Goal: Task Accomplishment & Management: Use online tool/utility

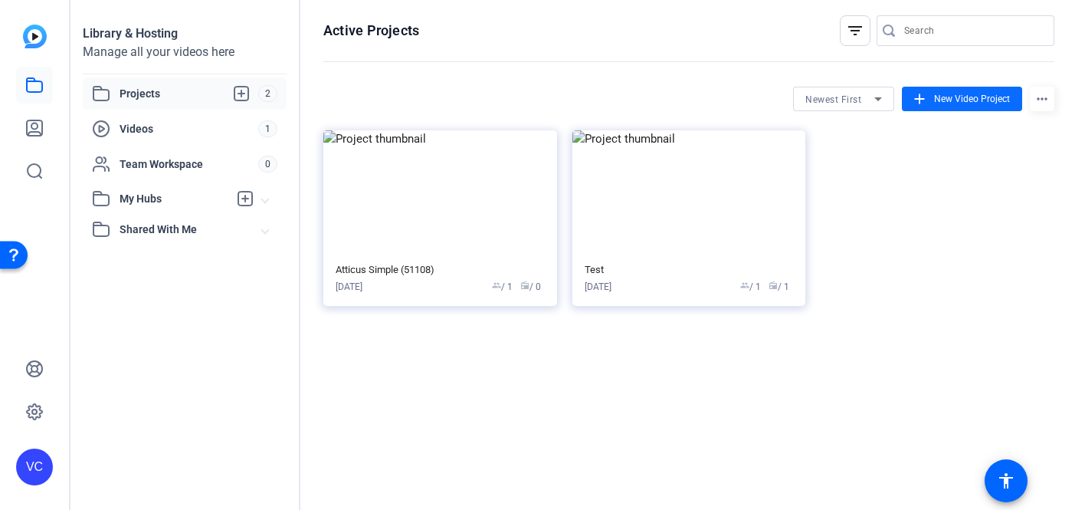
click at [933, 102] on span at bounding box center [962, 98] width 120 height 37
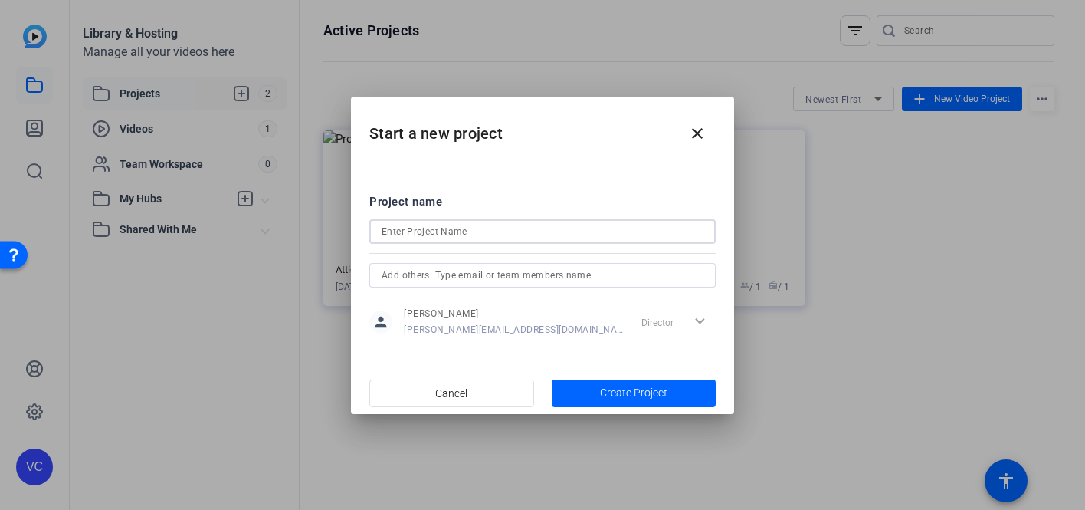
click at [437, 231] on input at bounding box center [543, 231] width 322 height 18
type input "TCG Website Videos"
click at [615, 396] on span "Create Project" at bounding box center [633, 393] width 67 height 16
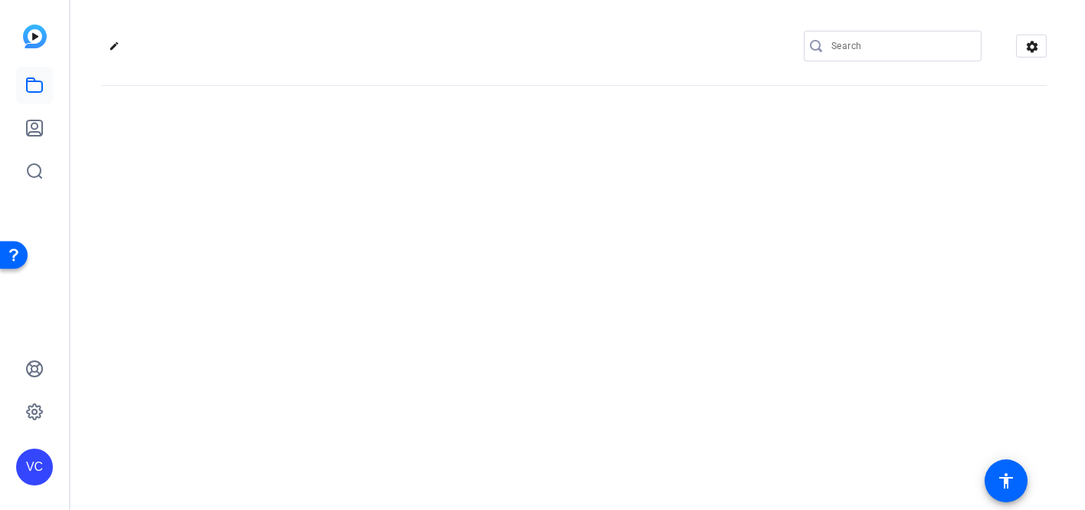
click at [116, 47] on mat-icon "edit" at bounding box center [118, 50] width 18 height 18
type input "TCG Website Videos"
click at [116, 47] on input "TCG Website Videos" at bounding box center [163, 46] width 100 height 18
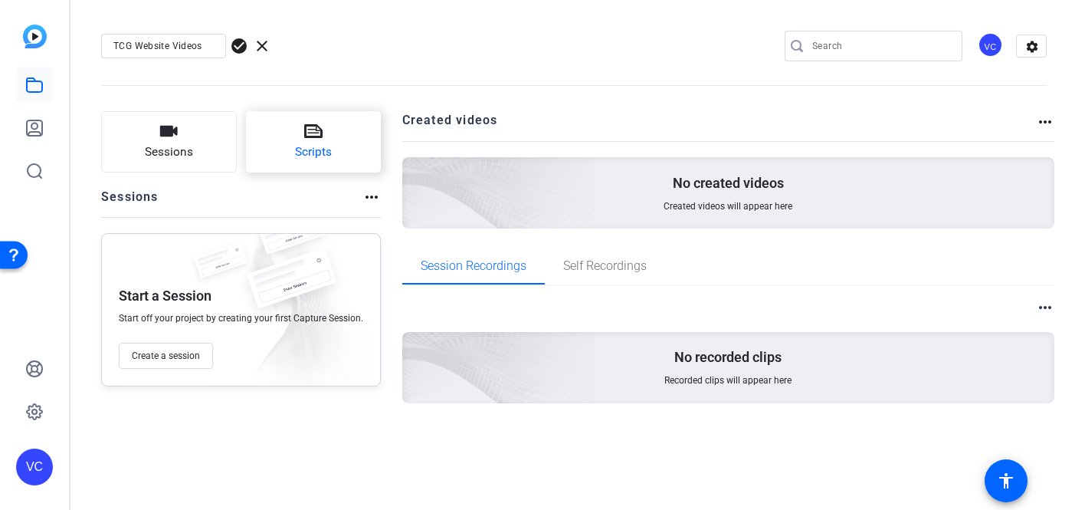
click at [291, 152] on button "Scripts" at bounding box center [314, 141] width 136 height 61
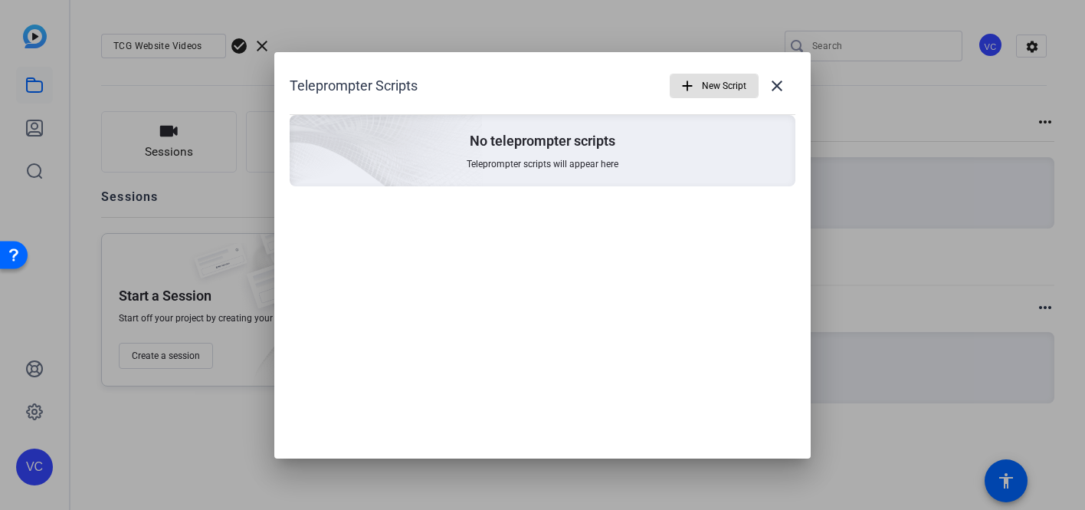
click at [711, 87] on span "New Script" at bounding box center [724, 85] width 44 height 29
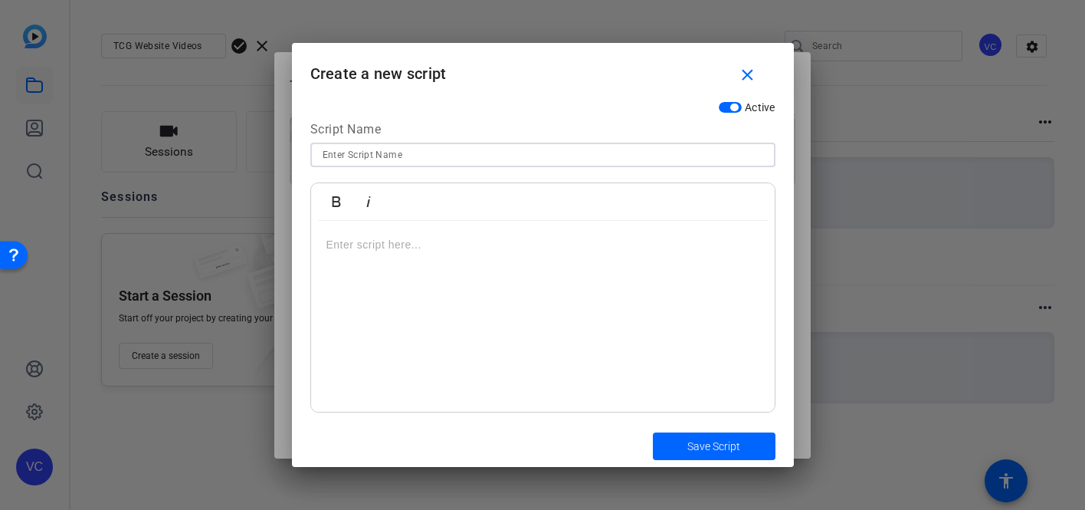
click at [359, 149] on input at bounding box center [543, 155] width 441 height 18
type input "INSURANCE - Bryce"
click at [431, 293] on div at bounding box center [543, 317] width 464 height 192
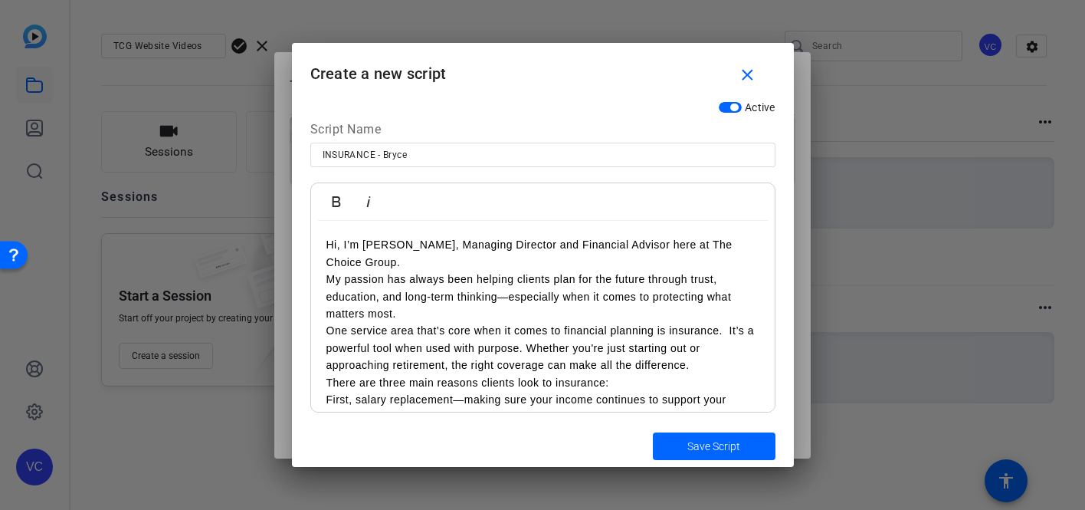
click at [408, 267] on p "Hi, I’m Bryce Wilinski, Managing Director and Financial Advisor here at The Cho…" at bounding box center [542, 253] width 433 height 34
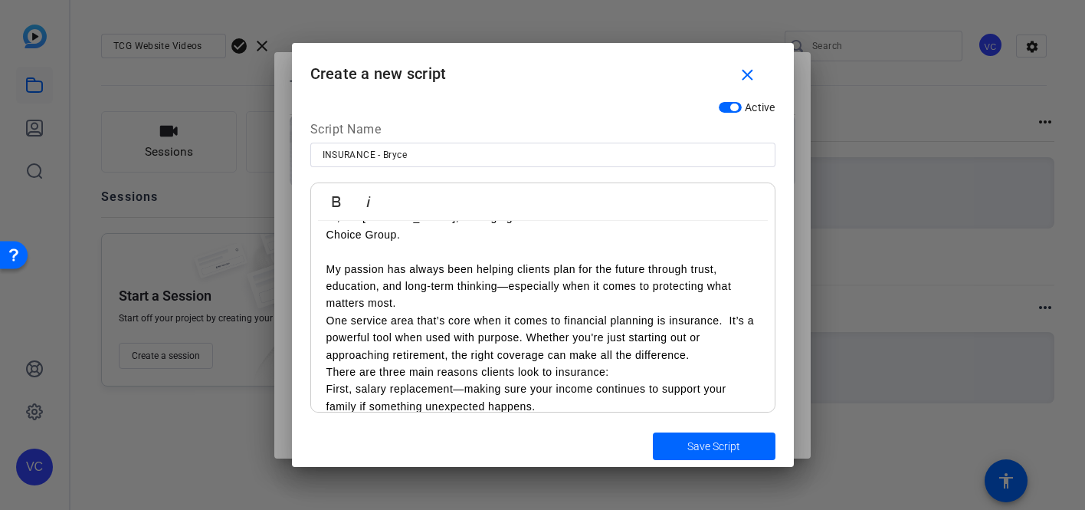
scroll to position [31, 0]
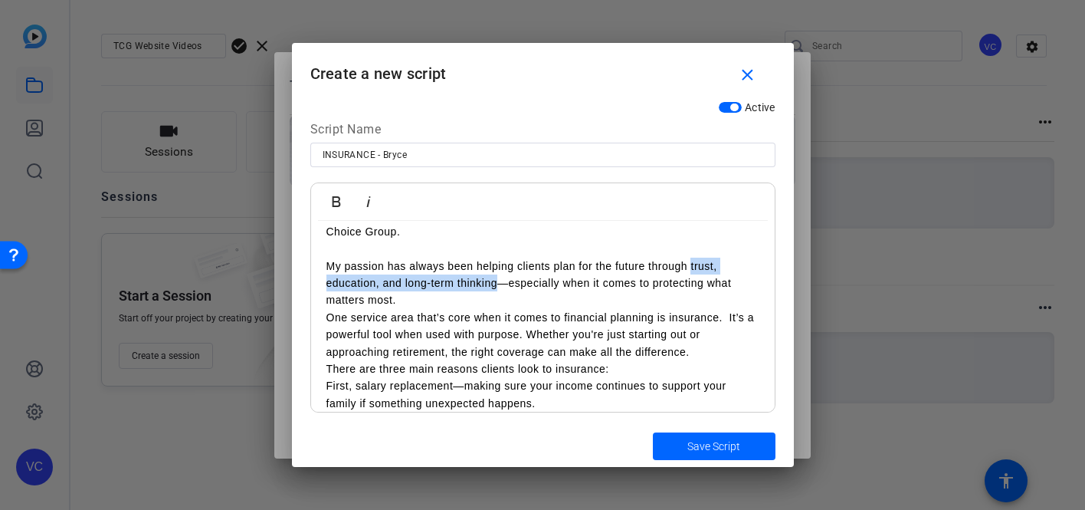
drag, startPoint x: 691, startPoint y: 267, endPoint x: 499, endPoint y: 287, distance: 193.4
click at [499, 287] on p "My passion has always been helping clients plan for the future through trust, e…" at bounding box center [542, 283] width 433 height 51
click at [336, 200] on icon "button" at bounding box center [336, 201] width 18 height 18
click at [522, 286] on p "My passion has always been helping clients plan for the future through trust, e…" at bounding box center [542, 283] width 433 height 51
click at [330, 323] on p "One service area that’s core when it comes to financial planning is insurance. …" at bounding box center [542, 334] width 433 height 51
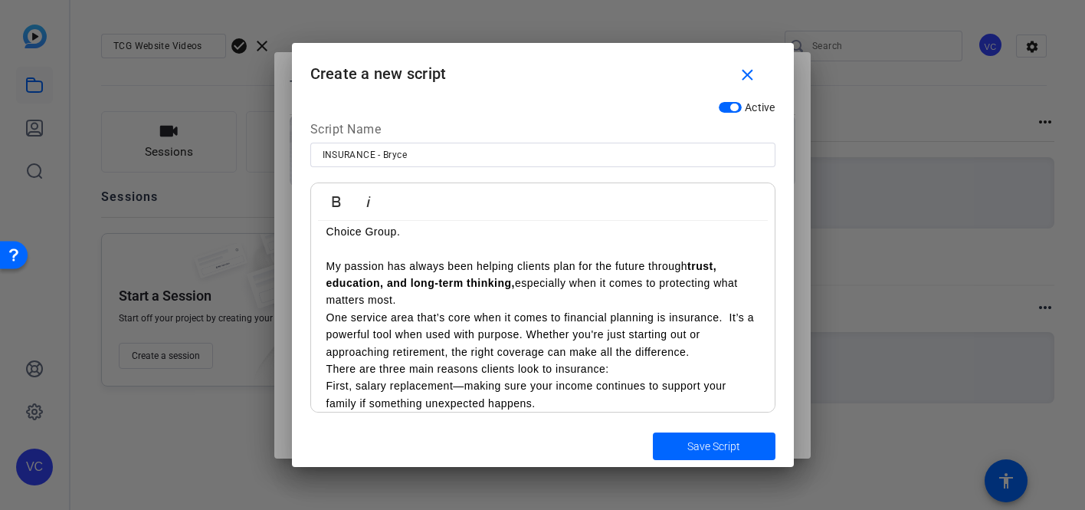
click at [324, 319] on div "Hi, I’m Bryce Wilinski, Managing Director and Financial Advisor here at The Cho…" at bounding box center [543, 377] width 464 height 374
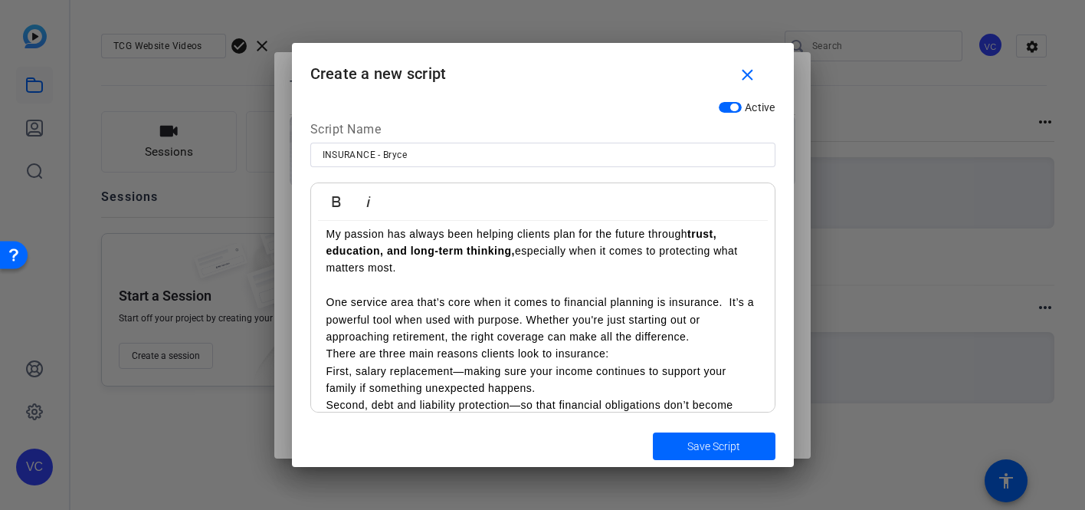
scroll to position [68, 0]
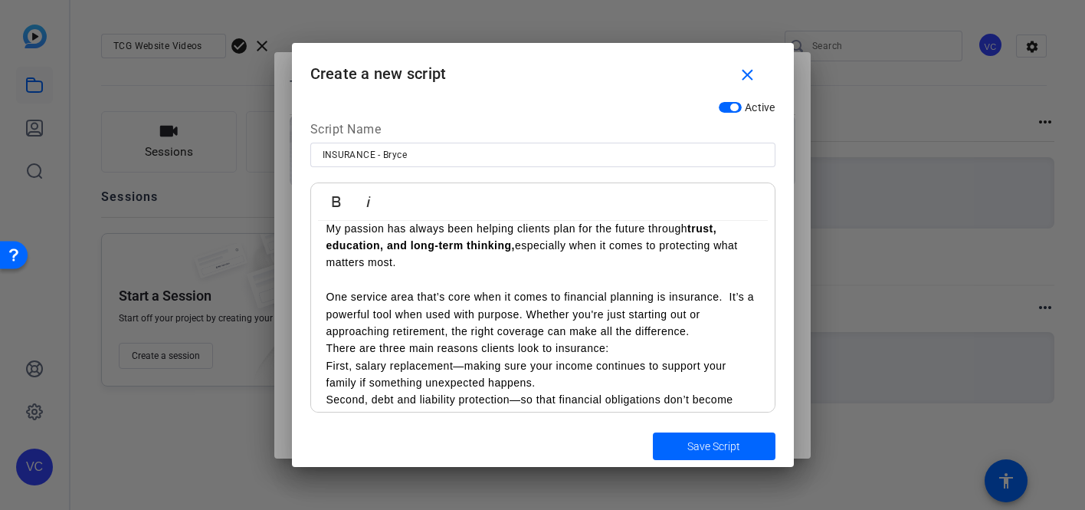
click at [694, 289] on p "One service area that’s core when it comes to financial planning is insurance. …" at bounding box center [542, 313] width 433 height 51
click at [330, 198] on icon "button" at bounding box center [336, 201] width 18 height 18
click at [327, 353] on p "There are three main reasons clients look to insurance:" at bounding box center [542, 348] width 433 height 17
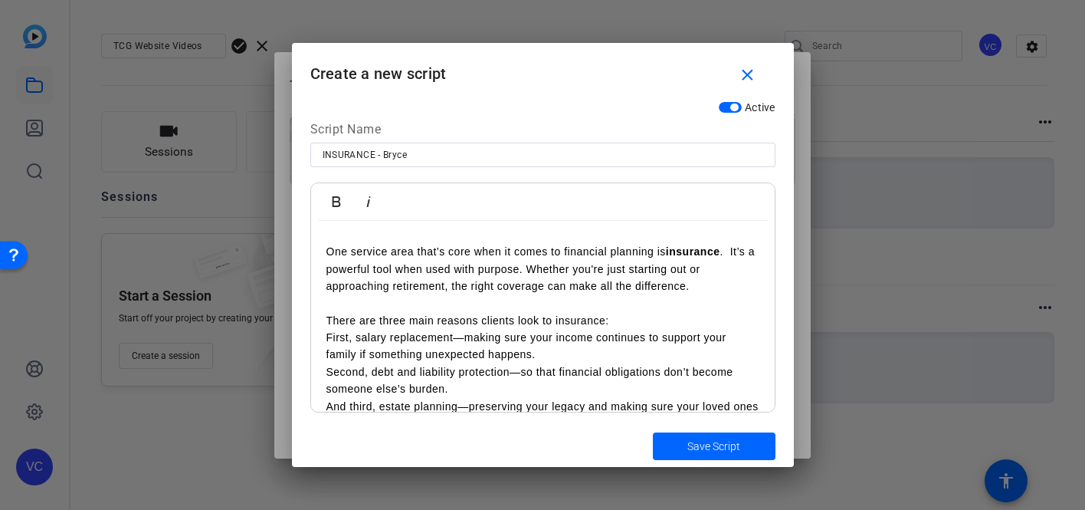
scroll to position [114, 0]
drag, startPoint x: 327, startPoint y: 340, endPoint x: 454, endPoint y: 334, distance: 126.6
click at [454, 334] on p "First, salary replacement—making sure your income continues to support your fam…" at bounding box center [542, 379] width 433 height 103
click at [332, 200] on icon "button" at bounding box center [336, 201] width 18 height 18
click at [541, 361] on p "First, salary replacement —making sure your income continues to support your fa…" at bounding box center [542, 379] width 433 height 103
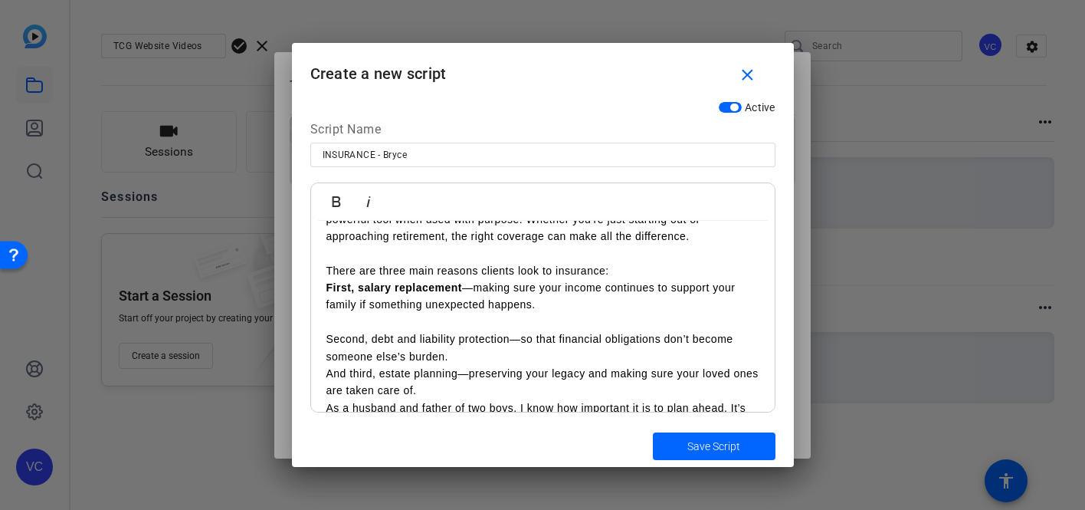
scroll to position [166, 0]
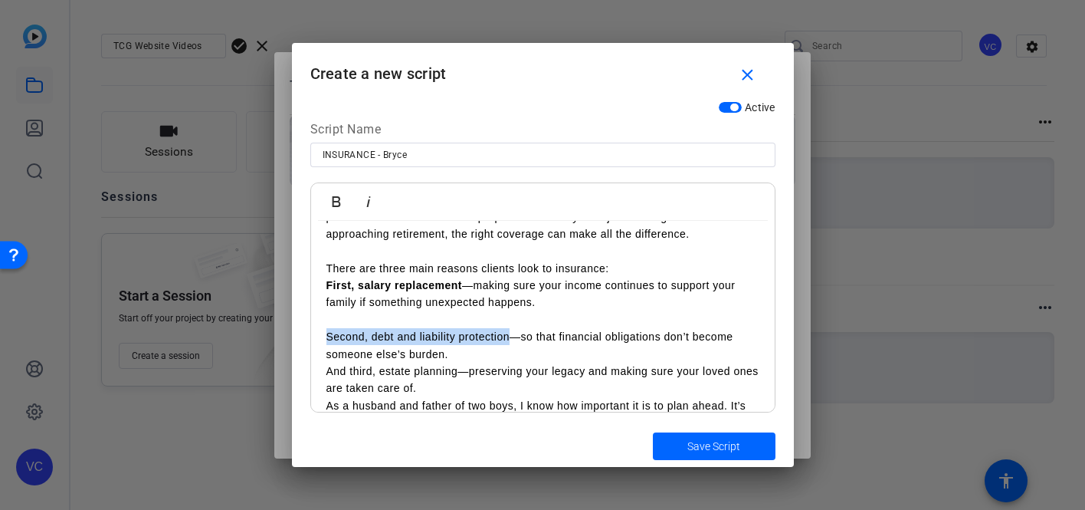
drag, startPoint x: 328, startPoint y: 337, endPoint x: 507, endPoint y: 336, distance: 179.3
click at [507, 336] on p "Second, debt and liability protection—so that financial obligations don’t becom…" at bounding box center [542, 354] width 433 height 86
click at [338, 203] on icon "button" at bounding box center [336, 201] width 18 height 18
click at [452, 350] on p "Second, debt and liability protection —so that financial obligations don’t beco…" at bounding box center [542, 354] width 433 height 86
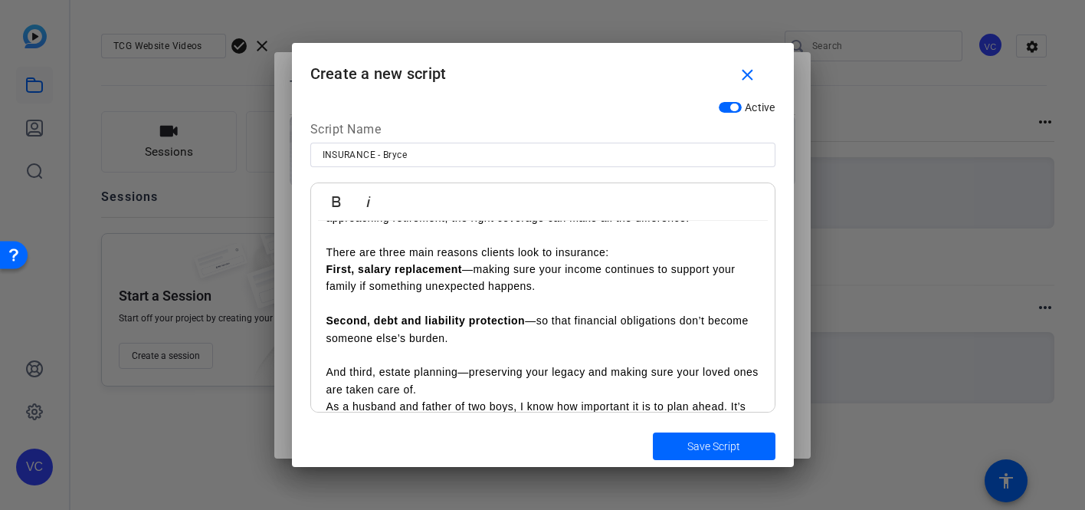
scroll to position [185, 0]
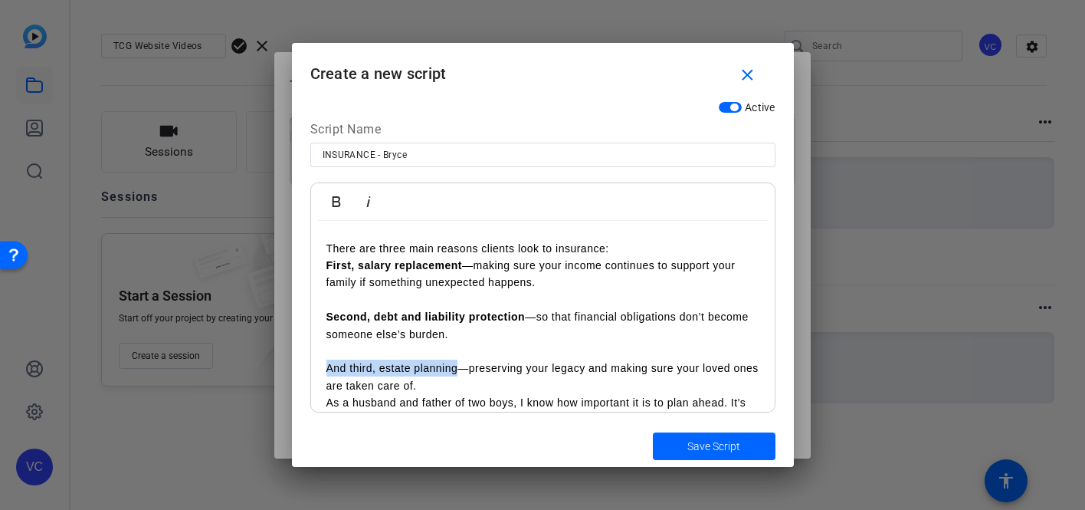
drag, startPoint x: 327, startPoint y: 371, endPoint x: 457, endPoint y: 371, distance: 129.5
click at [457, 371] on p "And third, estate planning—preserving your legacy and making sure your loved on…" at bounding box center [542, 368] width 433 height 51
click at [331, 195] on icon "button" at bounding box center [336, 201] width 18 height 18
click at [456, 392] on p "And third, estate planning —preserving your legacy and making sure your loved o…" at bounding box center [542, 368] width 433 height 51
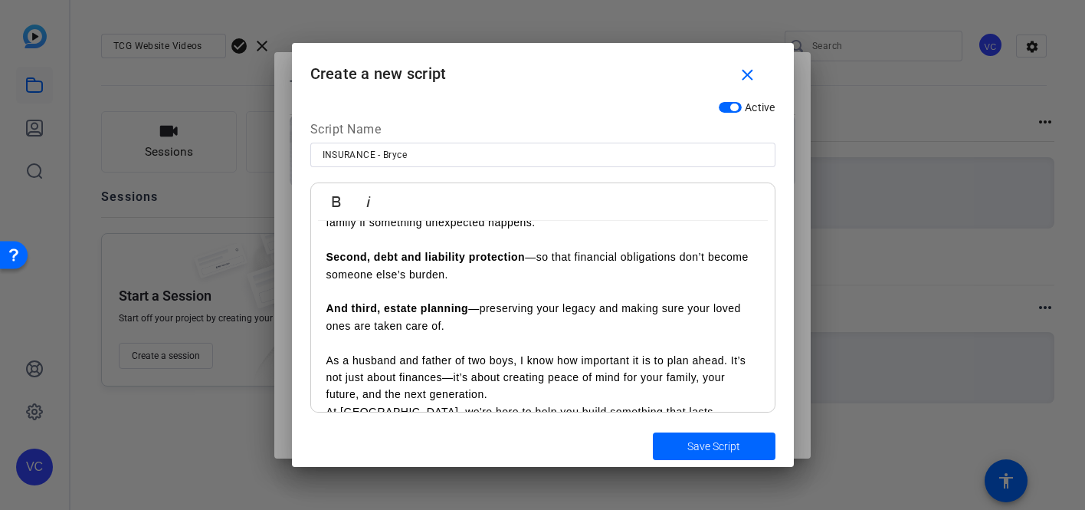
scroll to position [248, 0]
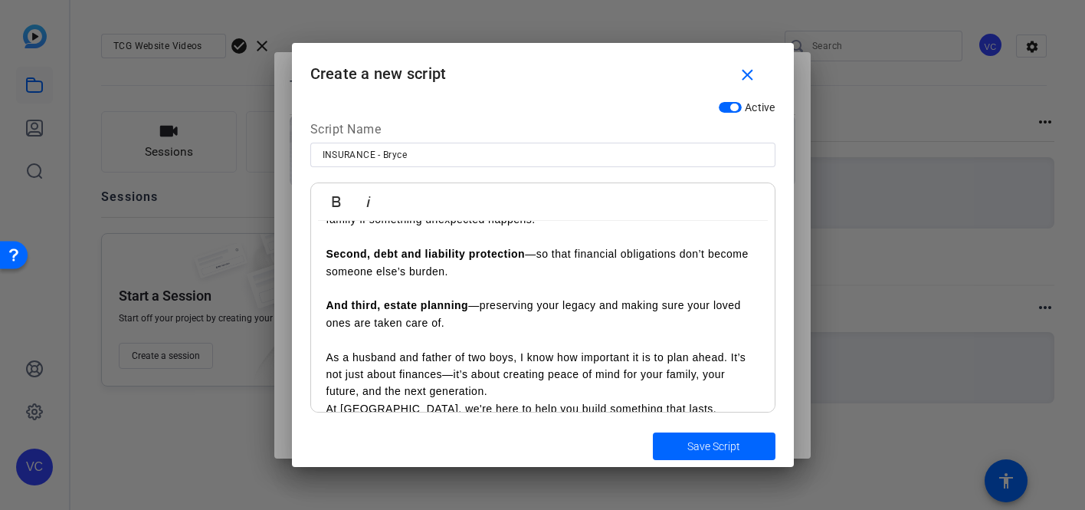
click at [451, 373] on p "As a husband and father of two boys, I know how important it is to plan ahead. …" at bounding box center [542, 374] width 433 height 51
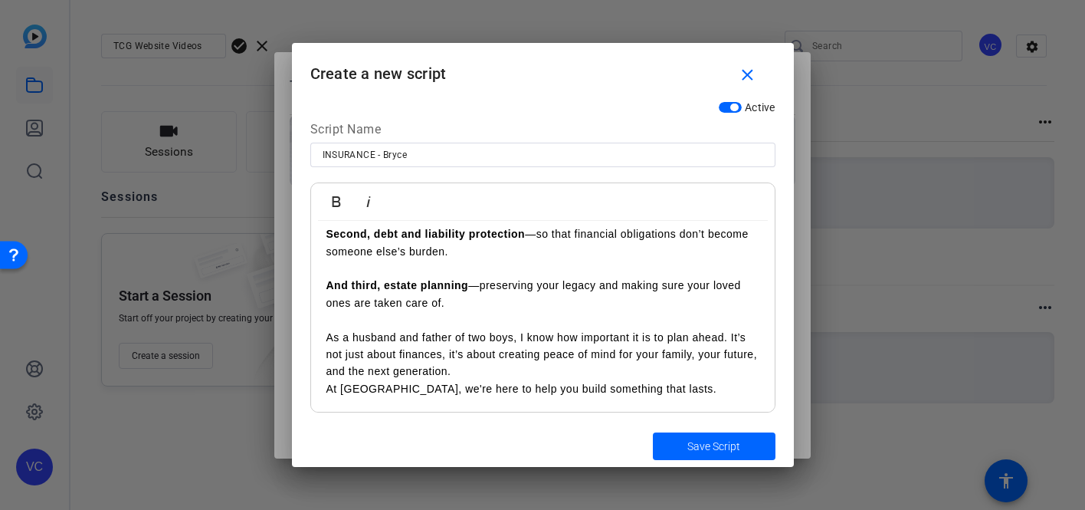
click at [470, 369] on p "As a husband and father of two boys, I know how important it is to plan ahead. …" at bounding box center [542, 354] width 433 height 51
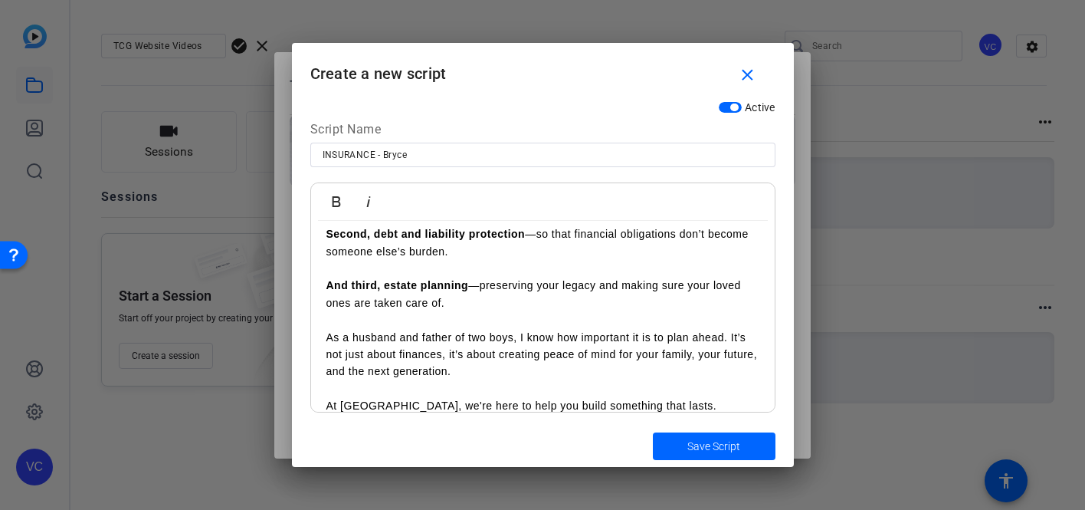
scroll to position [285, 0]
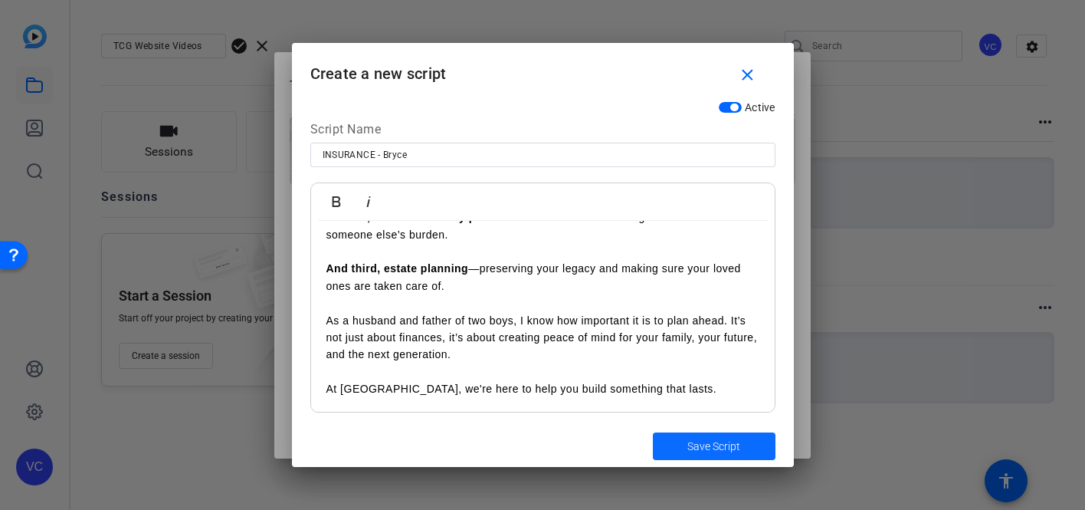
click at [714, 445] on span "Save Script" at bounding box center [713, 446] width 53 height 16
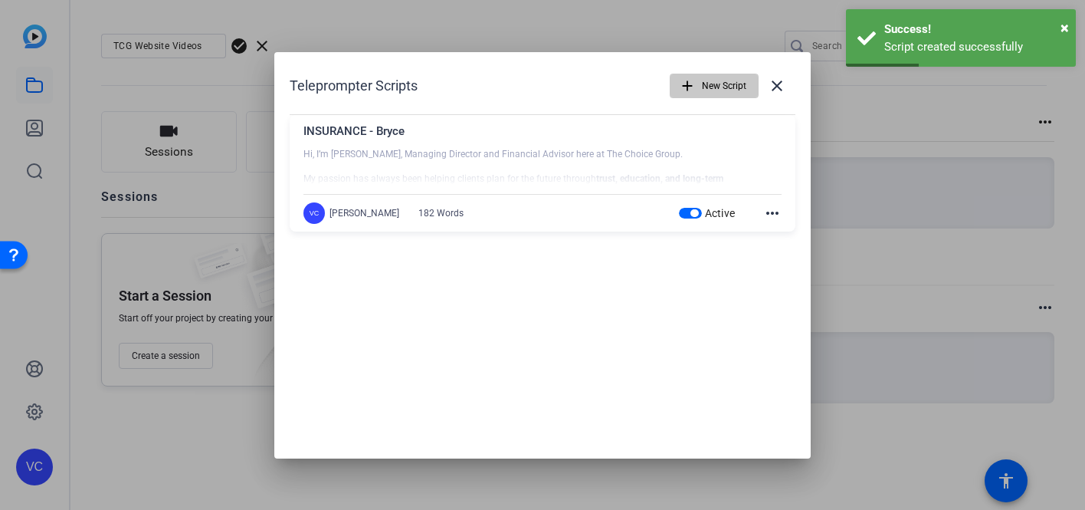
click at [691, 90] on mat-icon "add" at bounding box center [687, 85] width 17 height 17
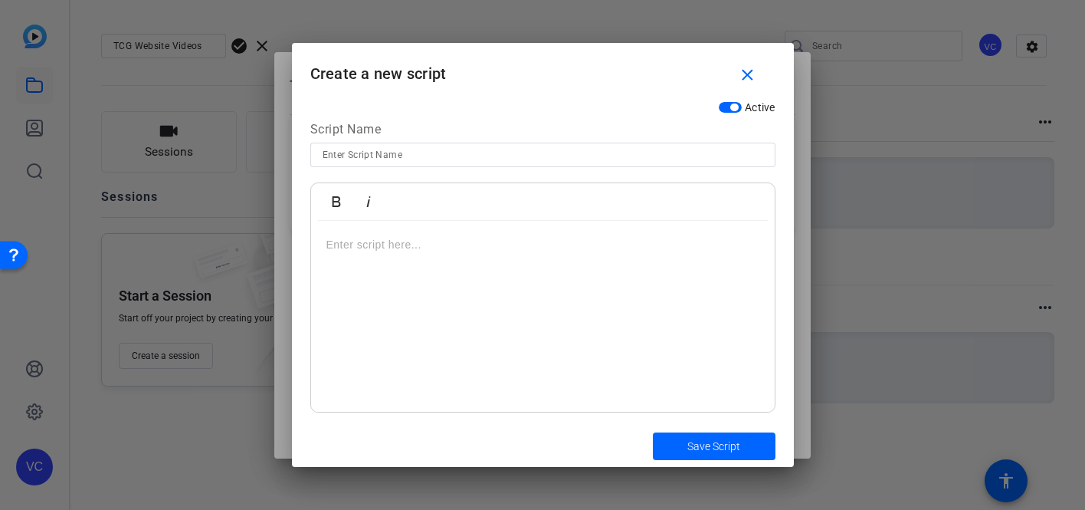
click at [398, 158] on input at bounding box center [543, 155] width 441 height 18
type input "FINANCIAL PLANNING - Dan"
click at [391, 247] on p at bounding box center [542, 244] width 433 height 17
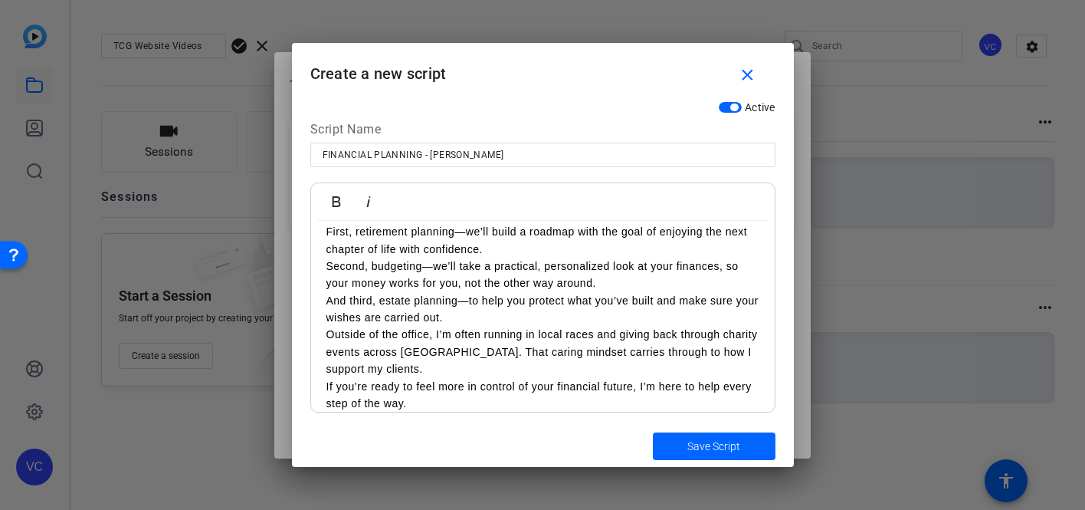
scroll to position [0, 0]
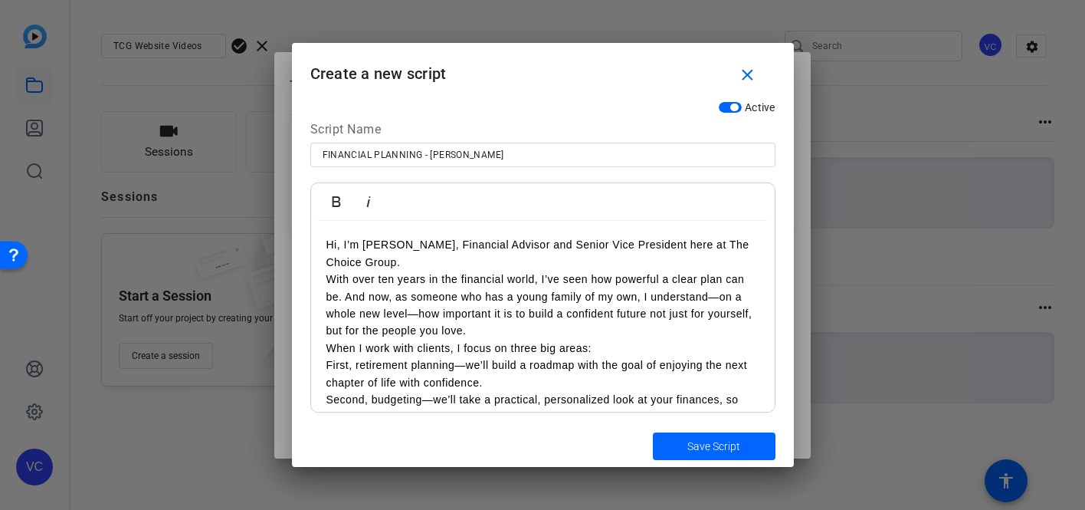
click at [420, 268] on p "Hi, I’m Dan McNicholas, Financial Advisor and Senior Vice President here at The…" at bounding box center [542, 253] width 433 height 34
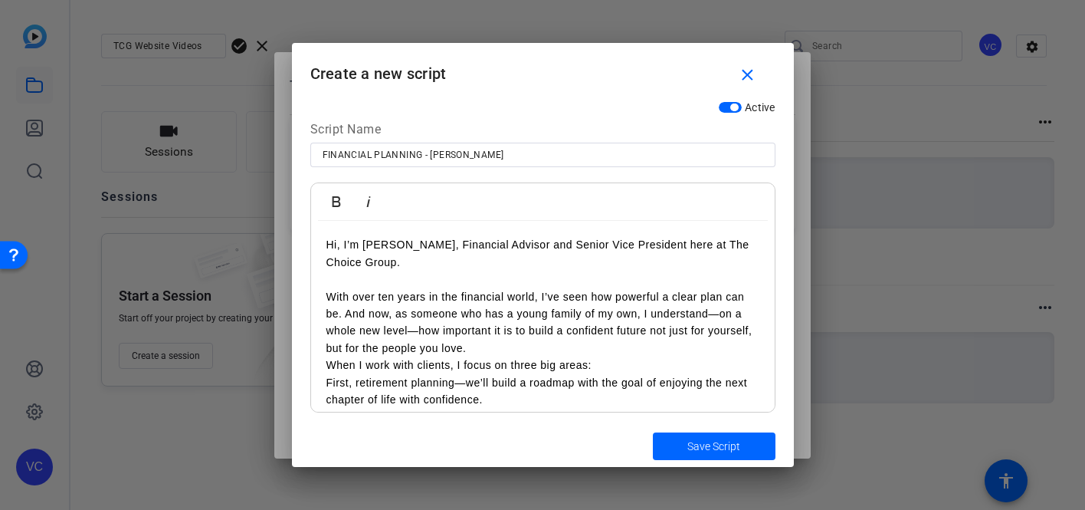
click at [718, 311] on p "With over ten years in the financial world, I’ve seen how powerful a clear plan…" at bounding box center [542, 322] width 433 height 69
click at [420, 328] on p "With over ten years in the financial world, I’ve seen how powerful a clear plan…" at bounding box center [542, 322] width 433 height 69
click at [481, 343] on p "With over ten years in the financial world, I’ve seen how powerful a clear plan…" at bounding box center [542, 322] width 433 height 69
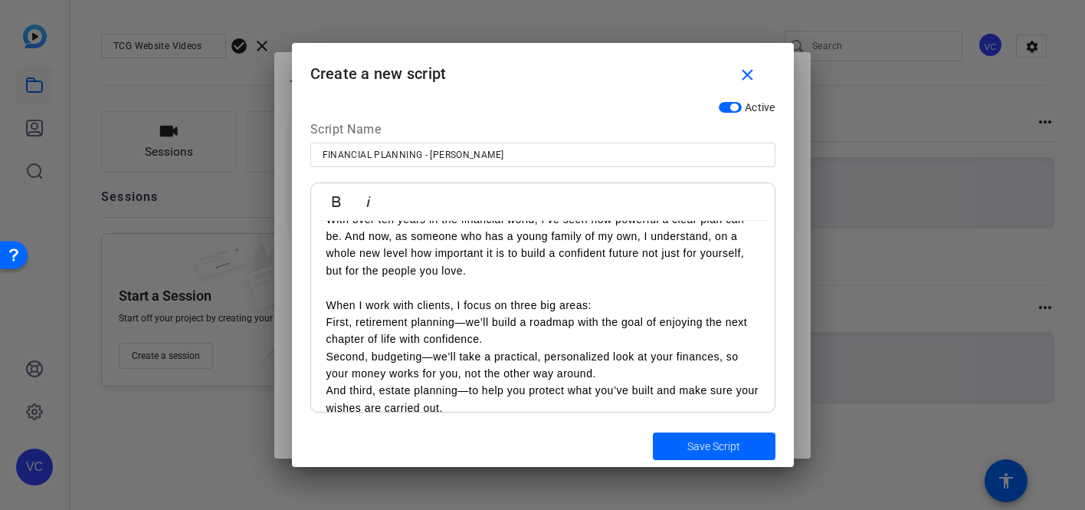
scroll to position [82, 0]
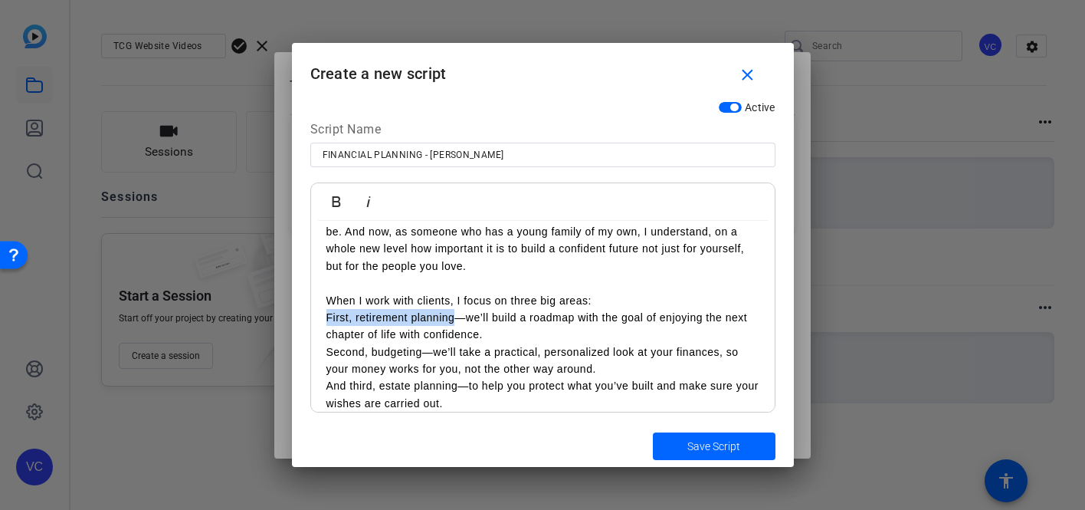
drag, startPoint x: 458, startPoint y: 317, endPoint x: 326, endPoint y: 313, distance: 131.9
click at [326, 313] on p "First, retirement planning—we’ll build a roadmap with the goal of enjoying the …" at bounding box center [542, 326] width 433 height 34
click at [345, 208] on icon "button" at bounding box center [336, 201] width 18 height 18
click at [500, 336] on p "First, retirement planning —we’ll build a roadmap with the goal of enjoying the…" at bounding box center [542, 326] width 433 height 34
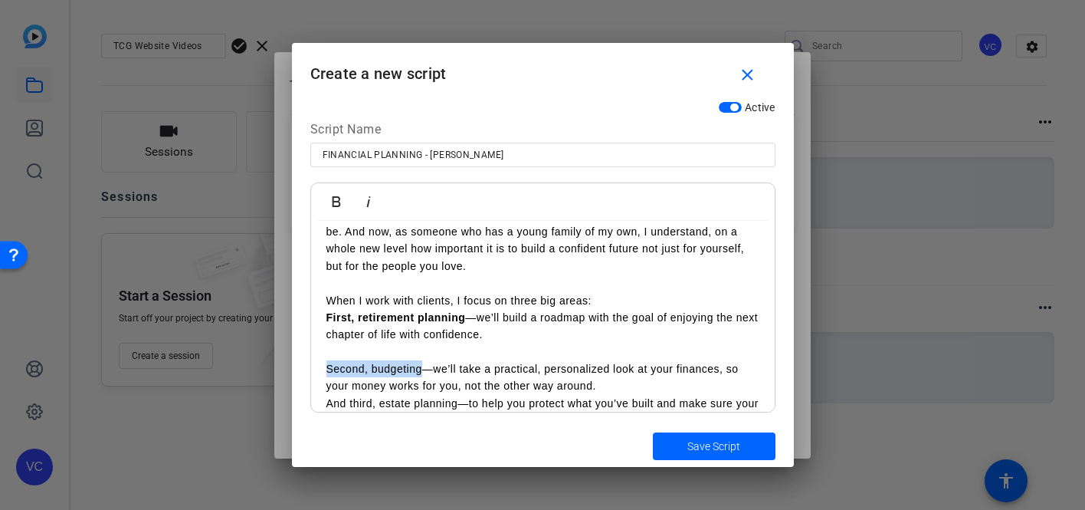
drag, startPoint x: 423, startPoint y: 366, endPoint x: 325, endPoint y: 366, distance: 98.1
click at [325, 366] on div "Hi, I’m Dan McNicholas, Financial Advisor and Senior Vice President here at The…" at bounding box center [543, 334] width 464 height 391
click at [339, 203] on icon "button" at bounding box center [336, 201] width 8 height 11
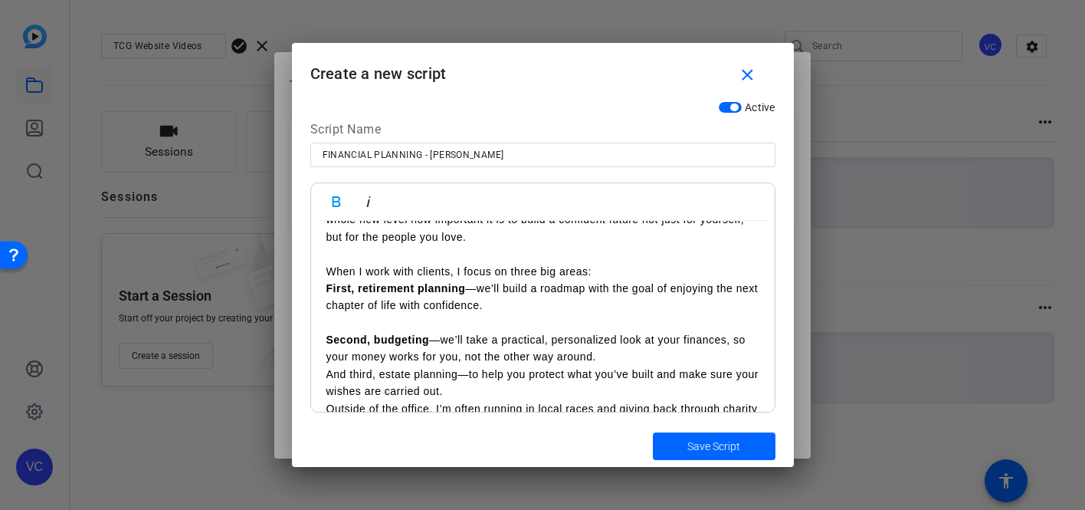
scroll to position [123, 0]
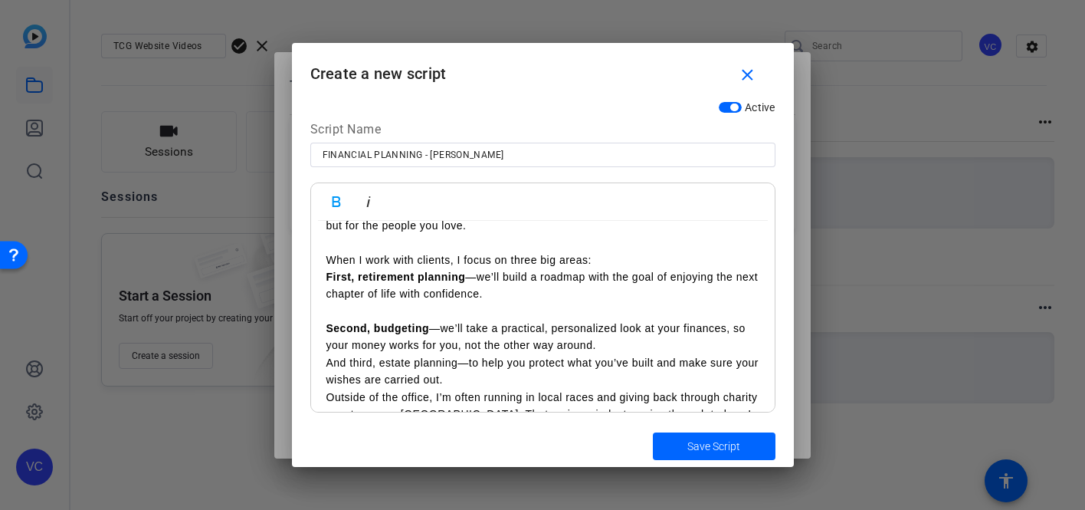
click at [628, 342] on p "Second, budgeting —we’ll take a practical, personalized look at your finances, …" at bounding box center [542, 337] width 433 height 34
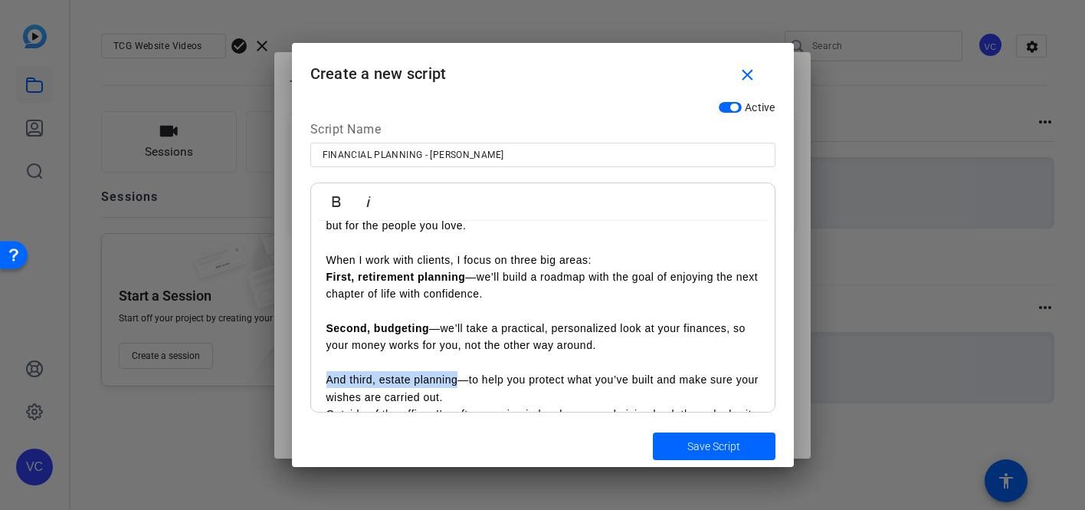
drag, startPoint x: 458, startPoint y: 379, endPoint x: 321, endPoint y: 381, distance: 137.2
click at [321, 381] on div "Hi, I’m Dan McNicholas, Financial Advisor and Senior Vice President here at The…" at bounding box center [543, 302] width 464 height 408
click at [341, 200] on icon "button" at bounding box center [336, 201] width 18 height 18
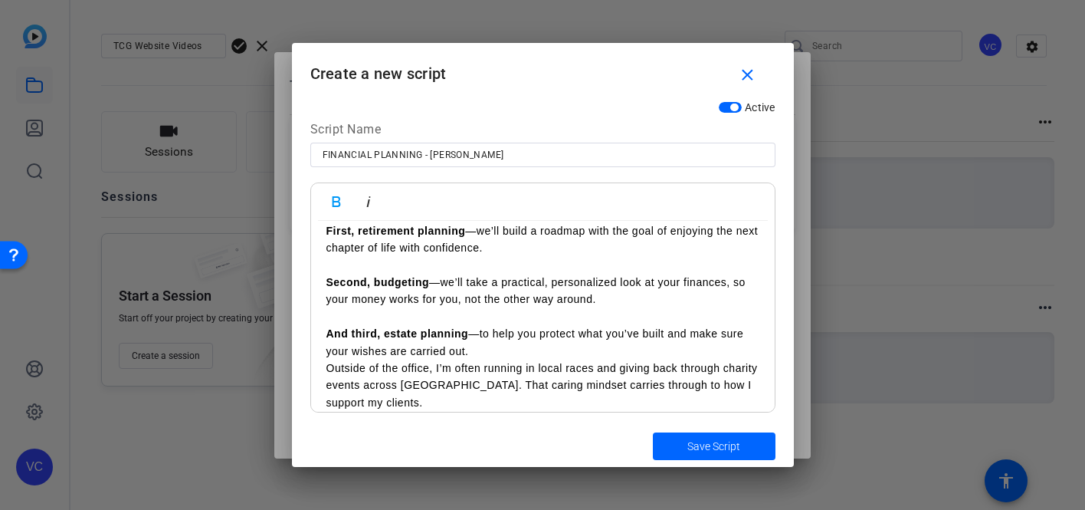
scroll to position [173, 0]
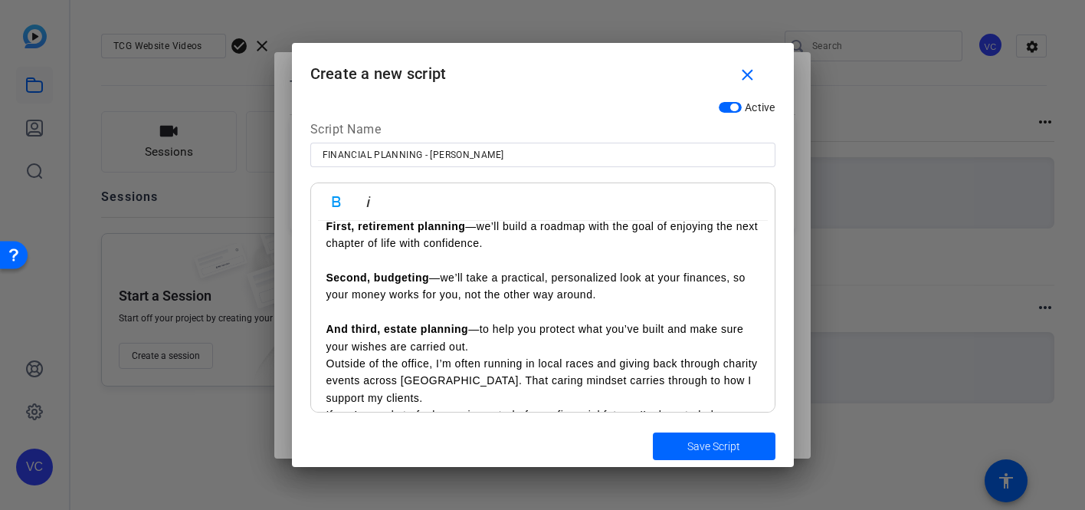
click at [495, 349] on p "And third, estate planning —to help you protect what you’ve built and make sure…" at bounding box center [542, 337] width 433 height 34
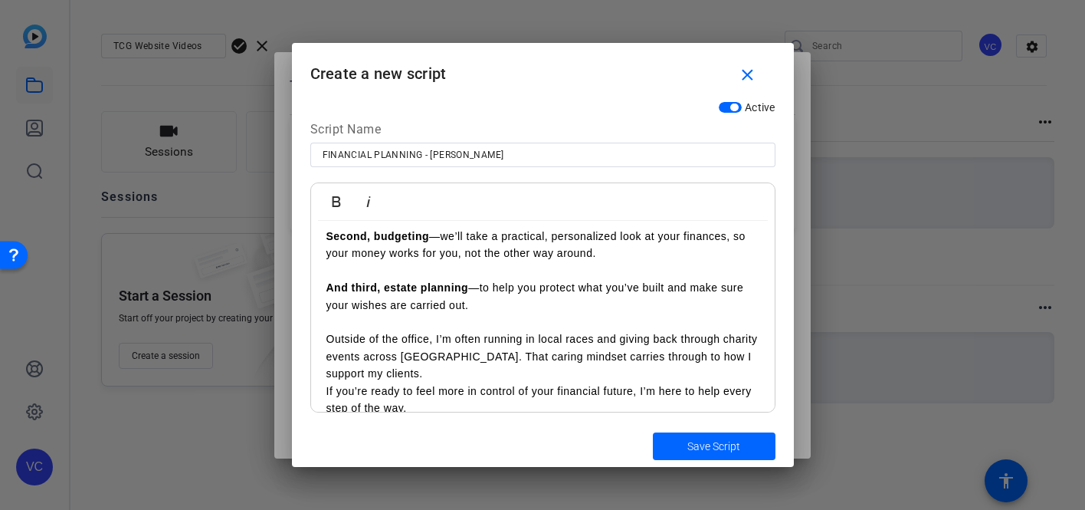
scroll to position [220, 0]
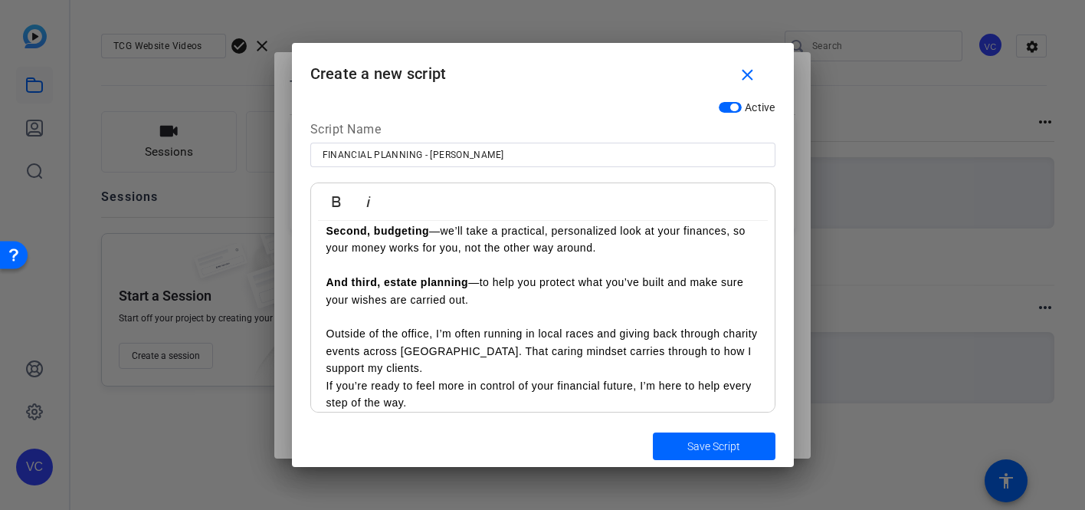
click at [396, 373] on p "Outside of the office, I’m often running in local races and giving back through…" at bounding box center [542, 350] width 433 height 51
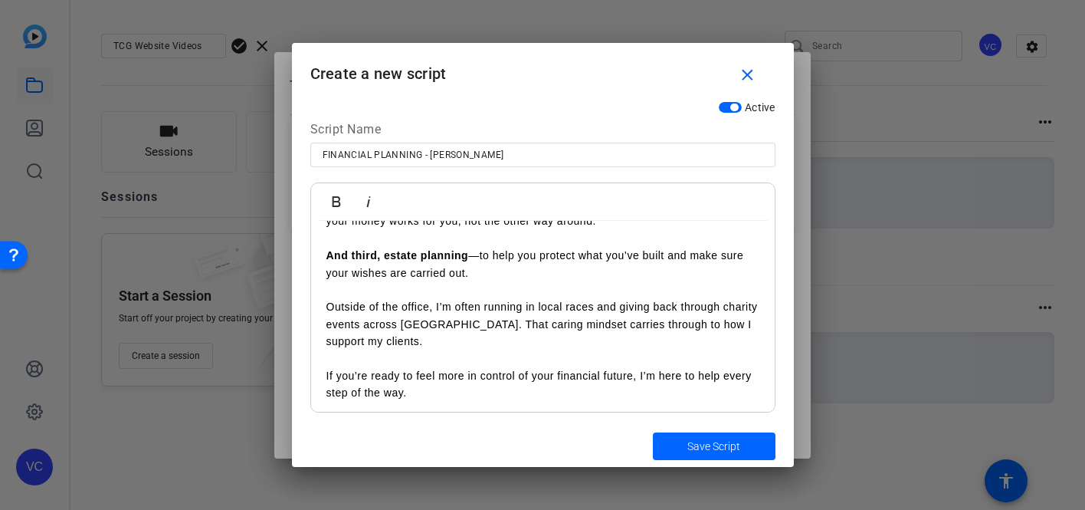
scroll to position [251, 0]
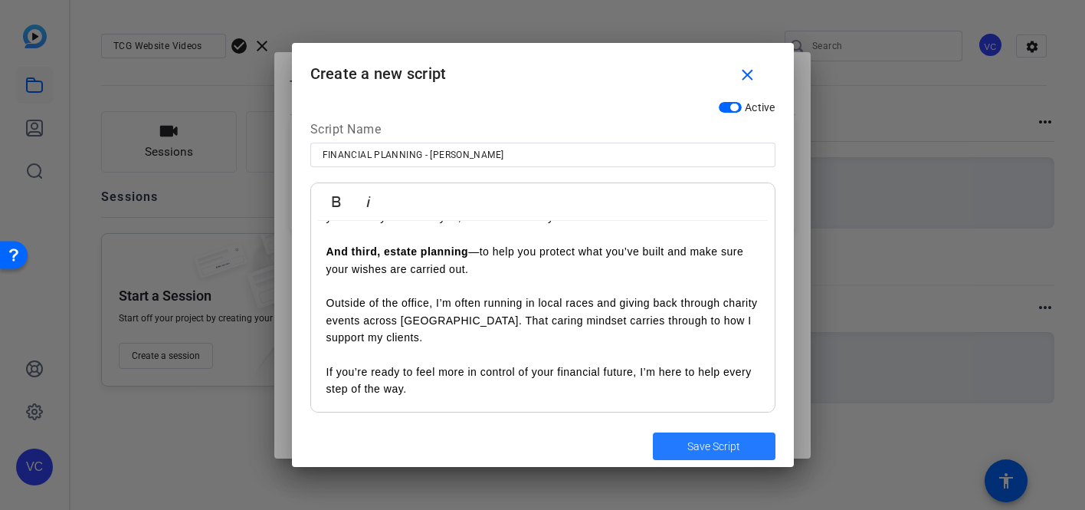
click at [698, 448] on span "Save Script" at bounding box center [713, 446] width 53 height 16
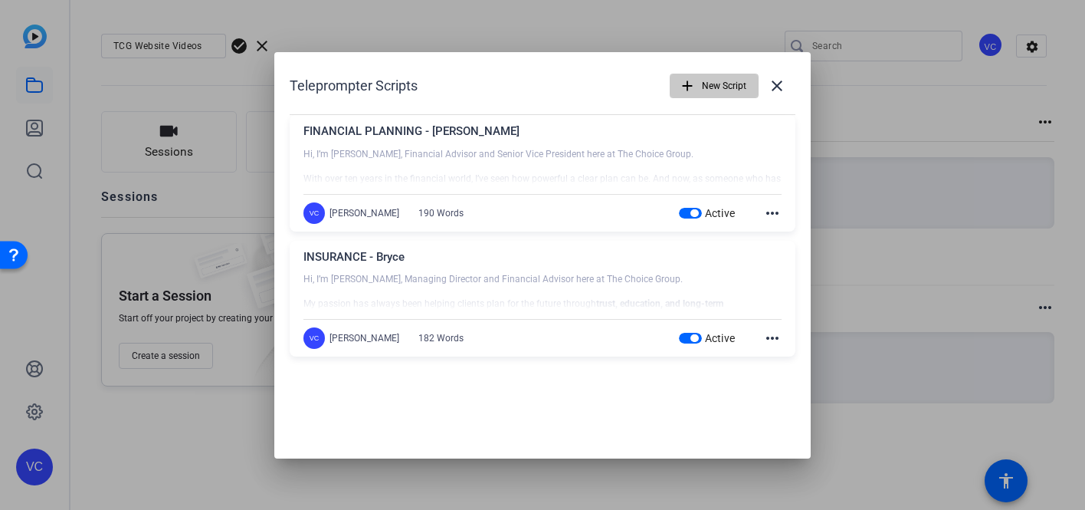
click at [707, 84] on span "New Script" at bounding box center [724, 85] width 44 height 29
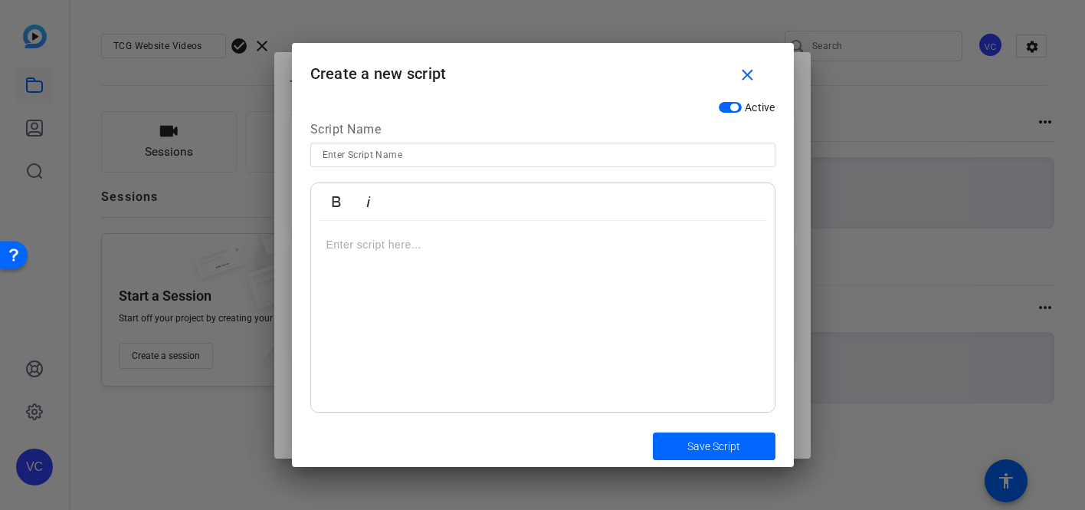
click at [352, 148] on input at bounding box center [543, 155] width 441 height 18
type input "INVESTMENTS - Ira"
click at [381, 294] on div at bounding box center [543, 317] width 464 height 192
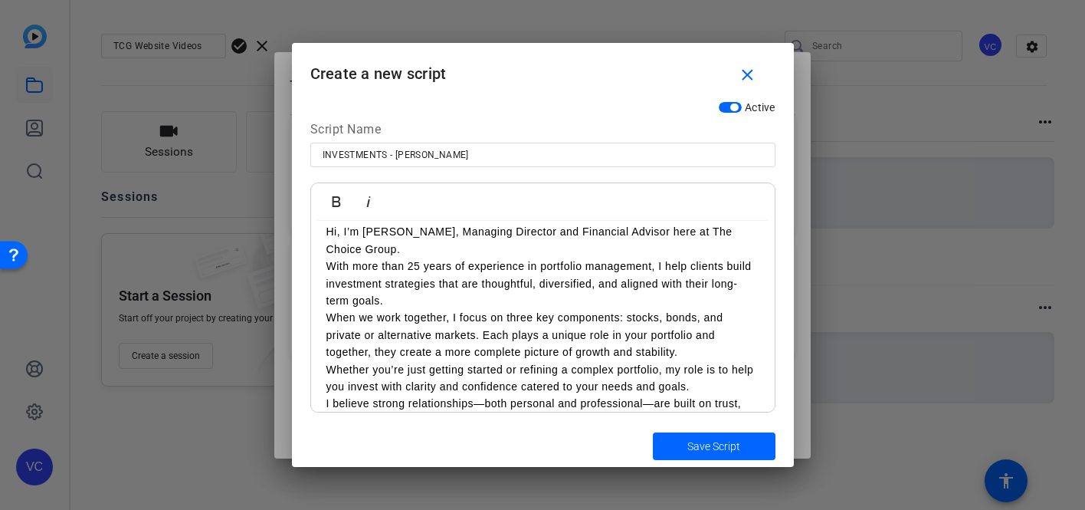
click at [326, 258] on p "With more than 25 years of experience in portfolio management, I help clients b…" at bounding box center [542, 283] width 433 height 51
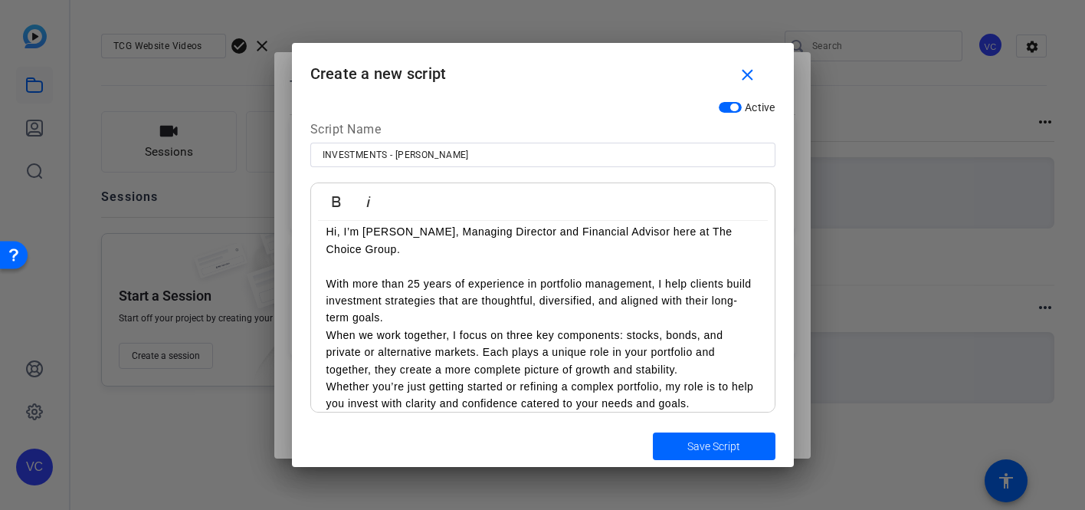
click at [427, 308] on p "With more than 25 years of experience in portfolio management, I help clients b…" at bounding box center [542, 300] width 433 height 51
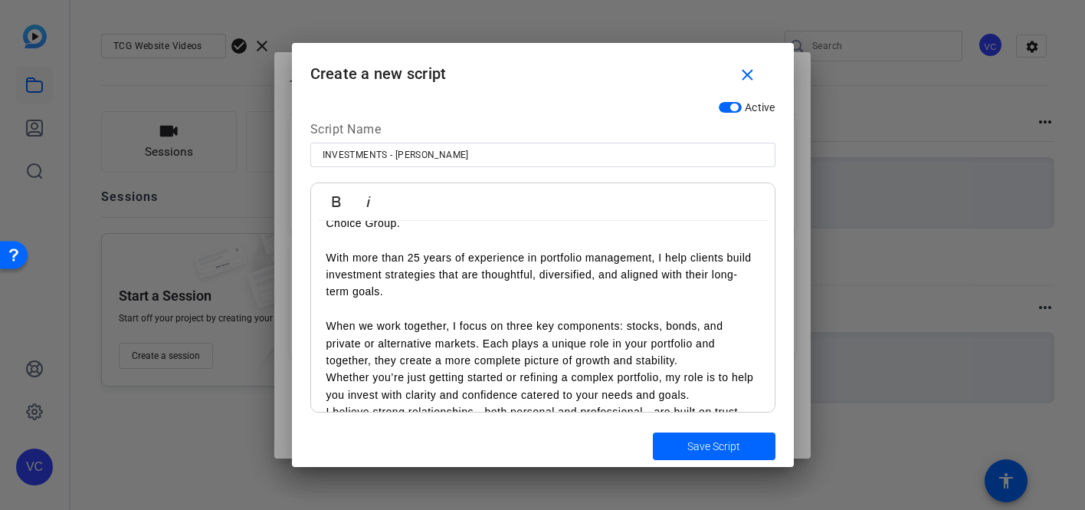
scroll to position [54, 0]
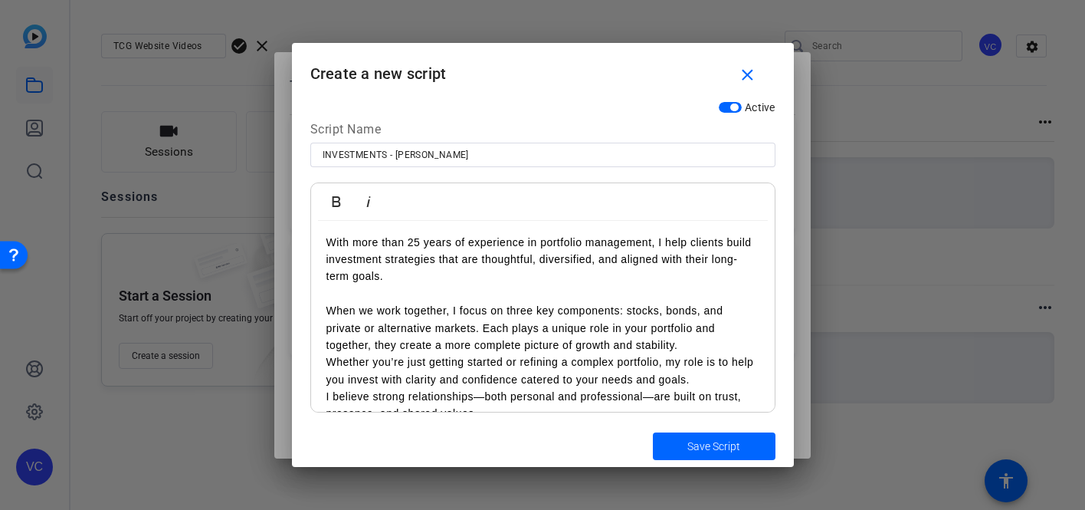
click at [628, 302] on p "When we work together, I focus on three key components: stocks, bonds, and priv…" at bounding box center [542, 327] width 433 height 51
click at [582, 320] on p "stocks, bonds, and private or alternative markets. Each plays a unique role in …" at bounding box center [542, 337] width 433 height 34
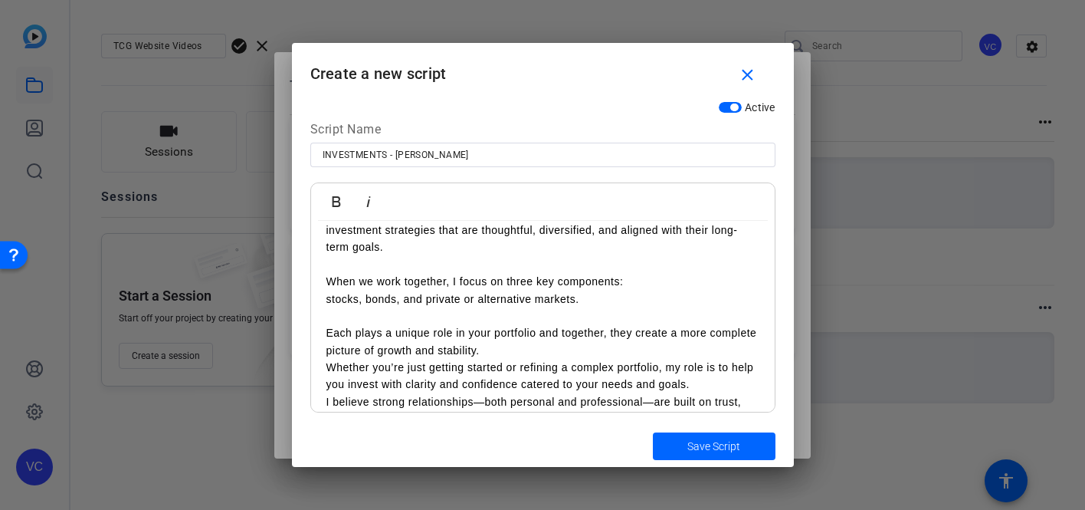
scroll to position [97, 0]
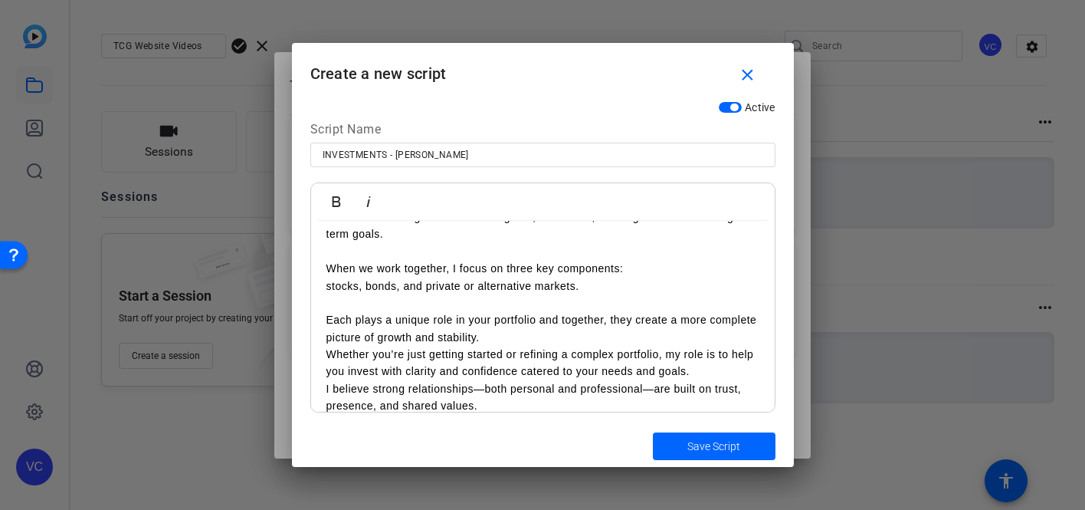
click at [513, 322] on p "Each plays a unique role in your portfolio and together, they create a more com…" at bounding box center [542, 328] width 433 height 34
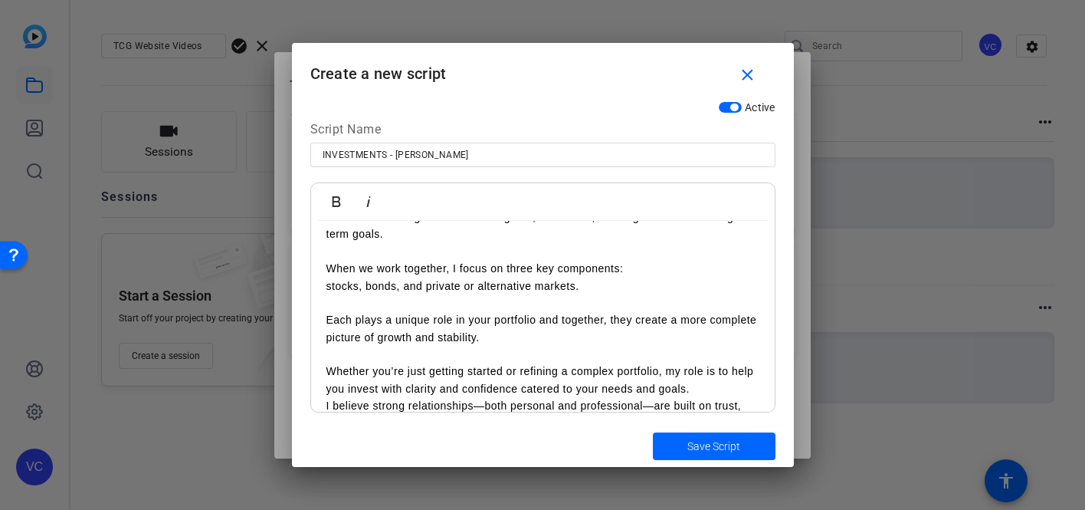
click at [703, 376] on p "Whether you’re just getting started or refining a complex portfolio, my role is…" at bounding box center [542, 380] width 433 height 34
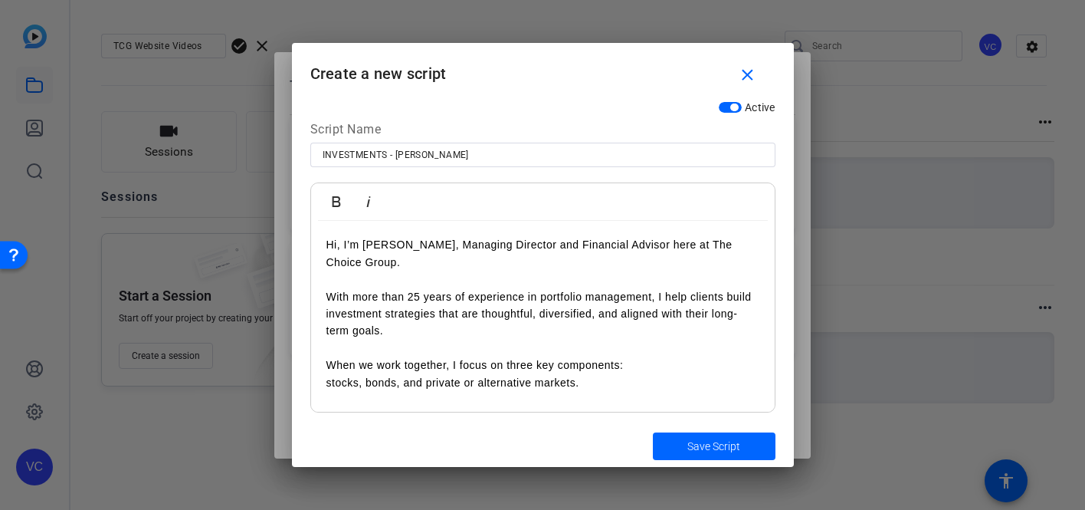
scroll to position [130, 0]
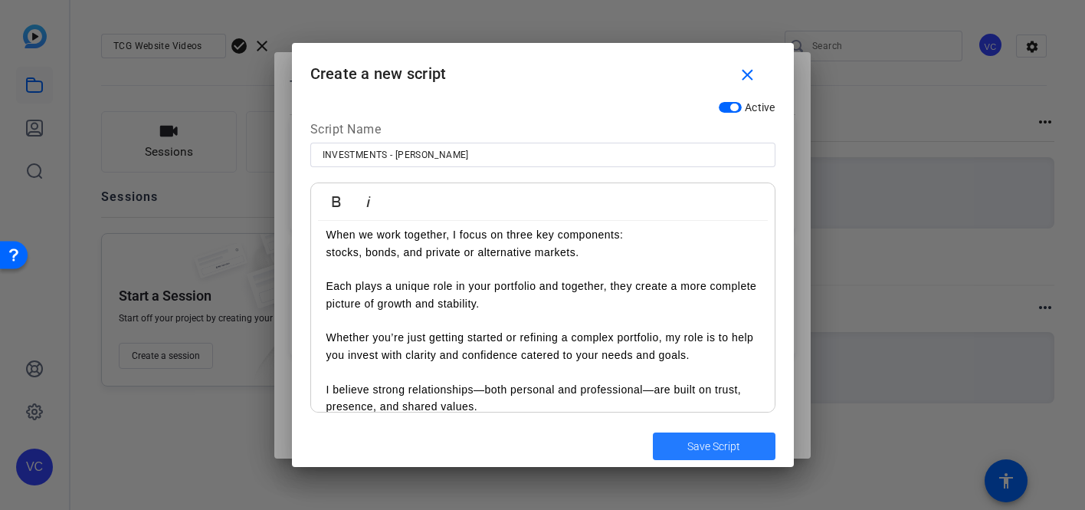
click at [734, 449] on span "Save Script" at bounding box center [713, 446] width 53 height 16
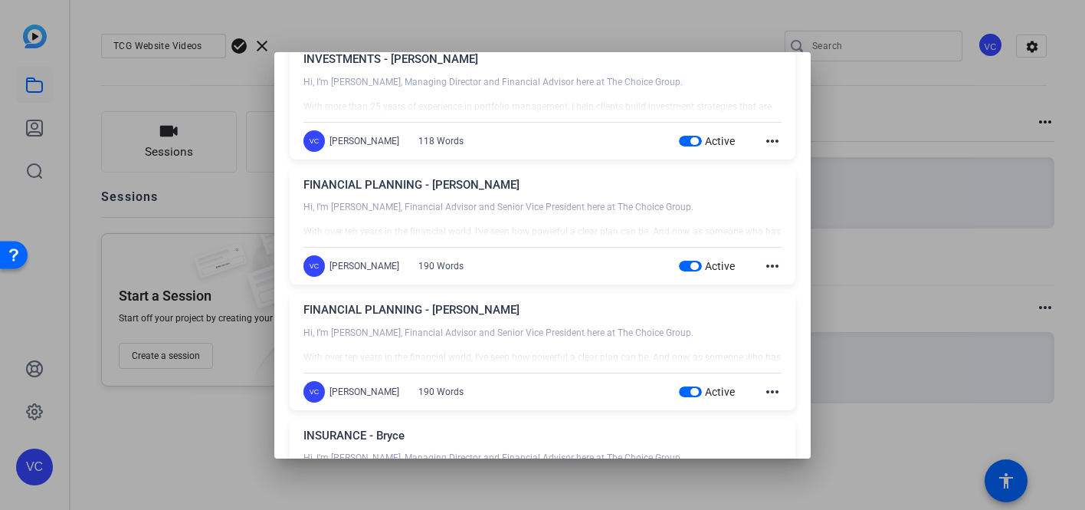
scroll to position [0, 0]
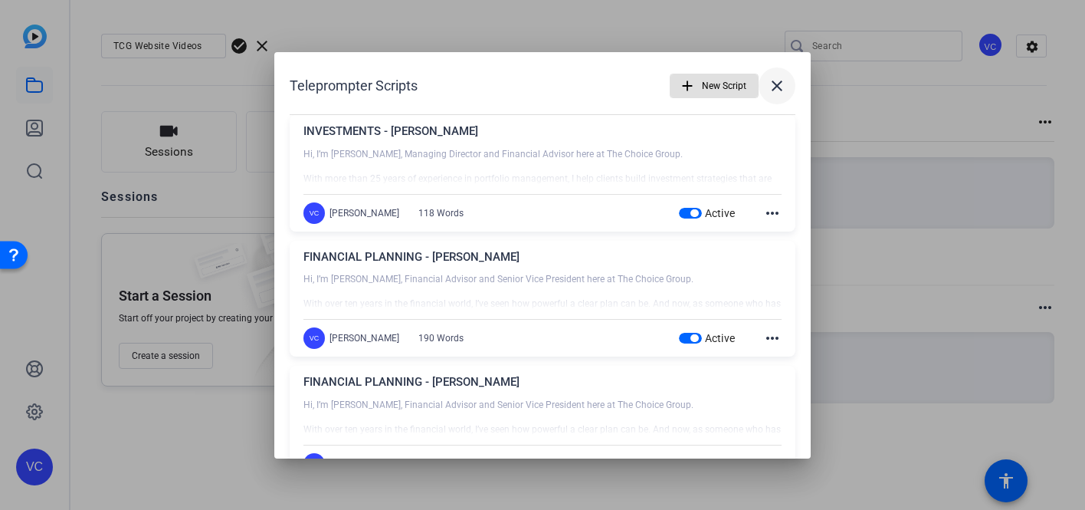
click at [780, 84] on mat-icon "close" at bounding box center [777, 86] width 18 height 18
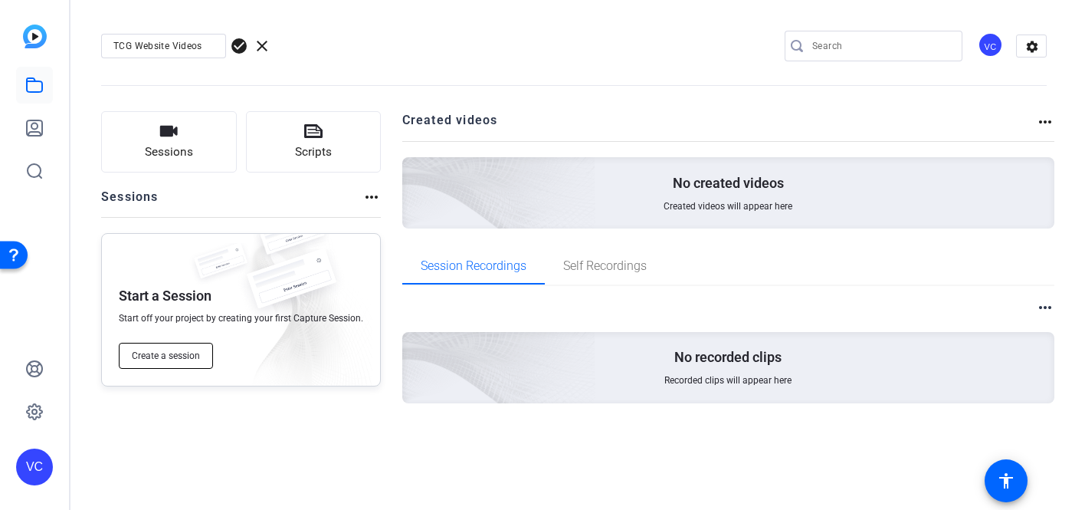
click at [169, 361] on span "Create a session" at bounding box center [166, 355] width 68 height 12
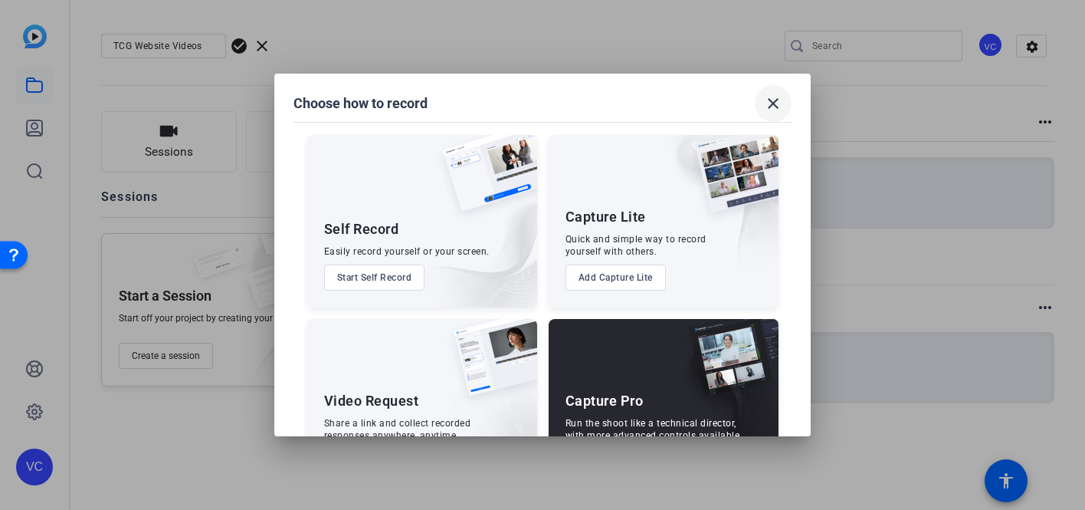
click at [775, 104] on mat-icon "close" at bounding box center [773, 103] width 18 height 18
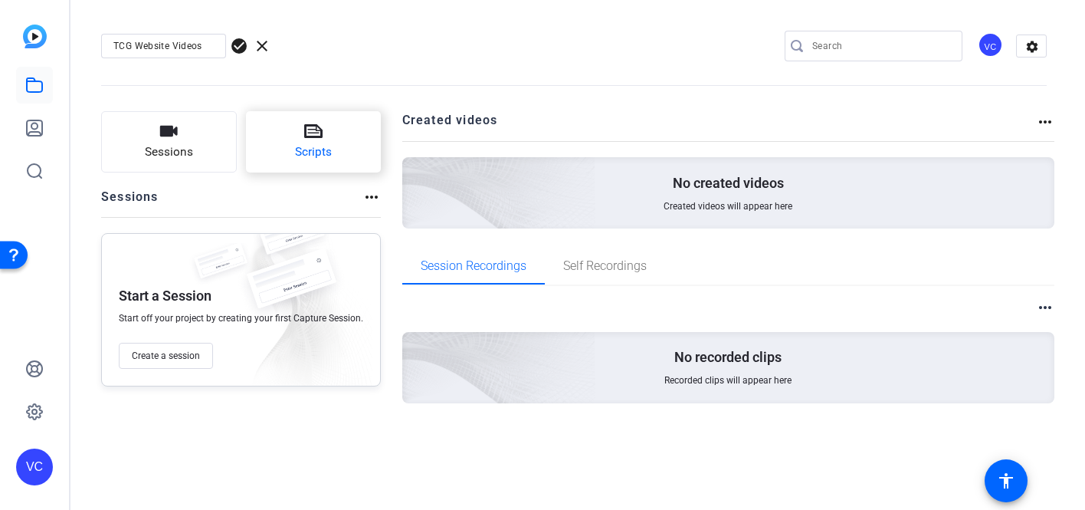
click at [307, 133] on icon at bounding box center [313, 131] width 18 height 18
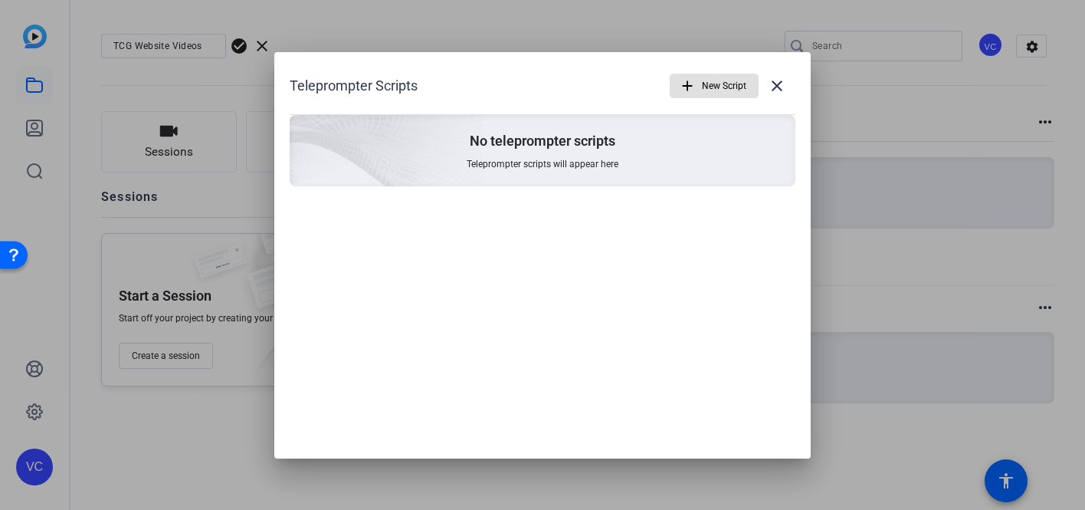
click at [691, 85] on mat-icon "add" at bounding box center [687, 85] width 17 height 17
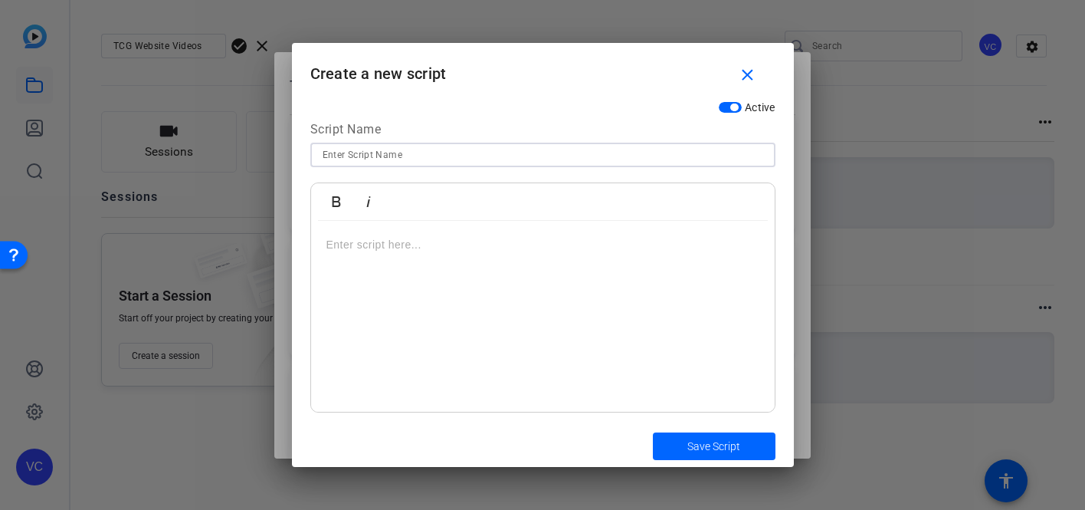
click at [386, 159] on input at bounding box center [543, 155] width 441 height 18
type input "Tutorial Video - Vicki"
click at [403, 273] on div at bounding box center [543, 317] width 464 height 192
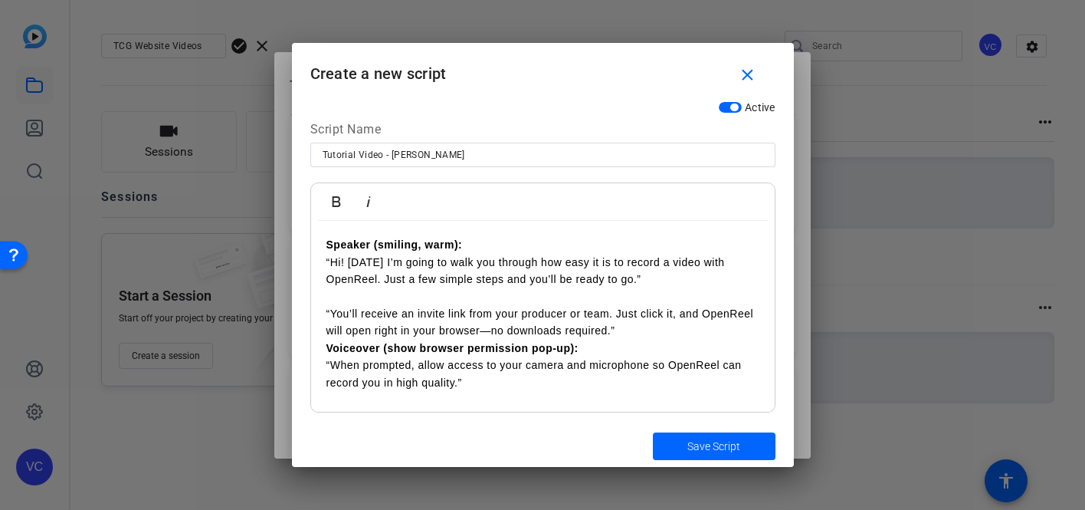
click at [639, 329] on p "“You’ll receive an invite link from your producer or team. Just click it, and O…" at bounding box center [542, 322] width 433 height 34
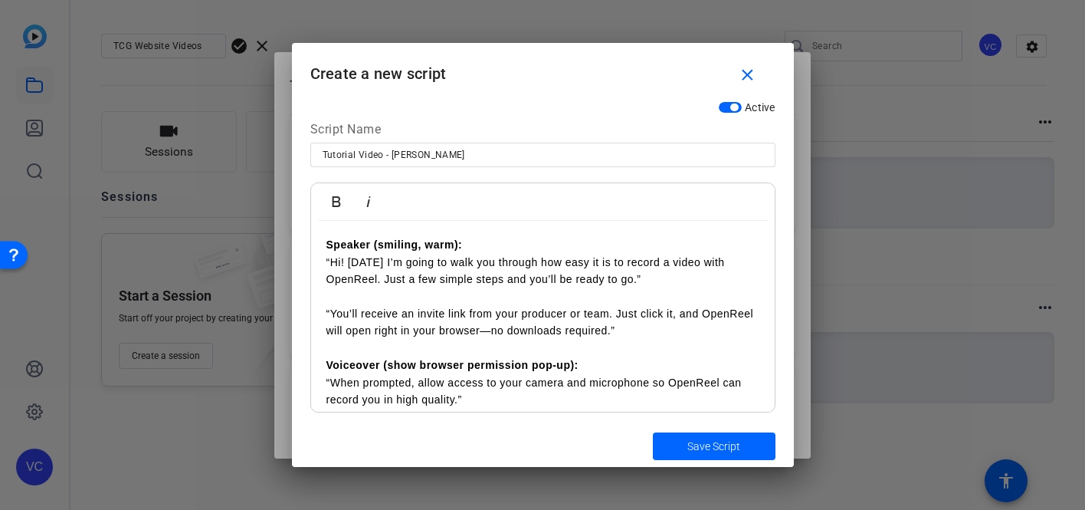
scroll to position [28, 0]
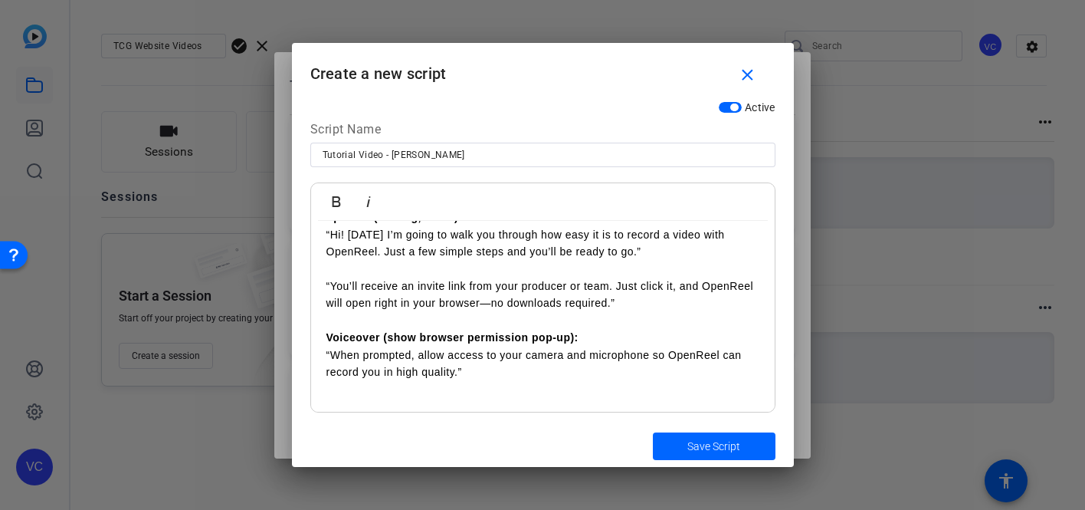
click at [497, 373] on p "Voiceover (show browser permission pop-up): “When prompted, allow access to you…" at bounding box center [542, 354] width 433 height 51
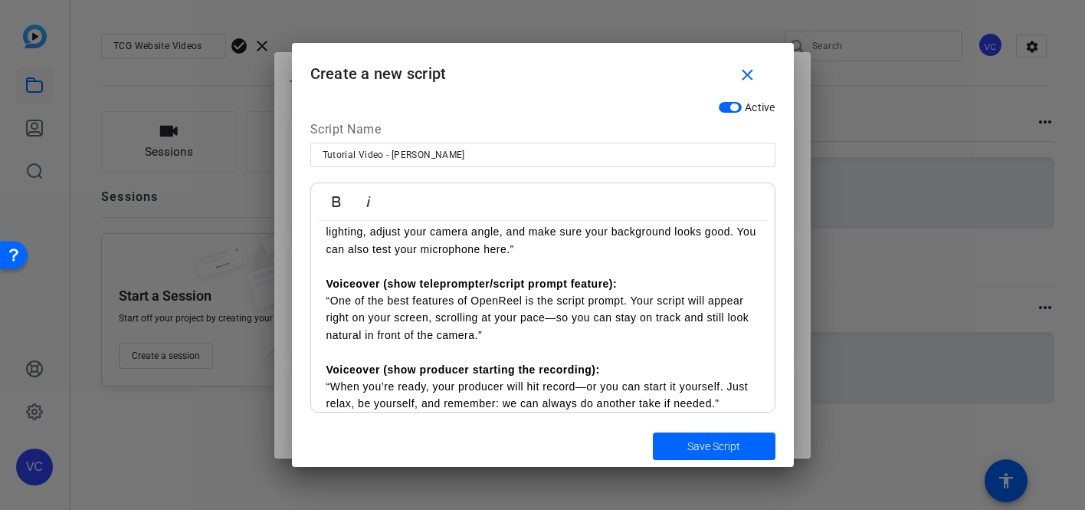
scroll to position [268, 0]
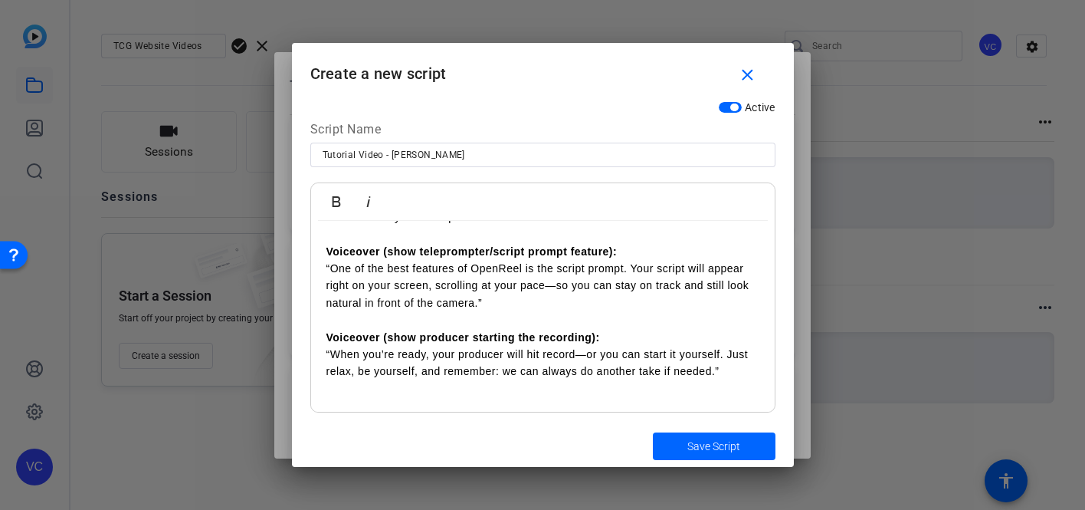
click at [738, 380] on p at bounding box center [542, 388] width 433 height 17
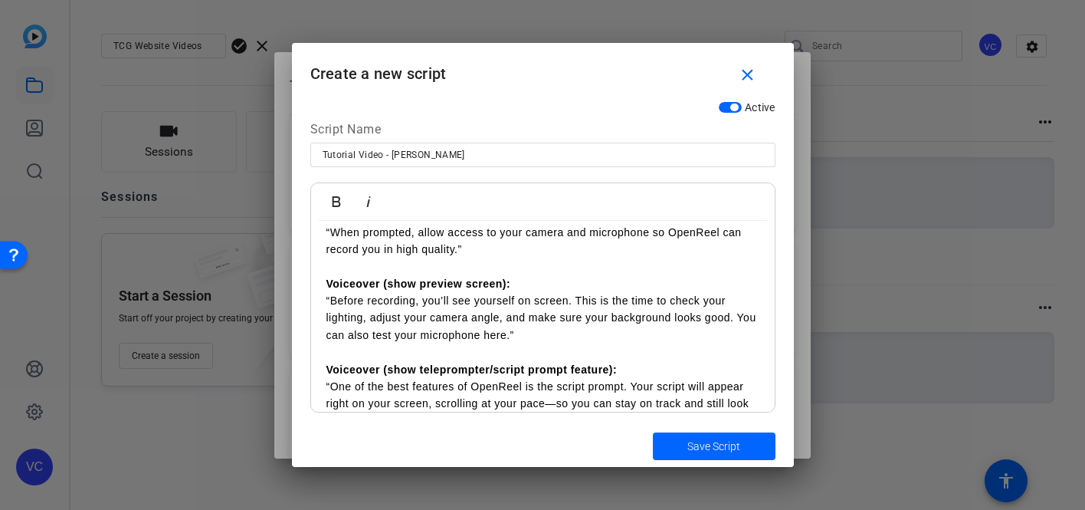
scroll to position [137, 0]
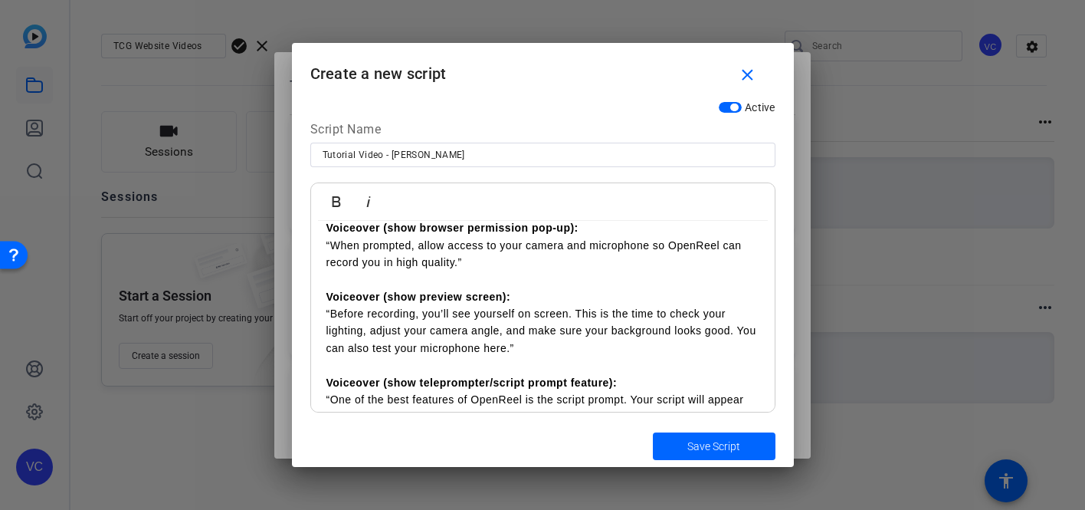
click at [529, 346] on p "Voiceover (show preview screen): “Before recording, you’ll see yourself on scre…" at bounding box center [542, 322] width 433 height 69
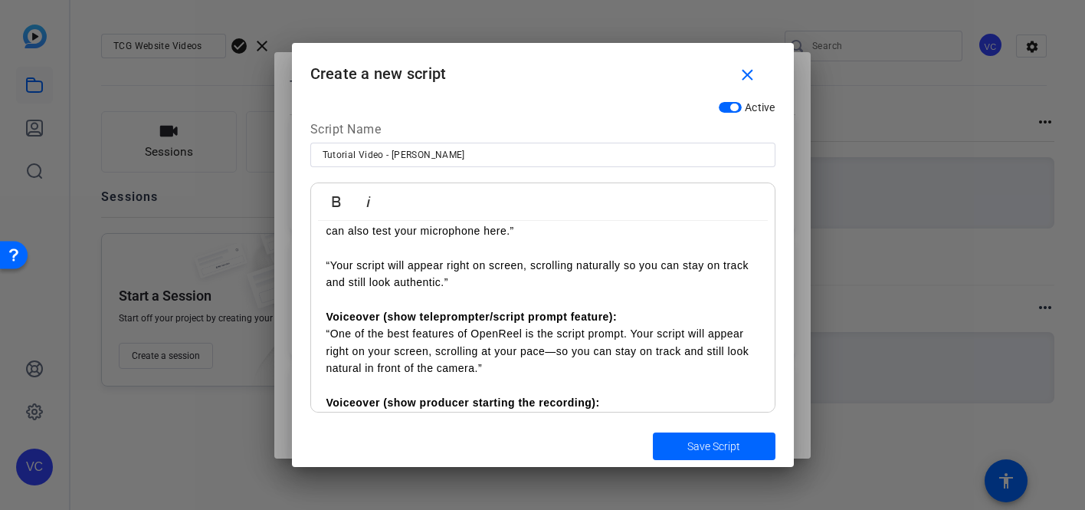
scroll to position [258, 0]
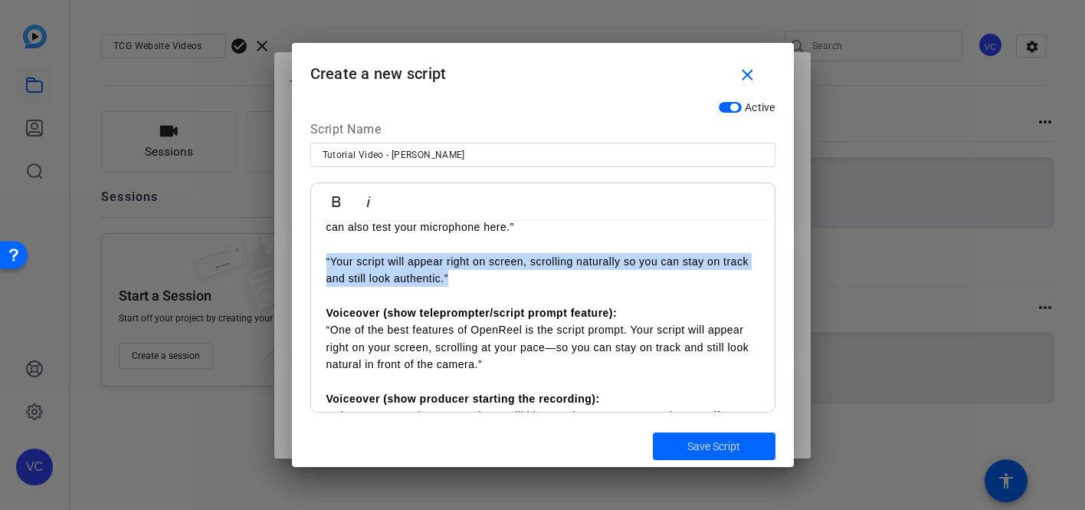
drag, startPoint x: 322, startPoint y: 258, endPoint x: 513, endPoint y: 283, distance: 193.3
click at [513, 283] on div "Speaker (smiling, warm): “Hi! Today I’m going to walk you through how easy it i…" at bounding box center [543, 260] width 464 height 597
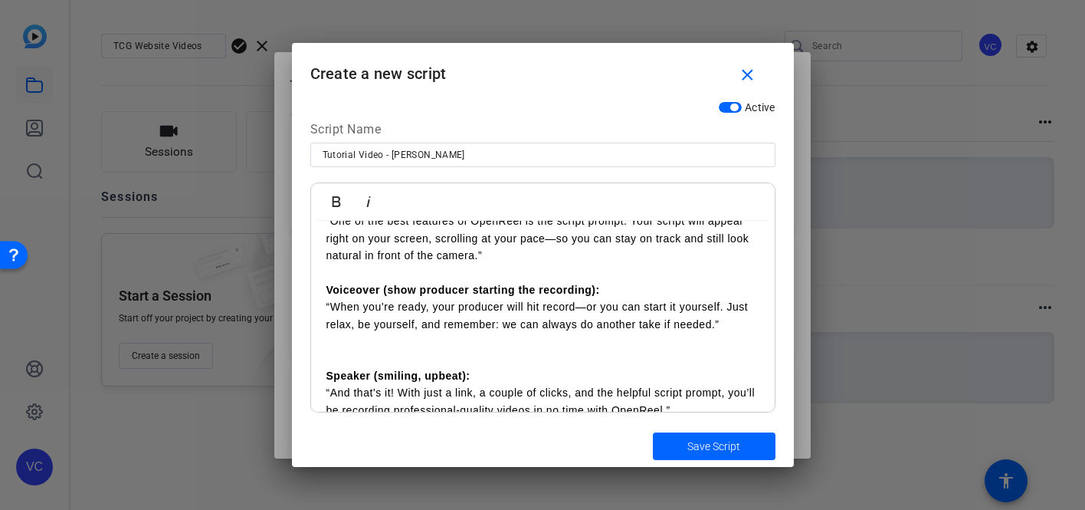
scroll to position [336, 0]
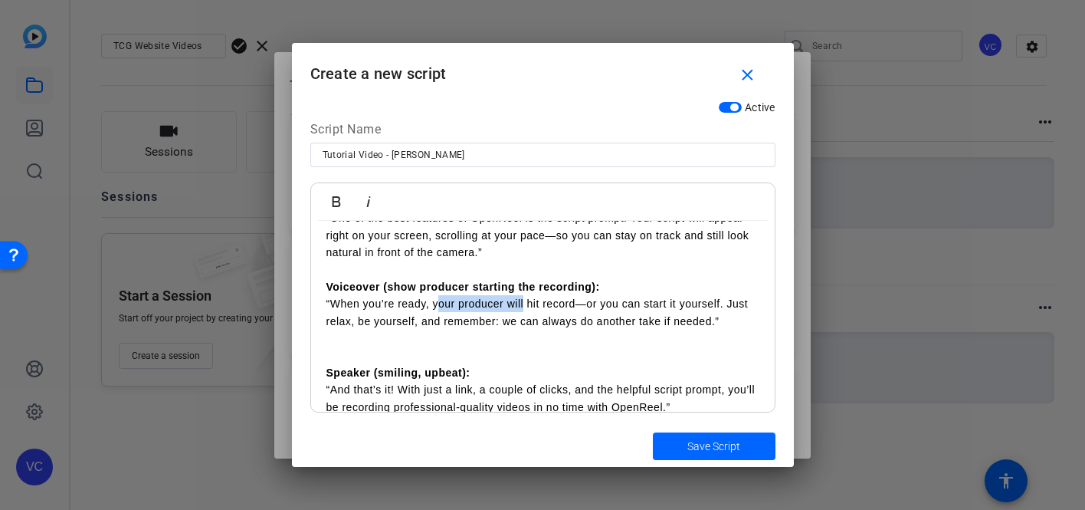
drag, startPoint x: 436, startPoint y: 307, endPoint x: 524, endPoint y: 307, distance: 88.1
click at [524, 307] on p "Voiceover (show producer starting the recording): “When you’re ready, your prod…" at bounding box center [542, 303] width 433 height 51
drag, startPoint x: 490, startPoint y: 304, endPoint x: 622, endPoint y: 304, distance: 131.8
click at [622, 304] on p "Voiceover (show producer starting the recording): “When you’re ready, hit recor…" at bounding box center [542, 303] width 433 height 51
click at [697, 305] on p "Voiceover (show producer starting the recording): “When you’re ready, hit recor…" at bounding box center [542, 303] width 433 height 51
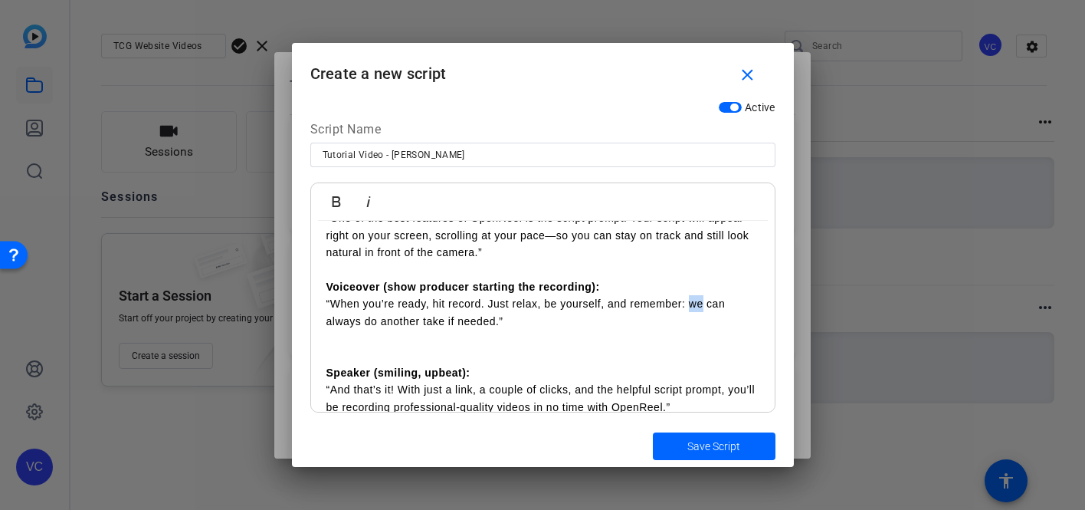
click at [697, 305] on p "Voiceover (show producer starting the recording): “When you’re ready, hit recor…" at bounding box center [542, 303] width 433 height 51
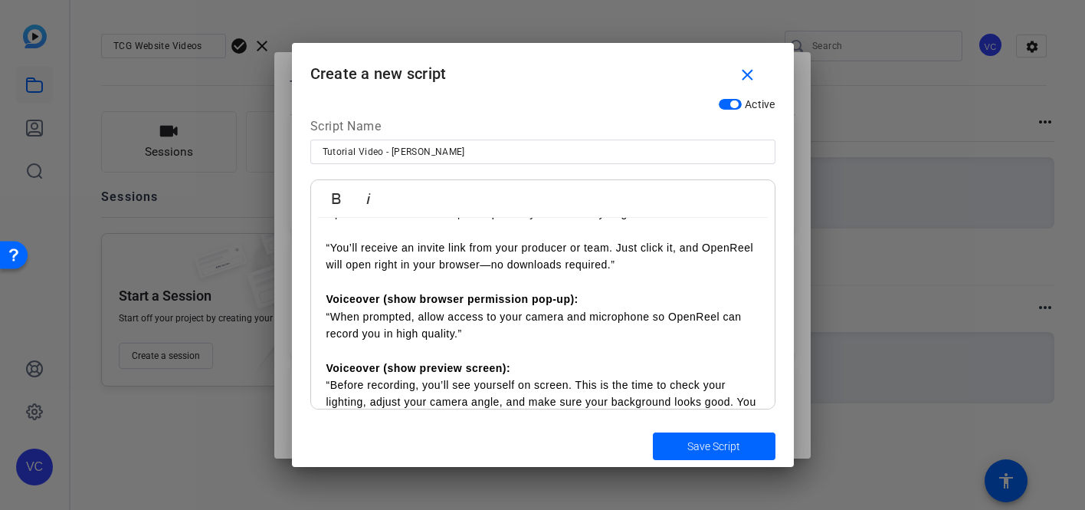
scroll to position [0, 0]
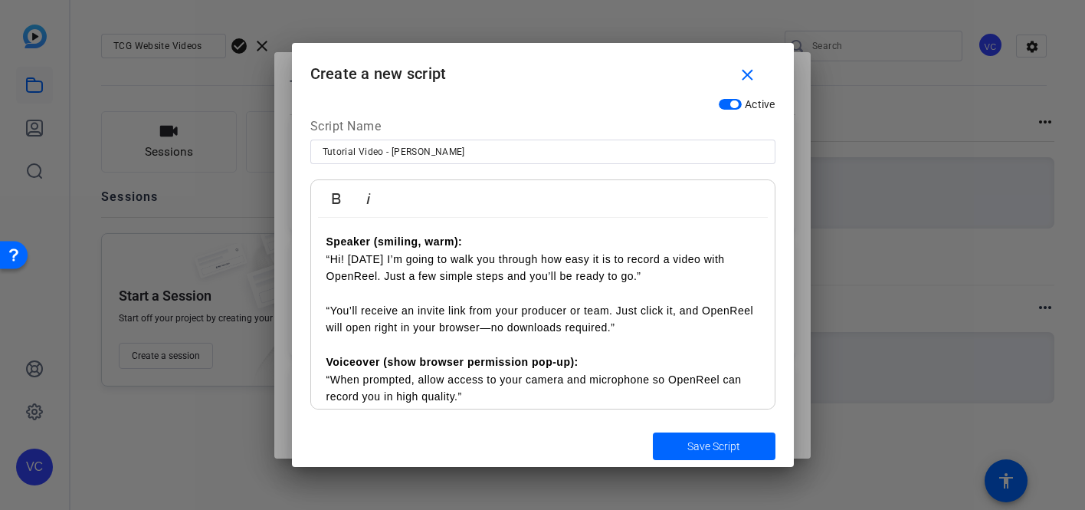
drag, startPoint x: 498, startPoint y: 313, endPoint x: 599, endPoint y: 310, distance: 100.4
click at [599, 310] on p "“You’ll receive an invite link from your producer or team. Just click it, and O…" at bounding box center [542, 319] width 433 height 34
drag, startPoint x: 611, startPoint y: 310, endPoint x: 470, endPoint y: 315, distance: 141.1
click at [470, 315] on p "“You’ll receive an invite link from your producer or team. Just click it, and O…" at bounding box center [542, 319] width 433 height 34
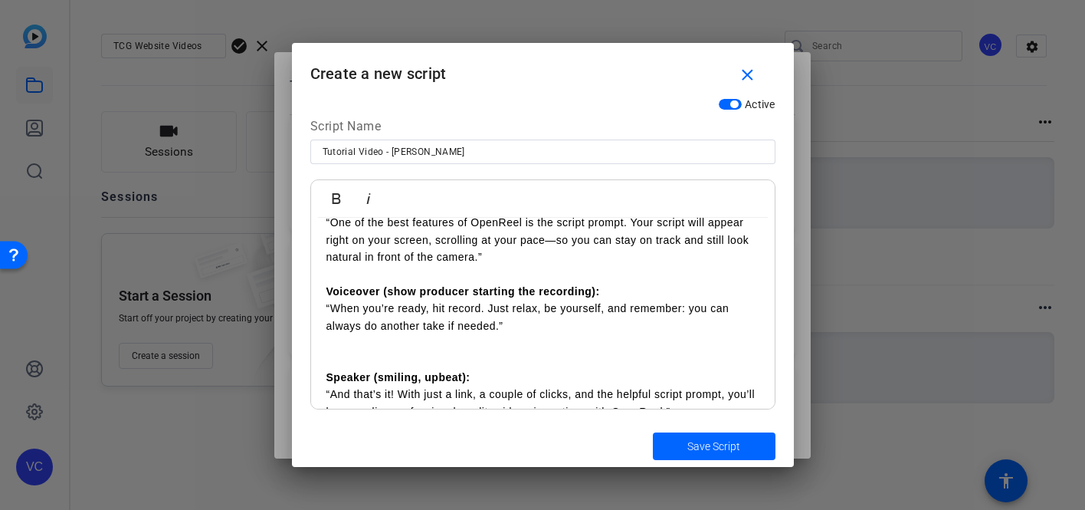
scroll to position [371, 0]
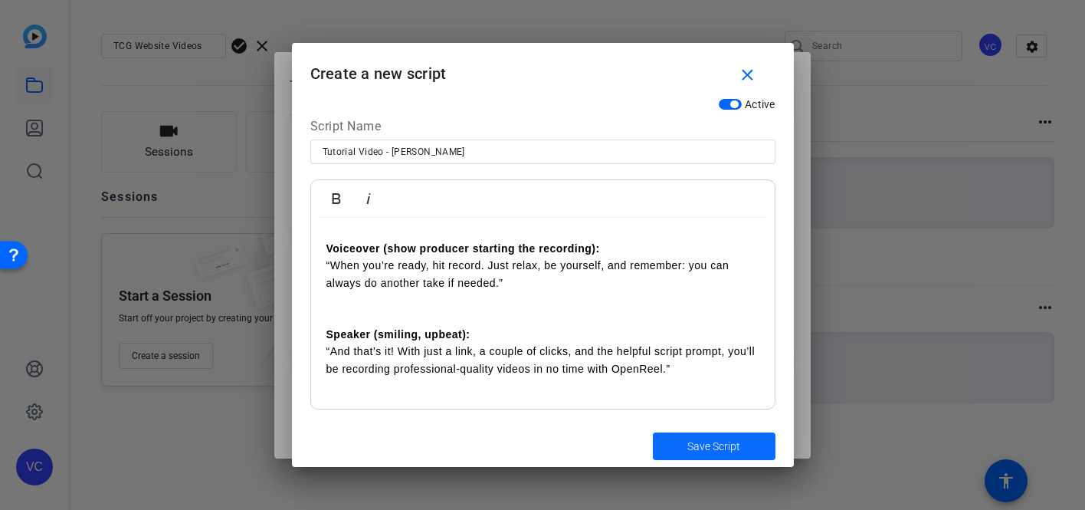
click at [706, 451] on span "Save Script" at bounding box center [713, 446] width 53 height 16
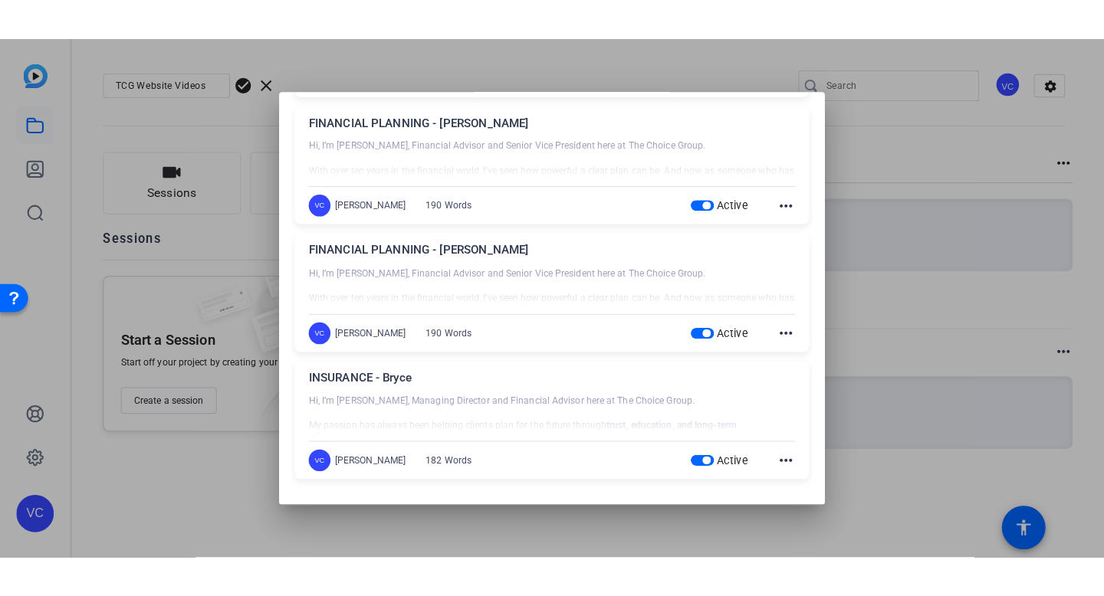
scroll to position [0, 0]
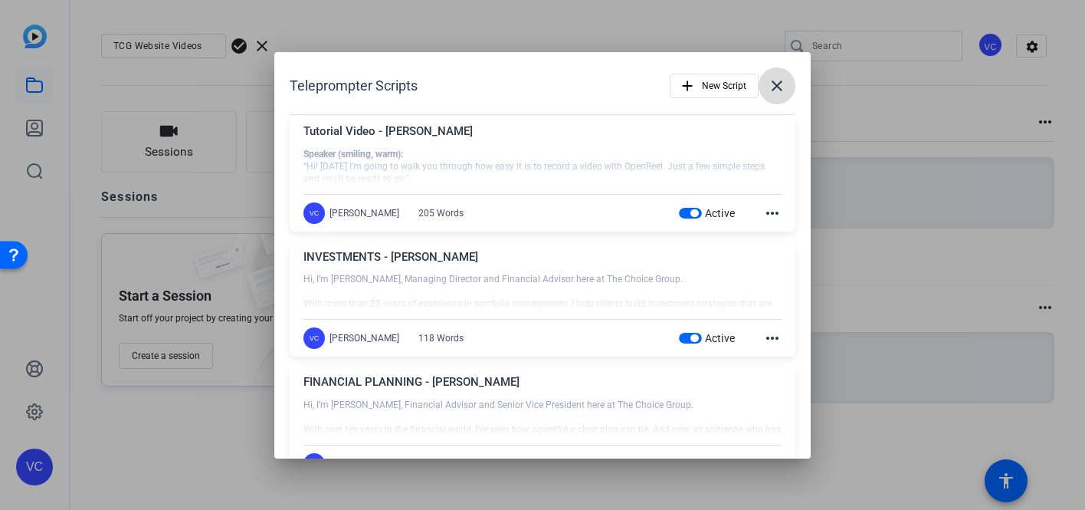
click at [777, 89] on mat-icon "close" at bounding box center [777, 86] width 18 height 18
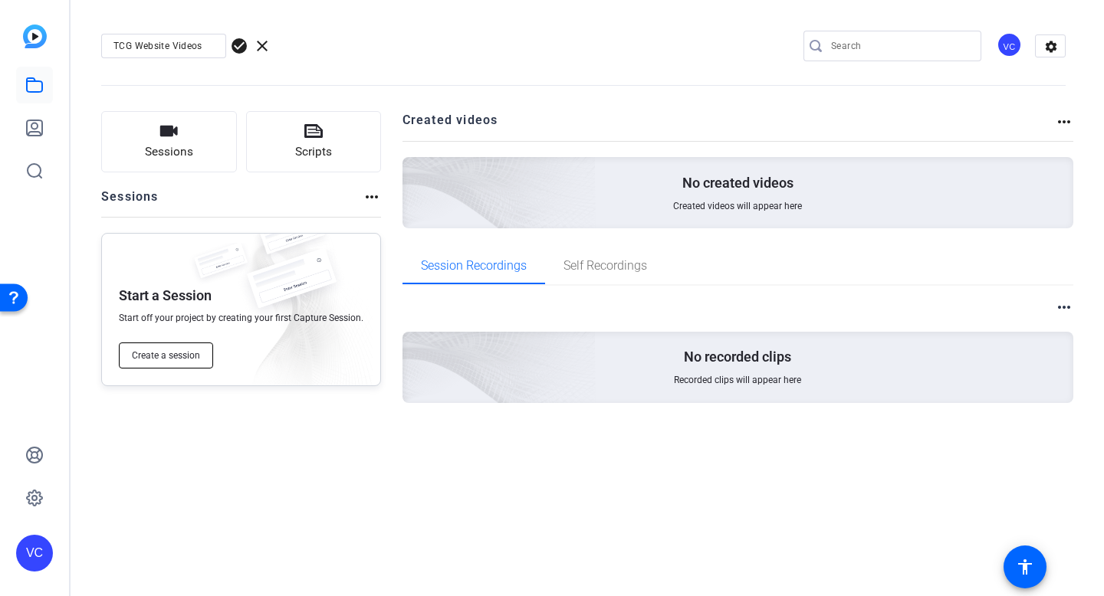
click at [169, 358] on span "Create a session" at bounding box center [166, 355] width 68 height 12
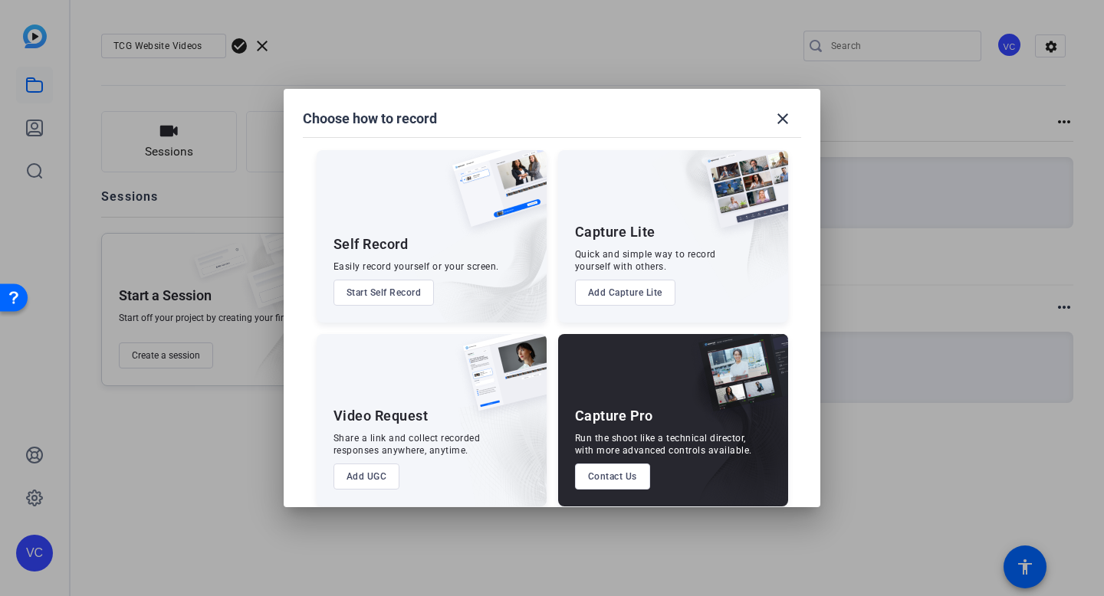
click at [353, 295] on button "Start Self Record" at bounding box center [383, 293] width 101 height 26
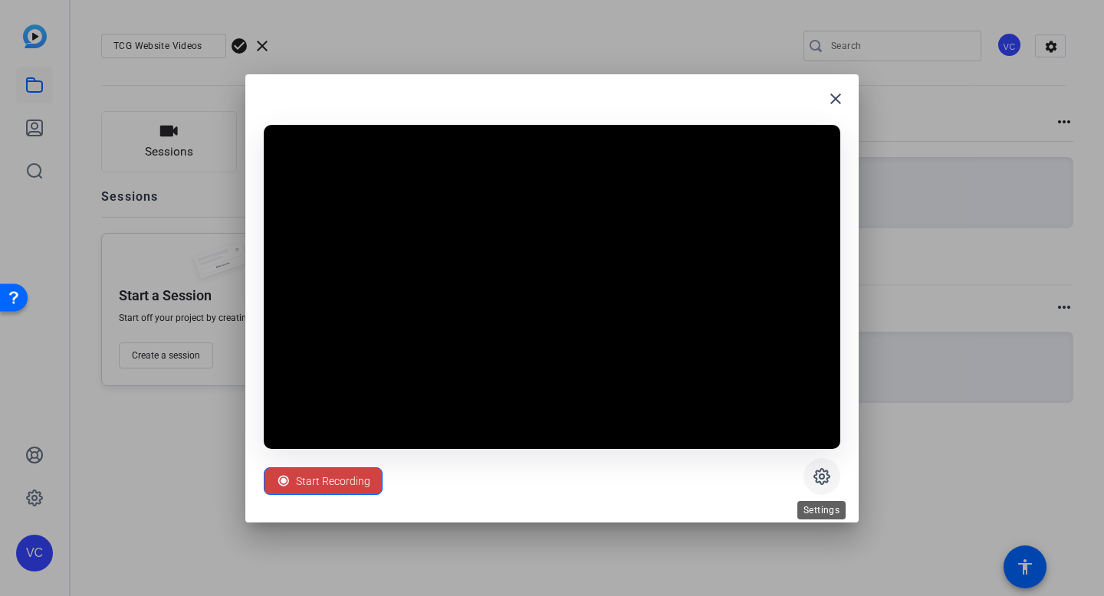
click at [822, 474] on icon at bounding box center [821, 476] width 5 height 5
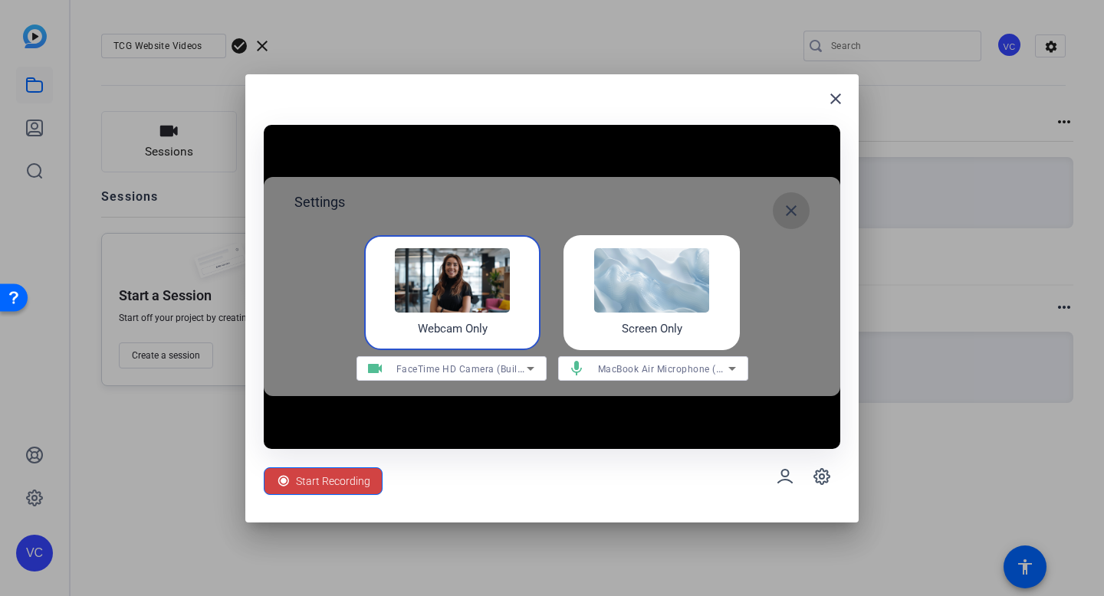
click at [788, 212] on mat-icon "close" at bounding box center [791, 211] width 18 height 18
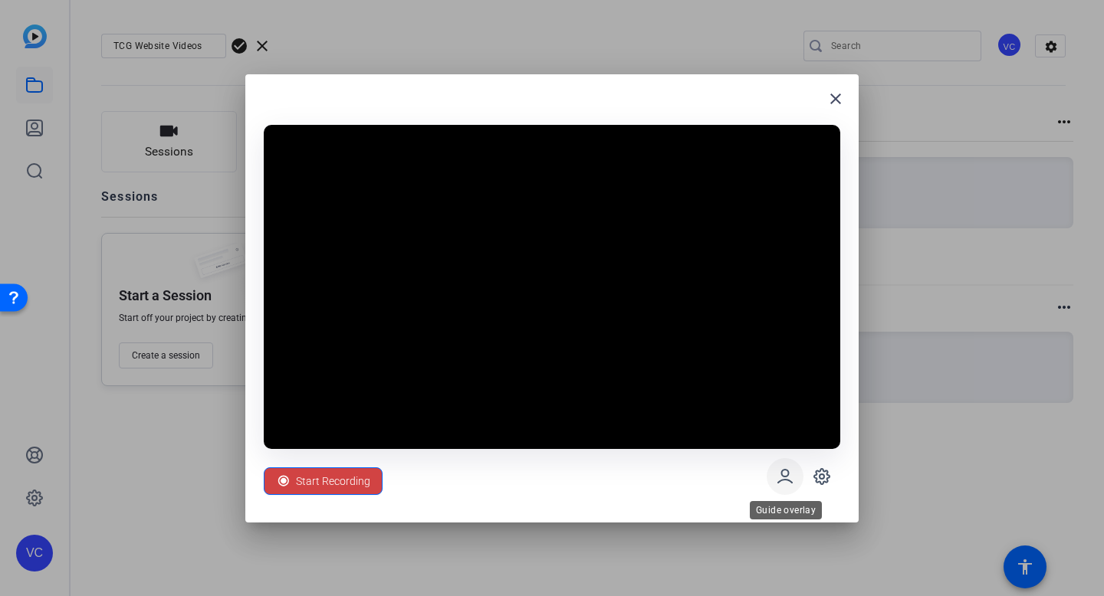
click at [783, 476] on icon at bounding box center [785, 476] width 14 height 13
click at [828, 103] on mat-icon "close" at bounding box center [835, 99] width 18 height 18
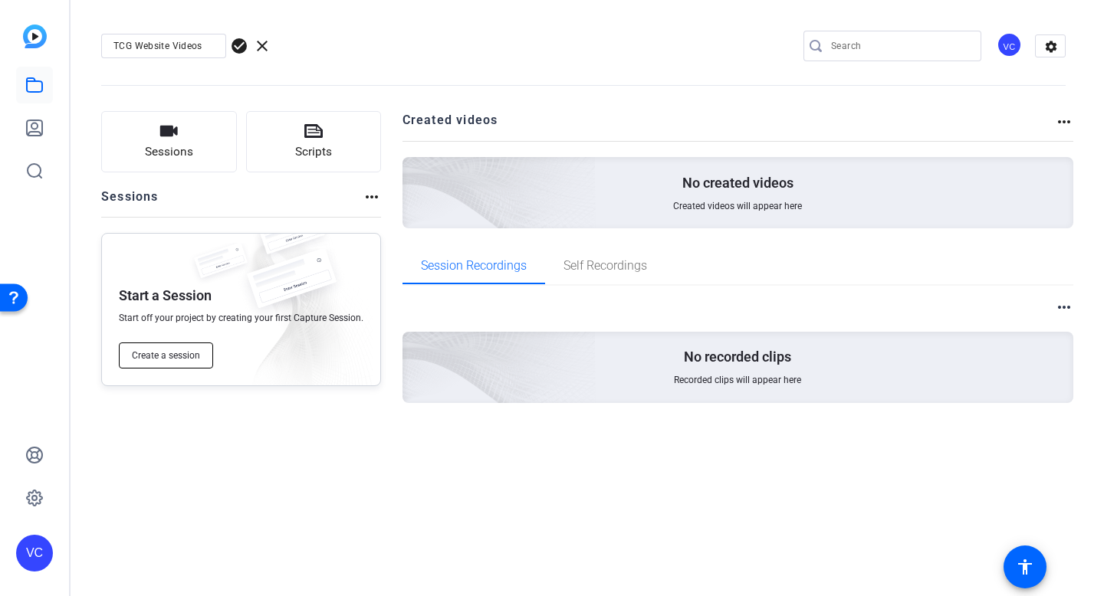
click at [169, 344] on button "Create a session" at bounding box center [166, 356] width 94 height 26
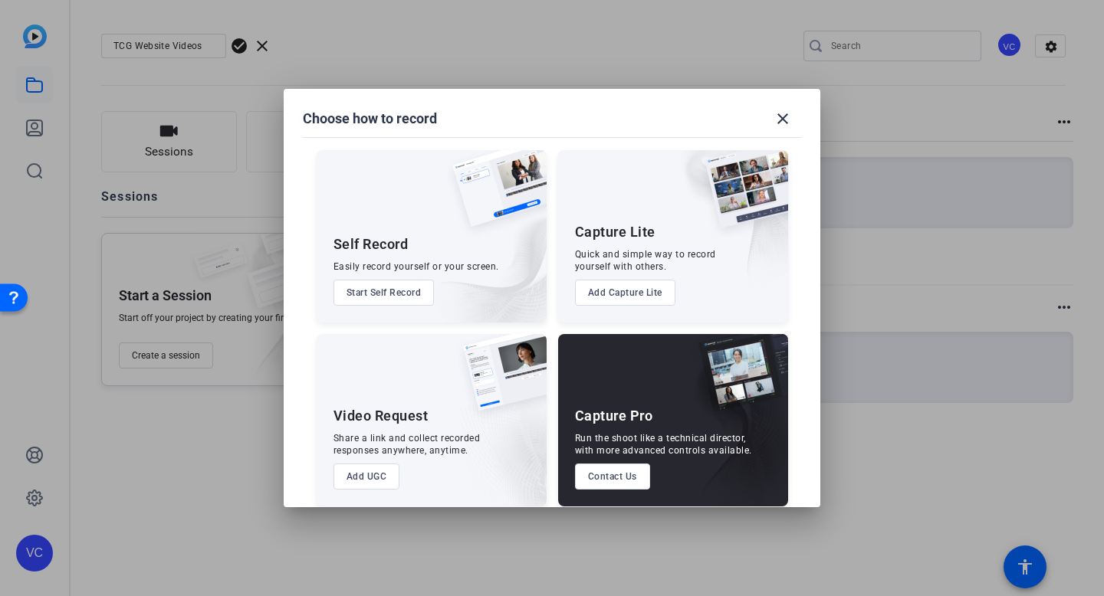
click at [357, 474] on button "Add UGC" at bounding box center [366, 477] width 67 height 26
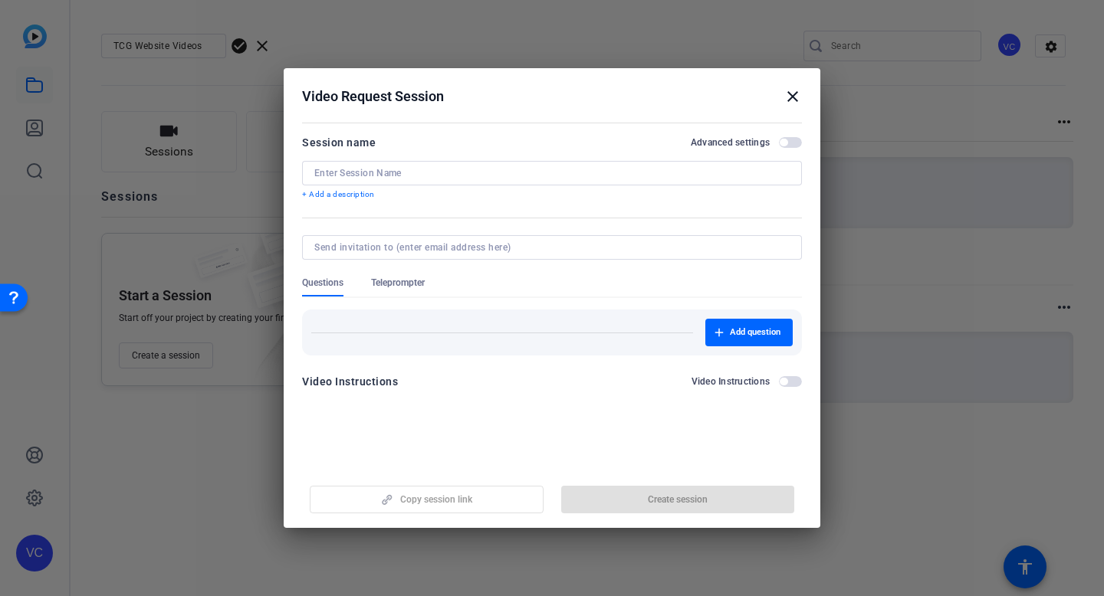
click at [382, 164] on div at bounding box center [551, 173] width 475 height 25
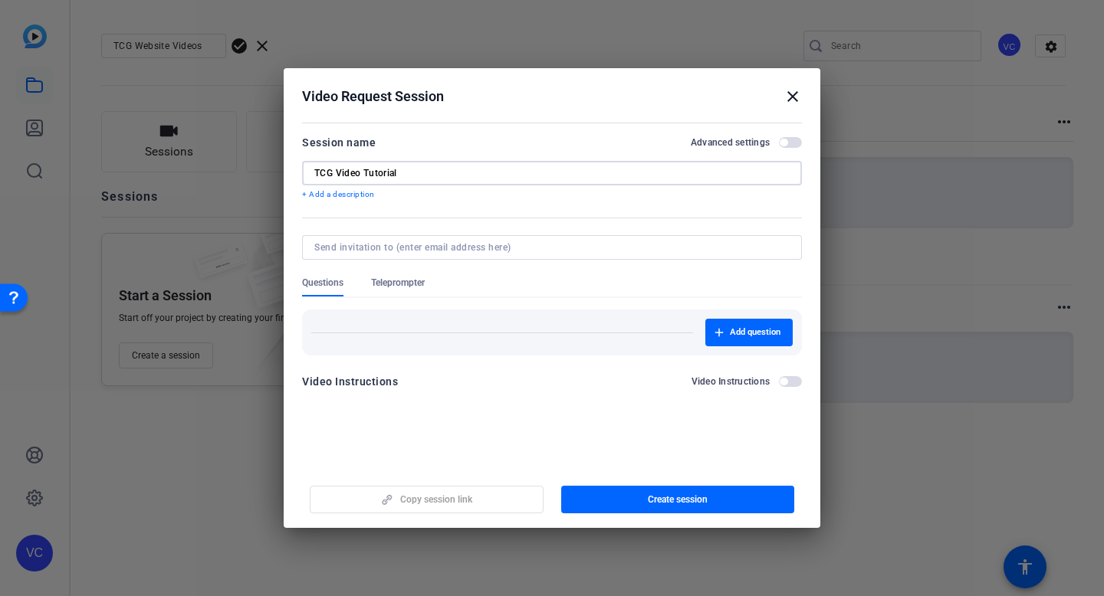
type input "TCG Video Tutorial"
click at [408, 245] on input at bounding box center [548, 247] width 469 height 12
type input "vicki@laureamarketing.com"
click at [385, 280] on form "Session name Advanced settings TCG Video Tutorial + Add a description Questions…" at bounding box center [552, 266] width 500 height 267
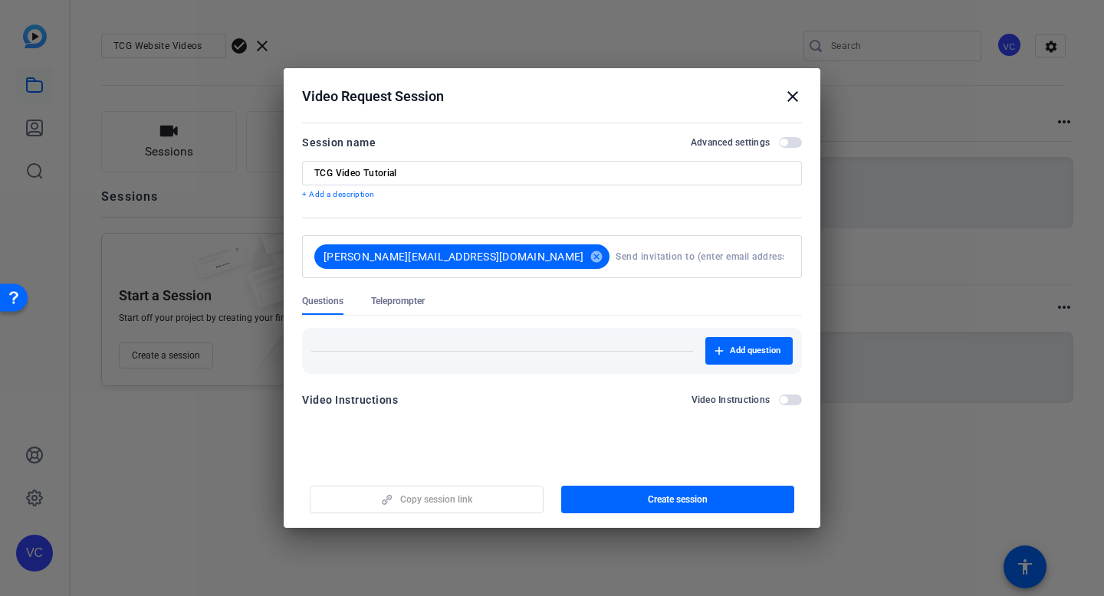
click at [393, 309] on span "Teleprompter" at bounding box center [398, 305] width 54 height 20
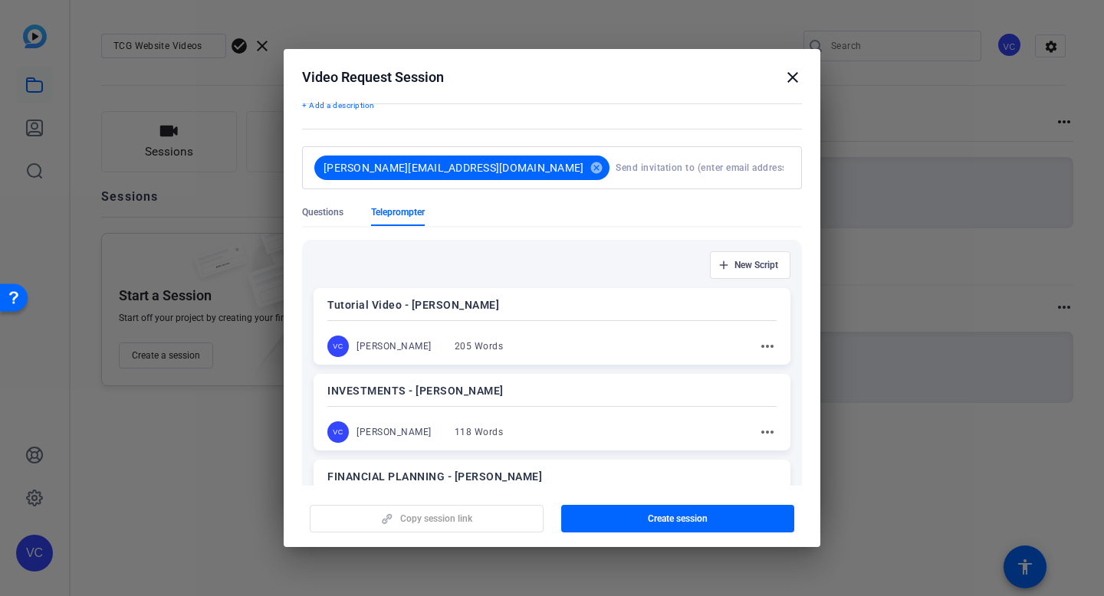
scroll to position [71, 0]
click at [683, 317] on div at bounding box center [551, 319] width 449 height 5
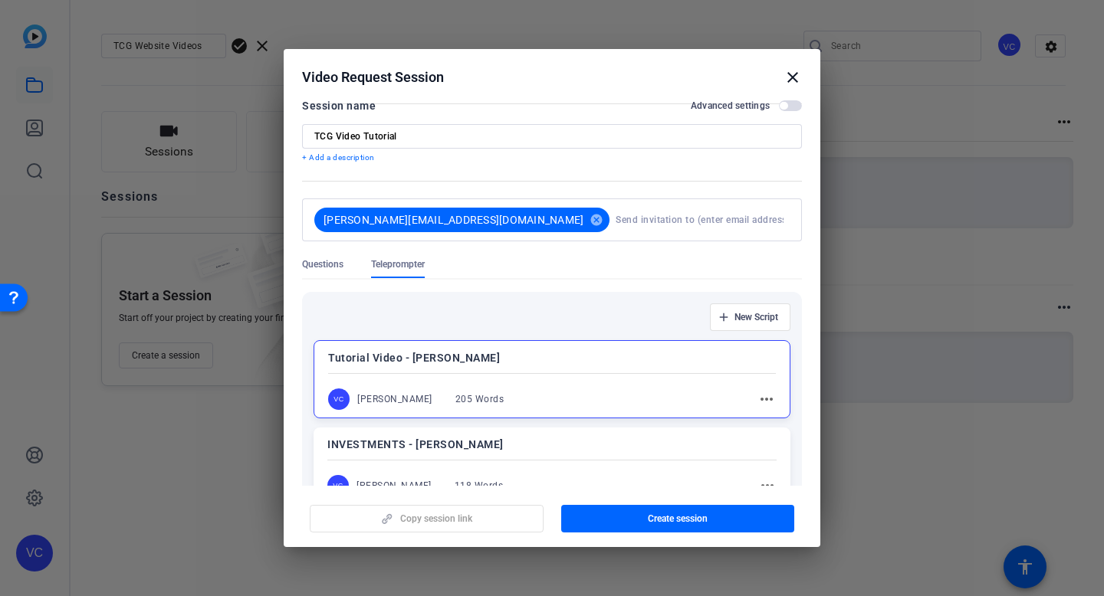
scroll to position [0, 0]
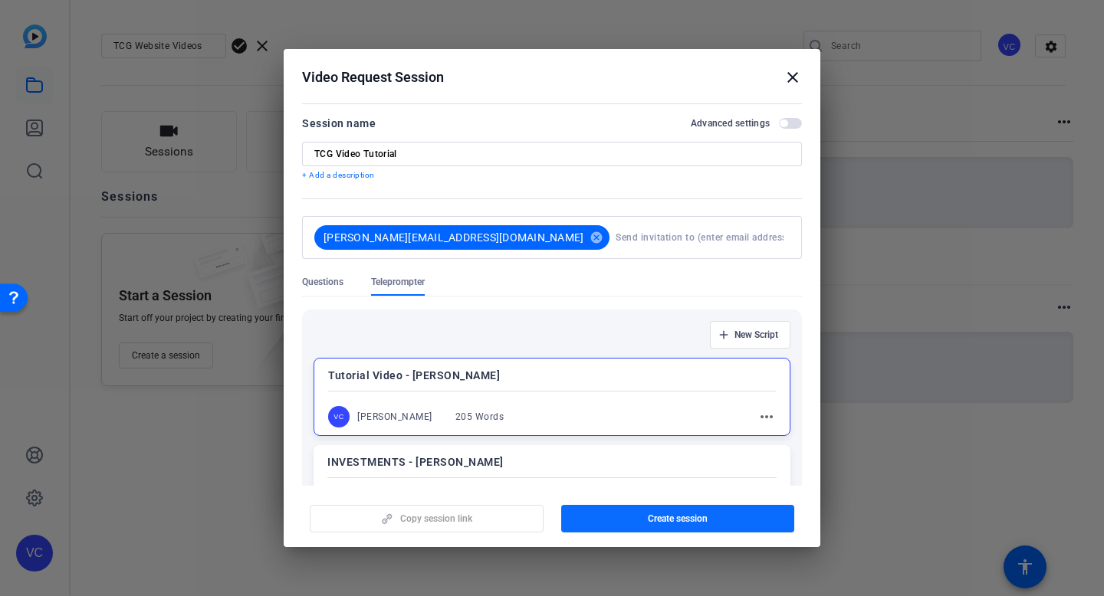
click at [672, 509] on span "Create session" at bounding box center [678, 519] width 60 height 12
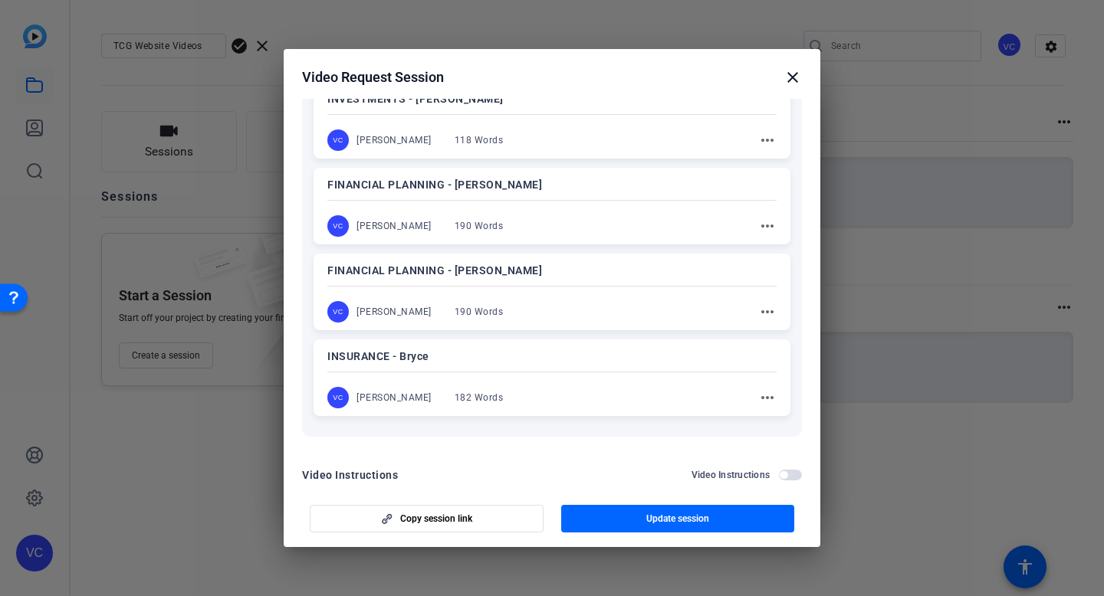
scroll to position [387, 0]
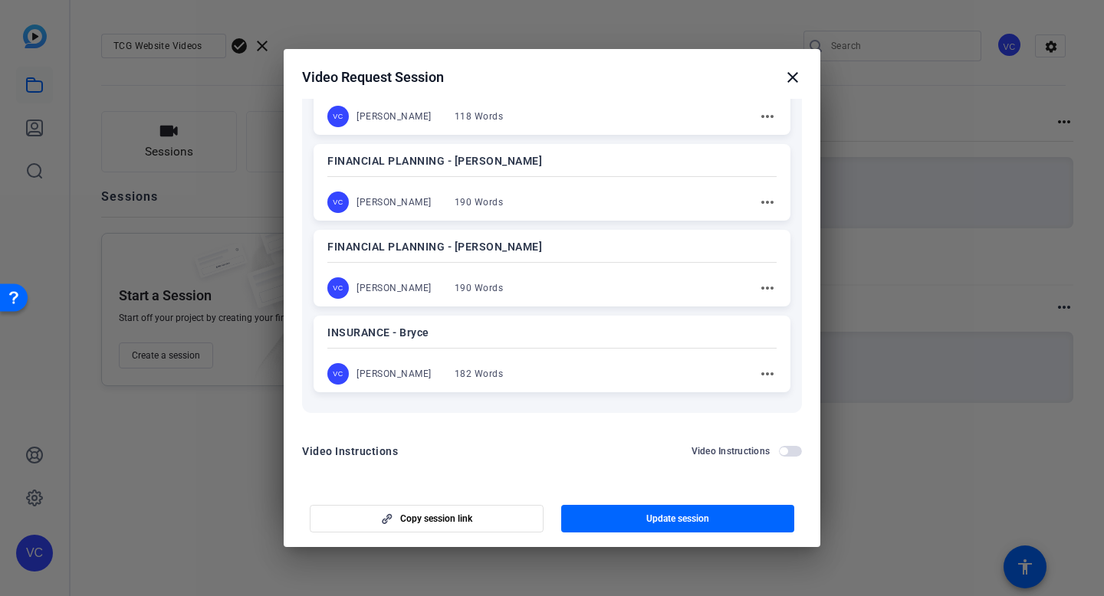
click at [797, 453] on span "button" at bounding box center [790, 451] width 23 height 11
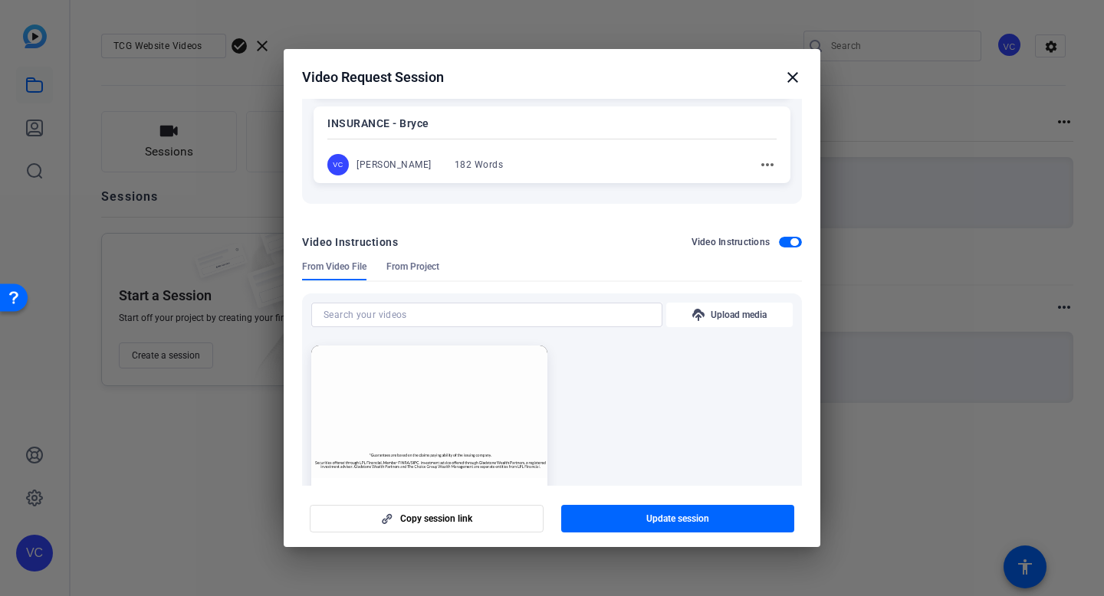
scroll to position [601, 0]
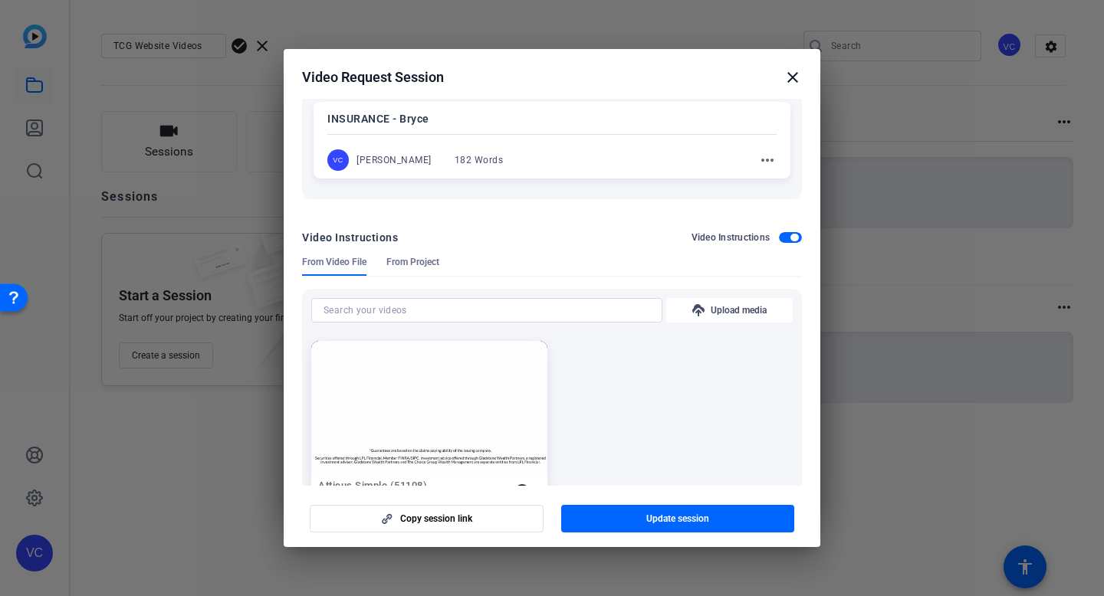
click at [786, 238] on span "button" at bounding box center [790, 237] width 23 height 11
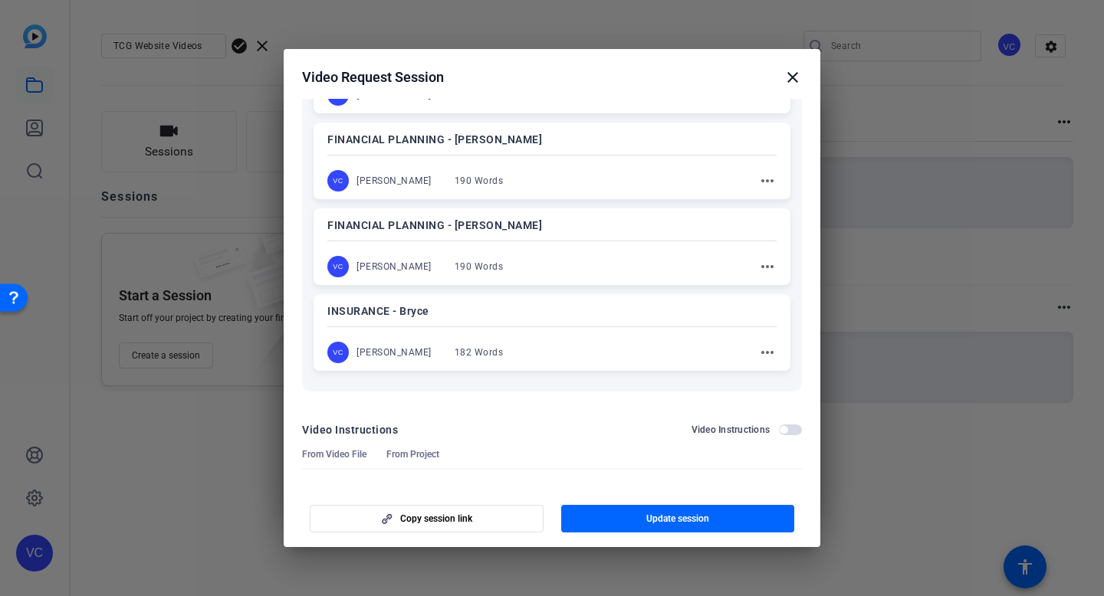
scroll to position [387, 0]
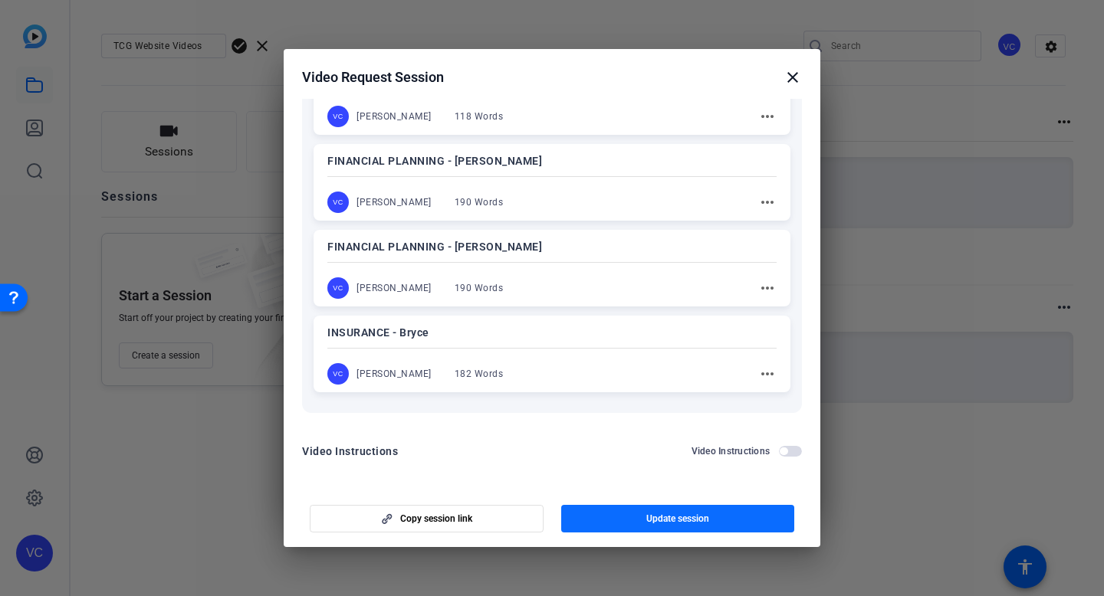
click at [650, 509] on span "Update session" at bounding box center [677, 519] width 63 height 12
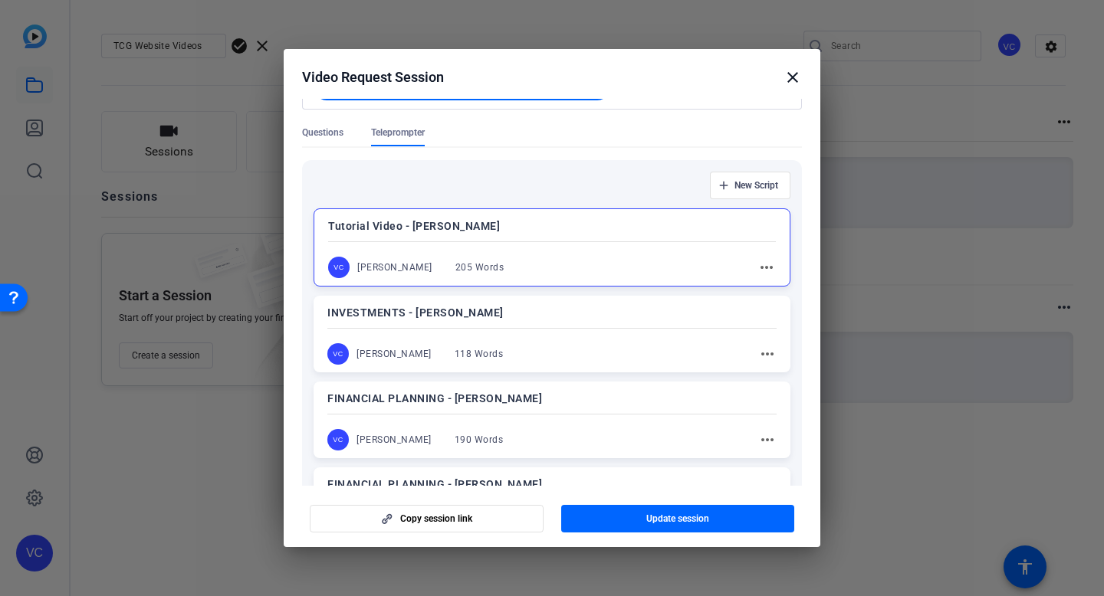
scroll to position [152, 0]
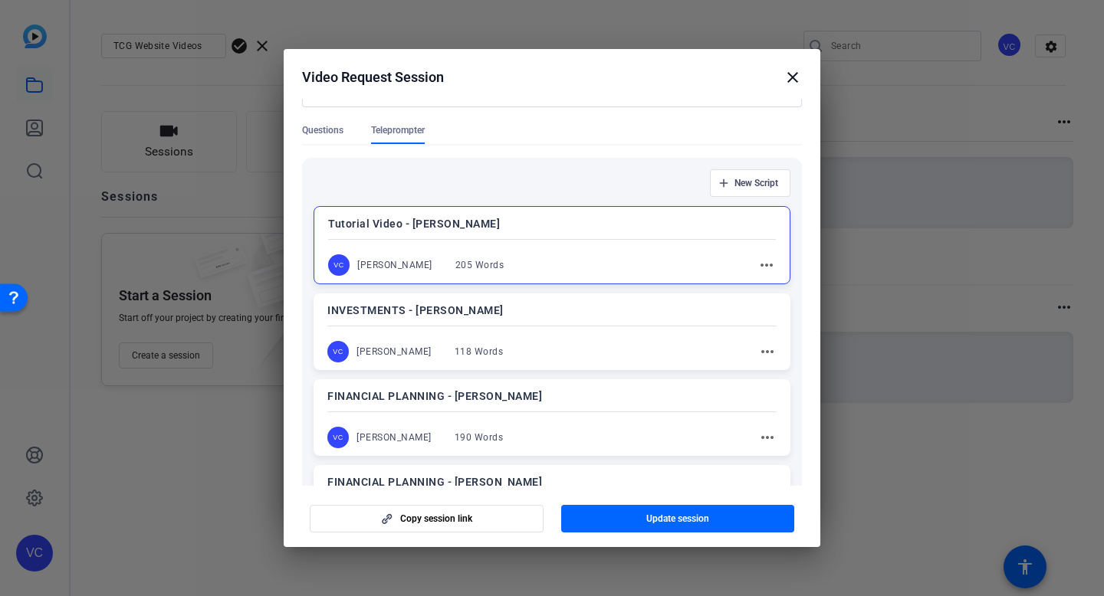
click at [769, 264] on mat-icon "more_horiz" at bounding box center [766, 265] width 18 height 18
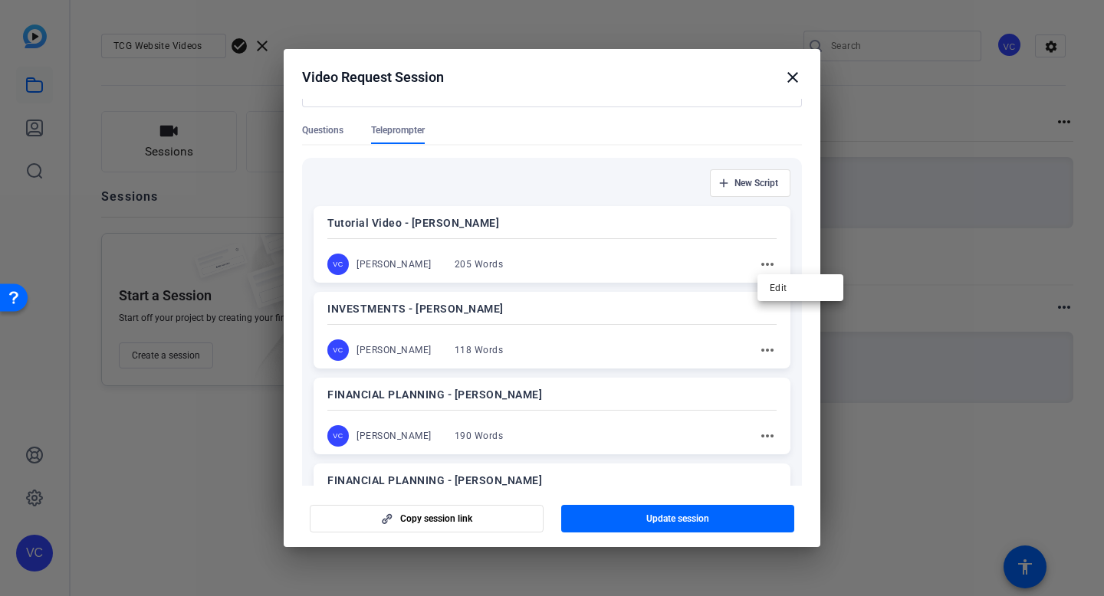
click at [690, 243] on div at bounding box center [552, 298] width 1104 height 596
click at [511, 215] on p "Tutorial Video - Vicki" at bounding box center [551, 223] width 449 height 18
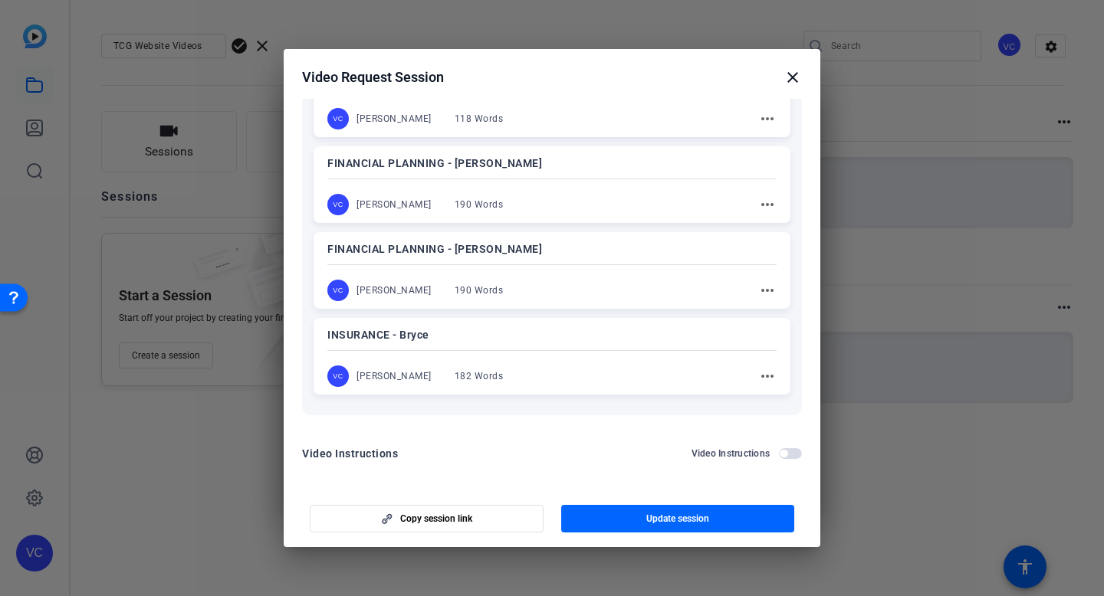
scroll to position [387, 0]
click at [401, 509] on span "Copy session link" at bounding box center [436, 519] width 72 height 12
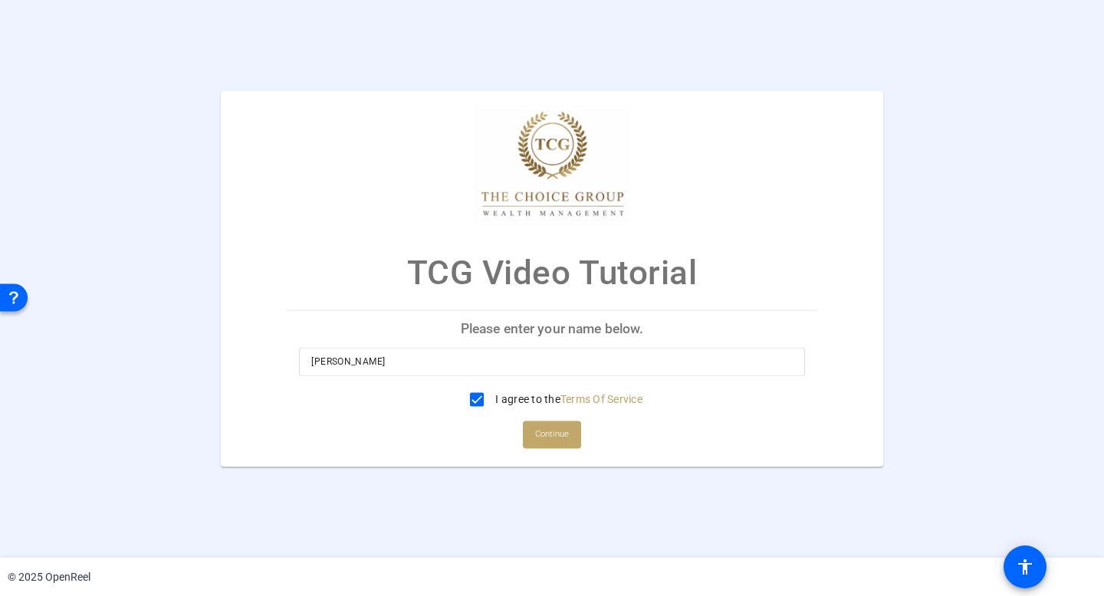
click at [546, 438] on span "Continue" at bounding box center [552, 435] width 34 height 23
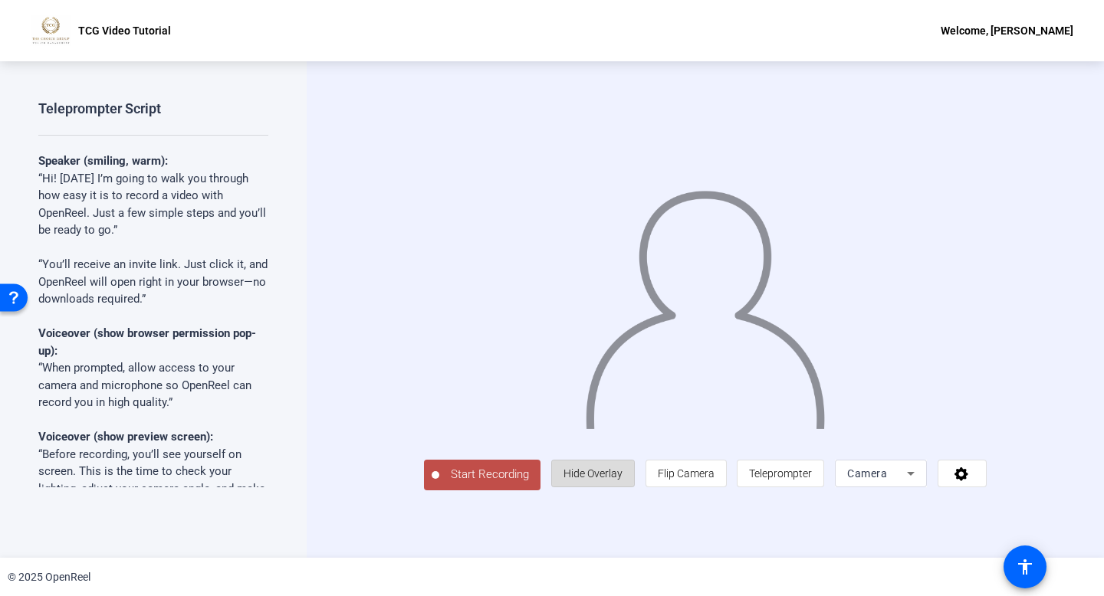
click at [622, 480] on span "Hide Overlay" at bounding box center [592, 474] width 59 height 12
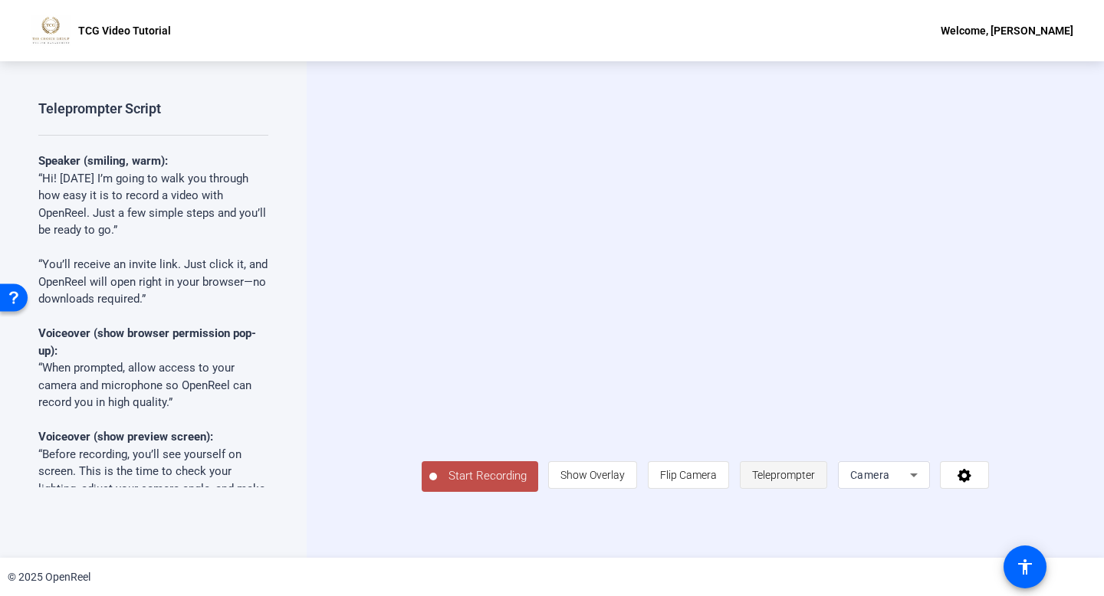
click at [815, 490] on span "Teleprompter" at bounding box center [783, 475] width 63 height 29
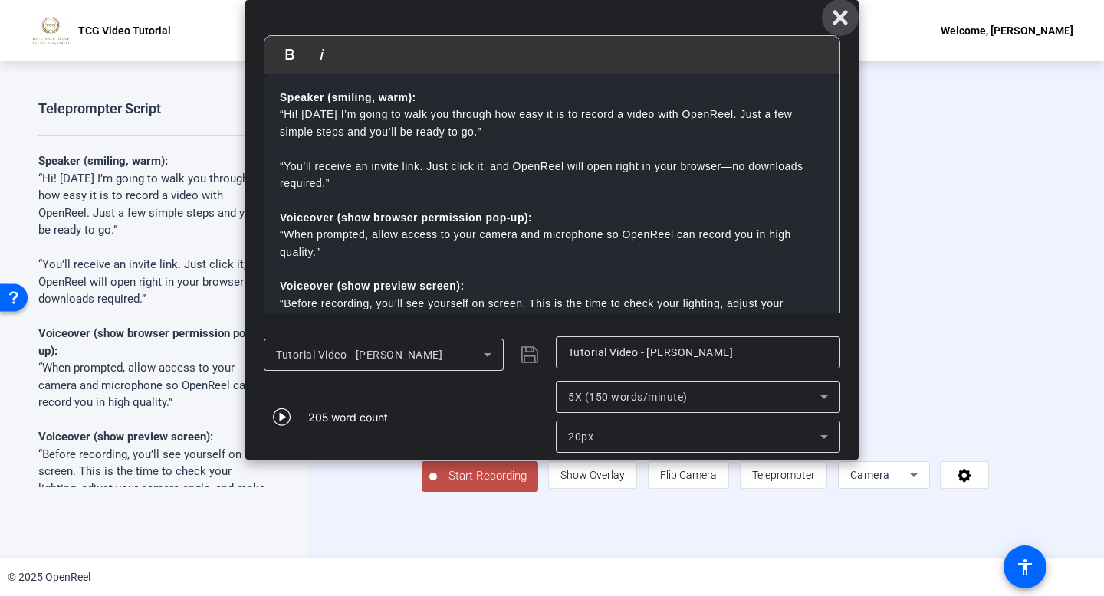
click at [846, 24] on icon at bounding box center [839, 17] width 15 height 15
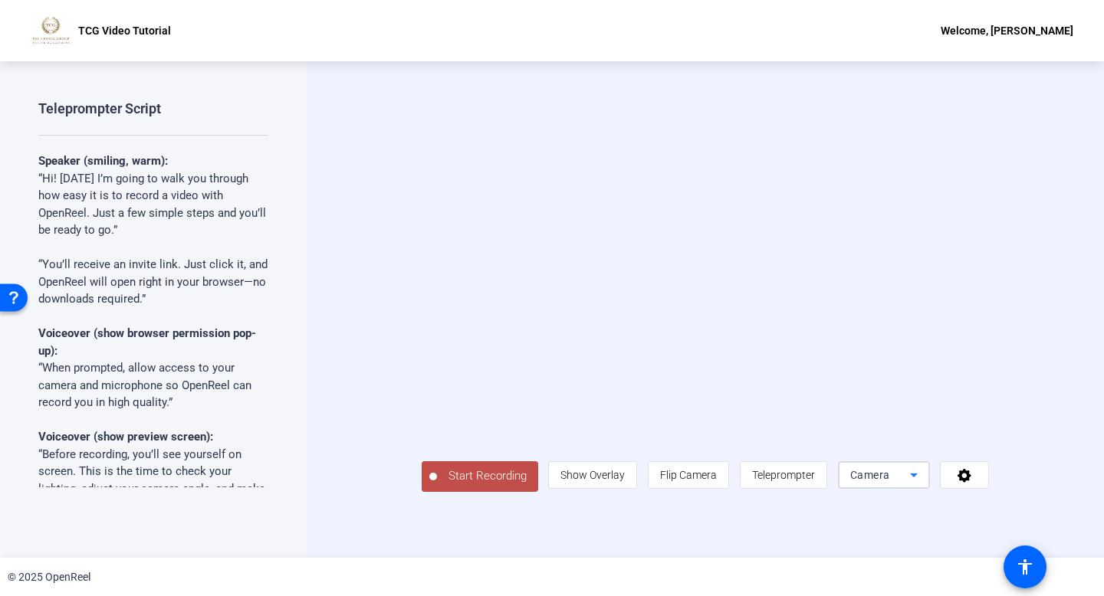
click at [890, 481] on span "Camera" at bounding box center [870, 475] width 40 height 12
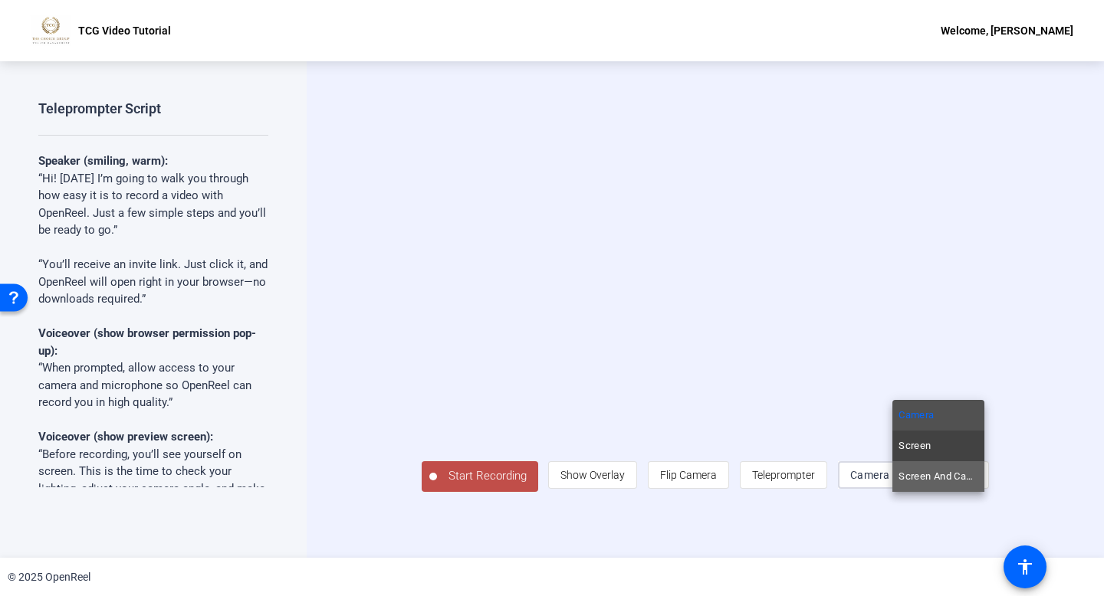
click at [928, 477] on span "Screen And Camera" at bounding box center [938, 477] width 80 height 18
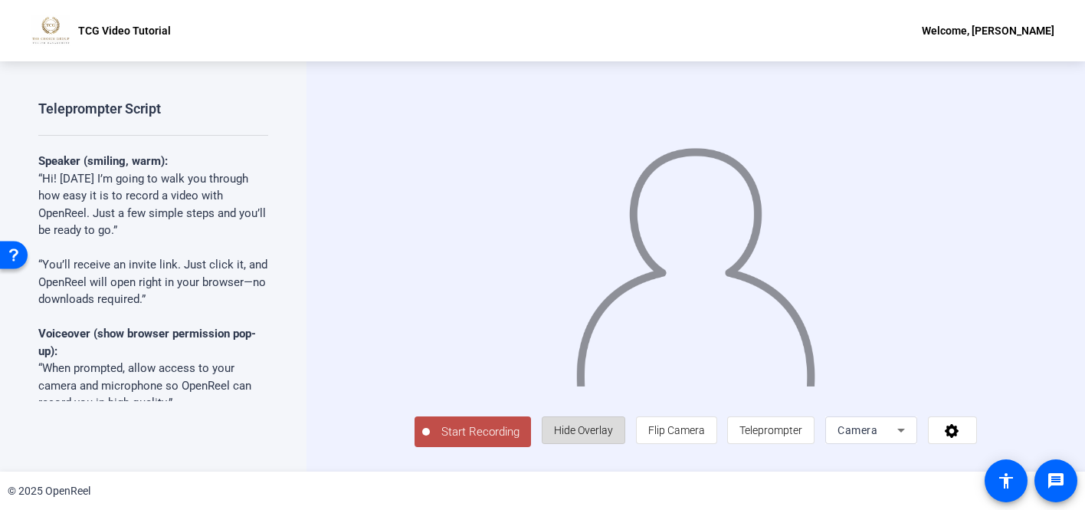
click at [613, 436] on span "Hide Overlay" at bounding box center [583, 430] width 59 height 12
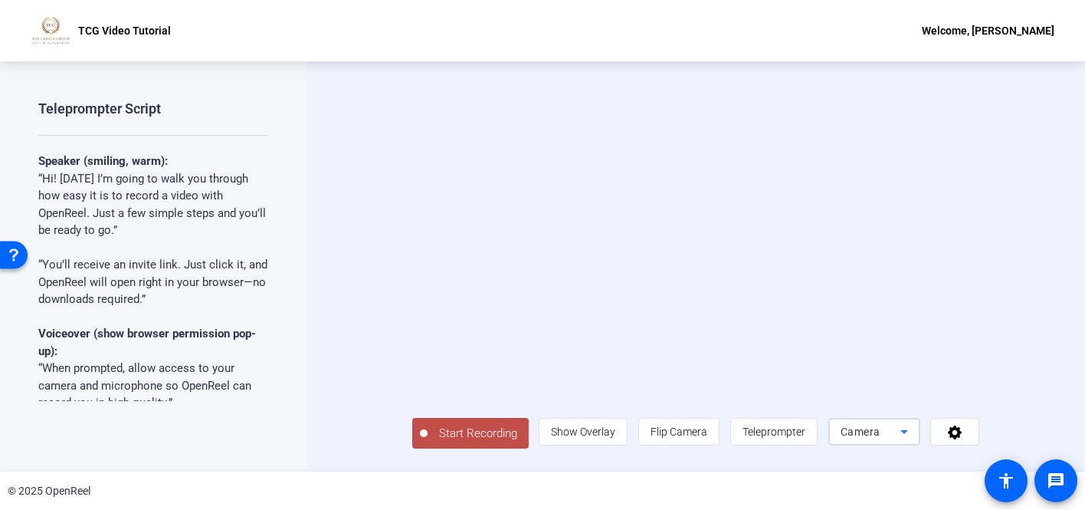
click at [881, 438] on span "Camera" at bounding box center [861, 431] width 40 height 12
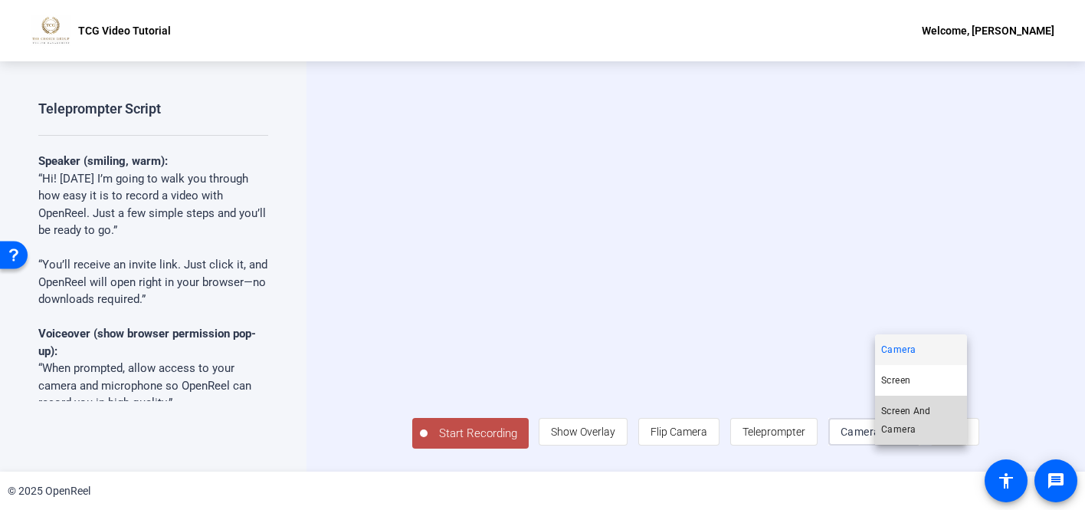
click at [893, 419] on span "Screen And Camera" at bounding box center [921, 420] width 80 height 37
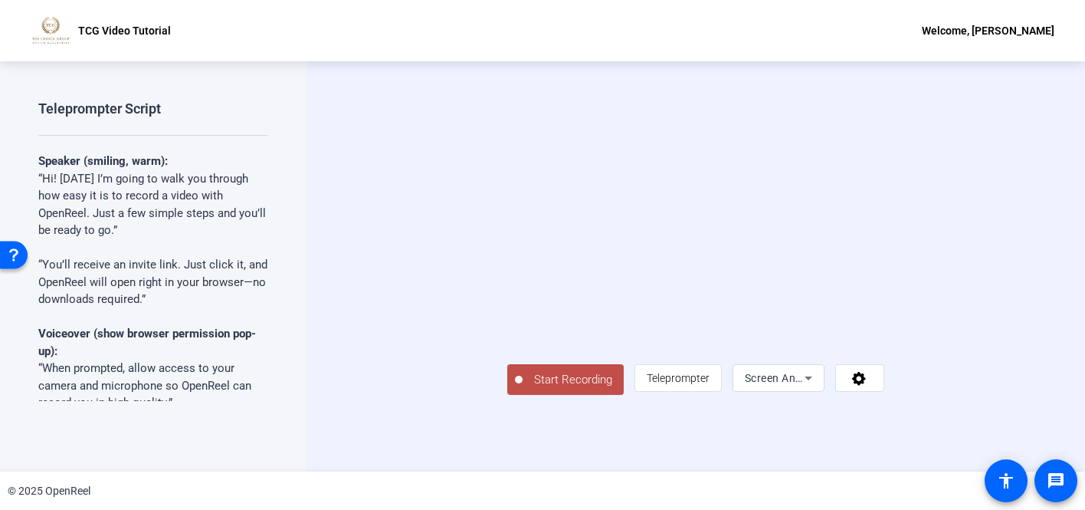
scroll to position [18, 0]
click at [845, 384] on span "Screen And Camera" at bounding box center [795, 378] width 100 height 12
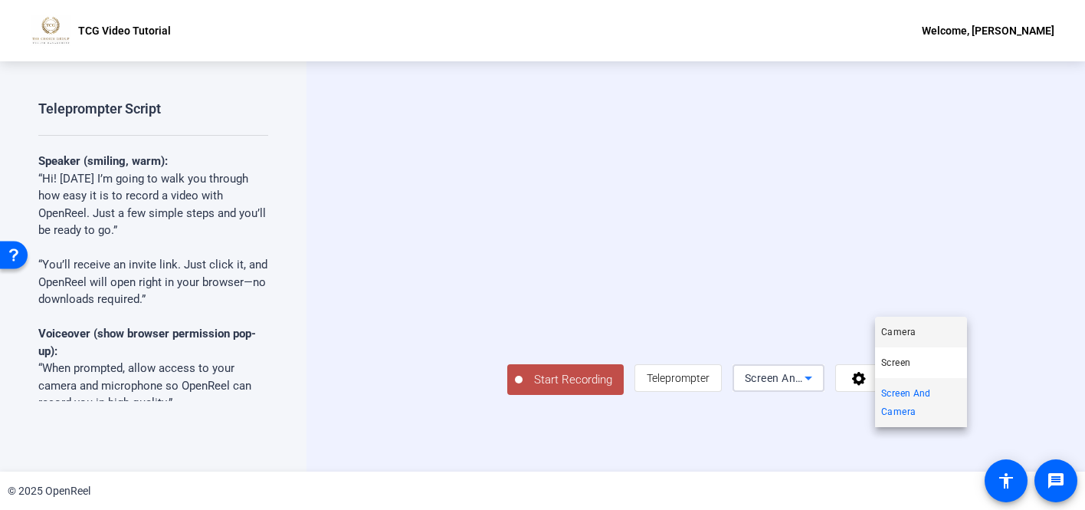
click at [0, 0] on span "Camera" at bounding box center [0, 0] width 0 height 0
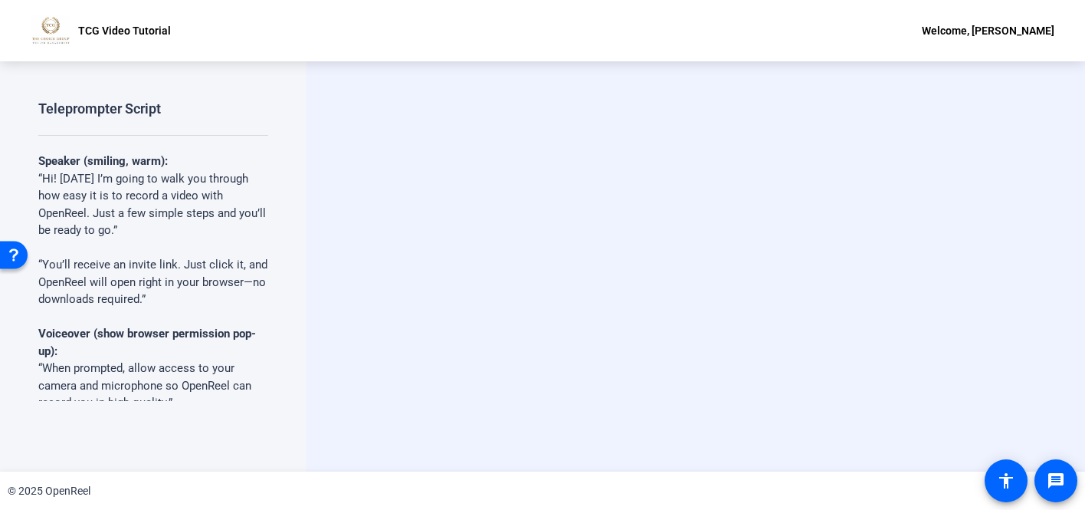
scroll to position [0, 0]
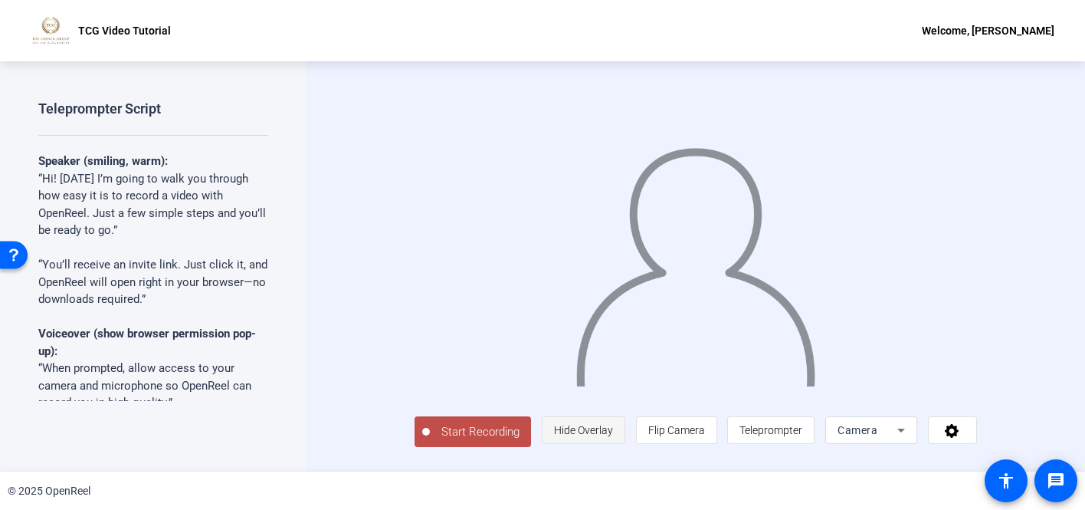
click at [613, 445] on span "Hide Overlay" at bounding box center [583, 429] width 59 height 29
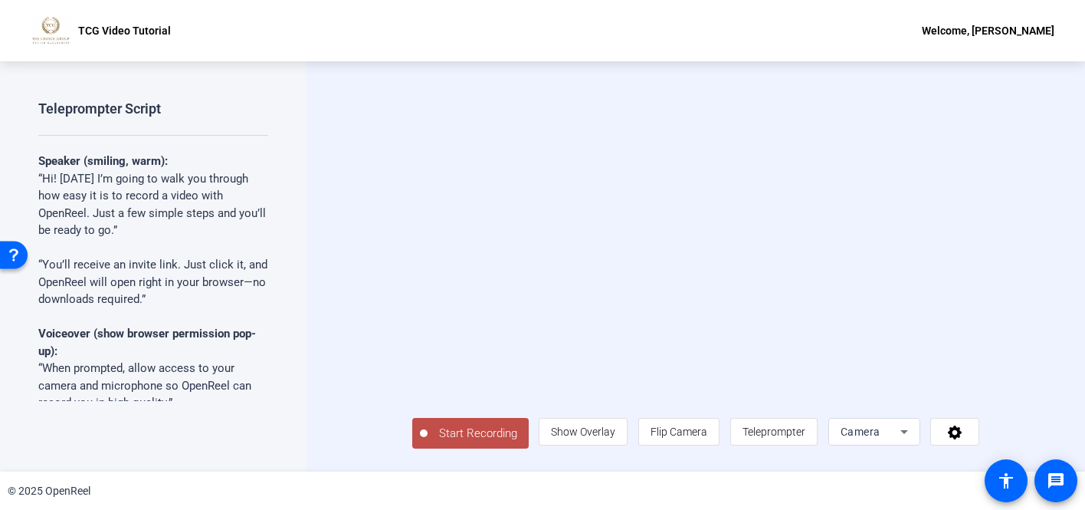
click at [428, 442] on span "Start Recording" at bounding box center [478, 434] width 101 height 18
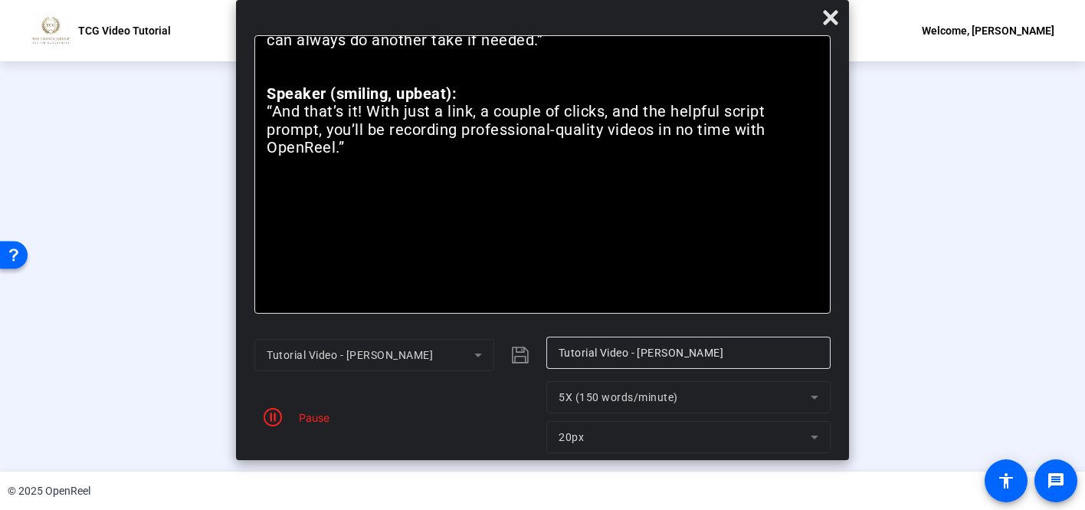
click at [312, 419] on div "Pause" at bounding box center [310, 417] width 38 height 16
click at [276, 418] on icon "button" at bounding box center [273, 417] width 18 height 18
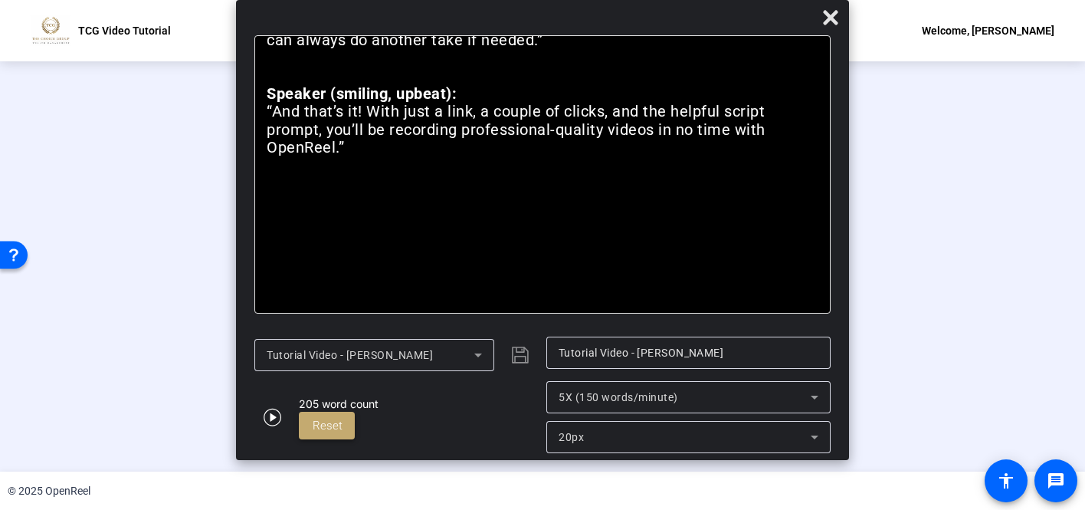
click at [320, 426] on span "Reset" at bounding box center [328, 425] width 30 height 14
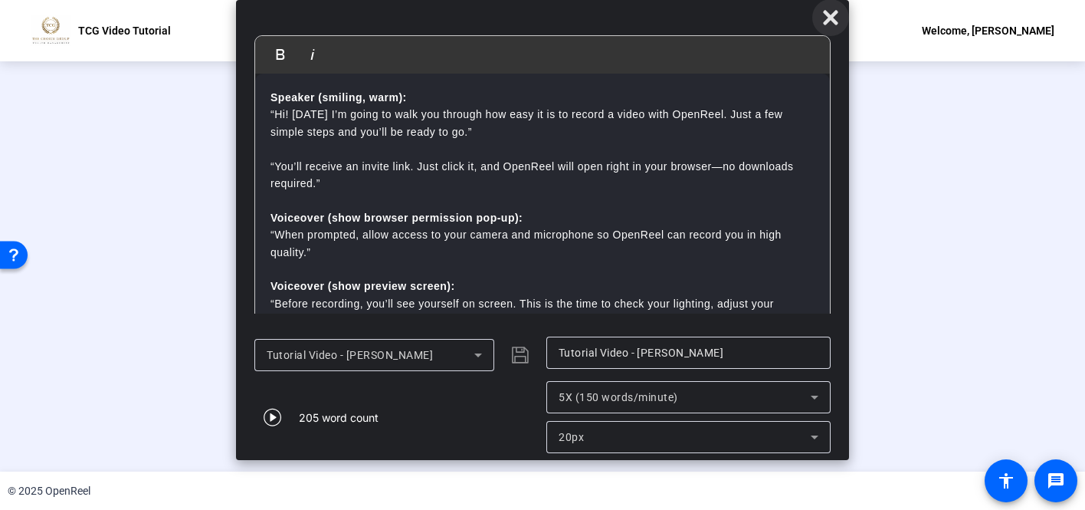
click at [0, 0] on icon at bounding box center [0, 0] width 0 height 0
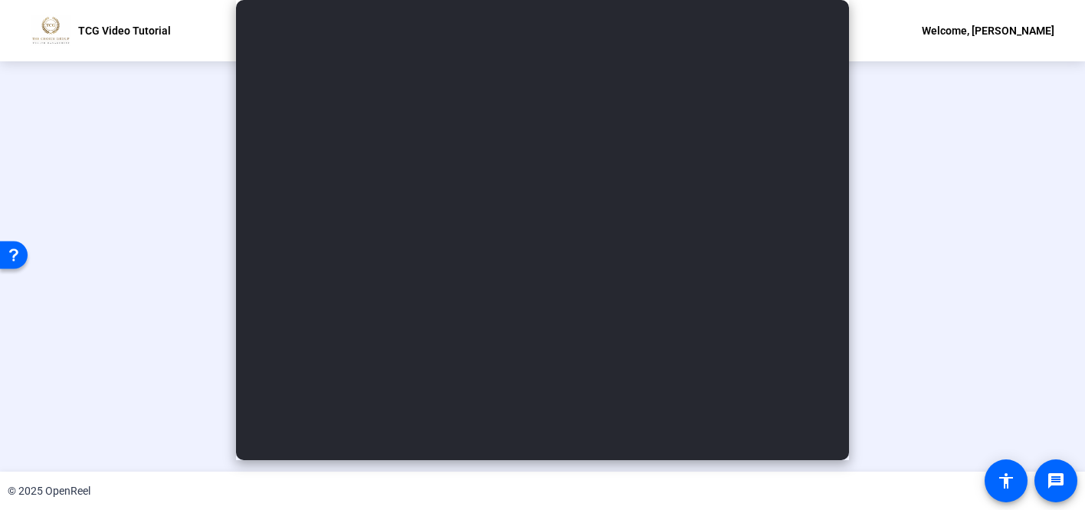
scroll to position [71, 0]
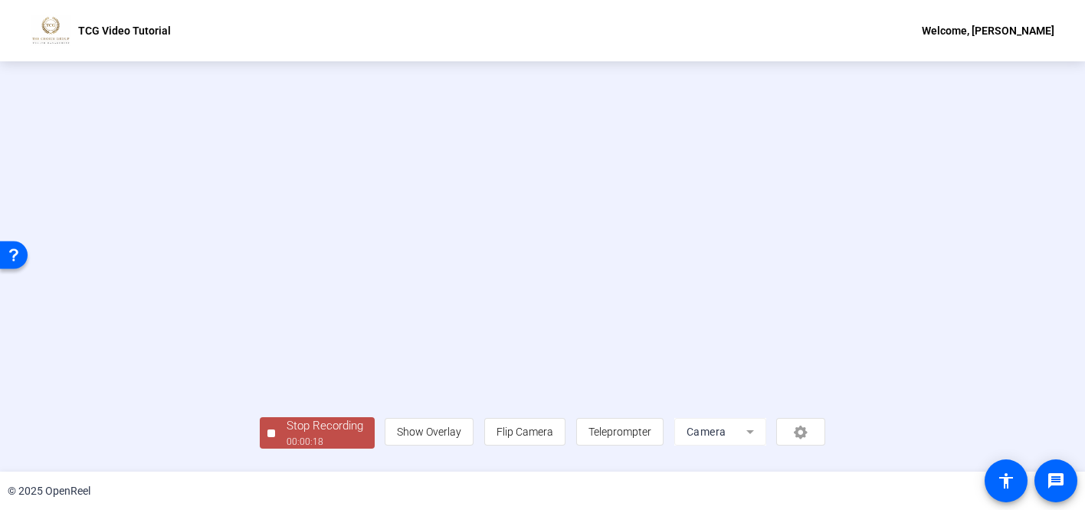
click at [287, 445] on div "00:00:18" at bounding box center [325, 442] width 77 height 14
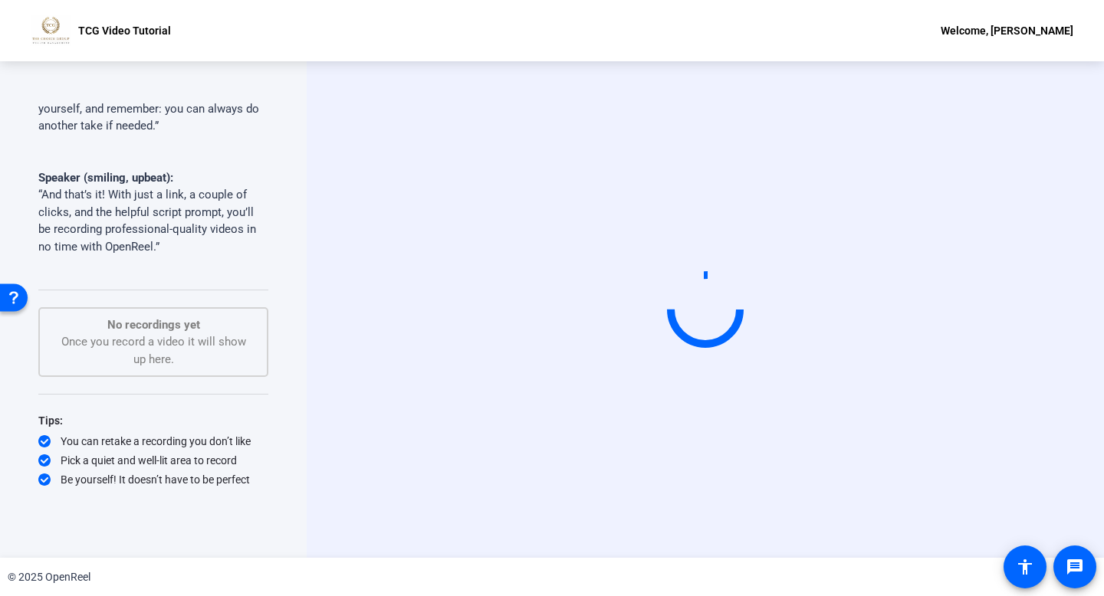
scroll to position [0, 0]
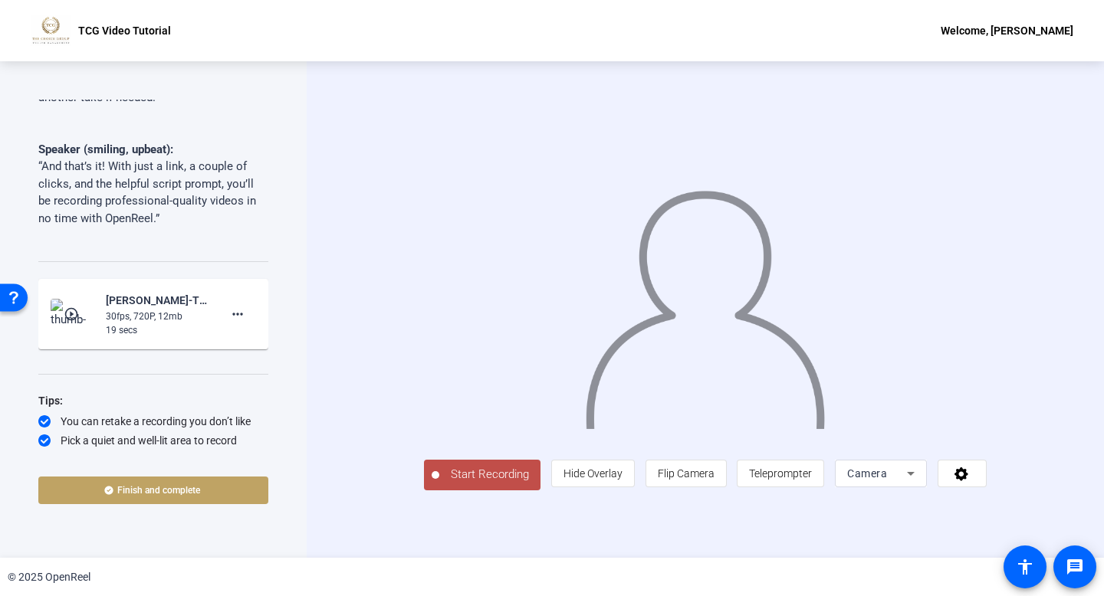
scroll to position [696, 0]
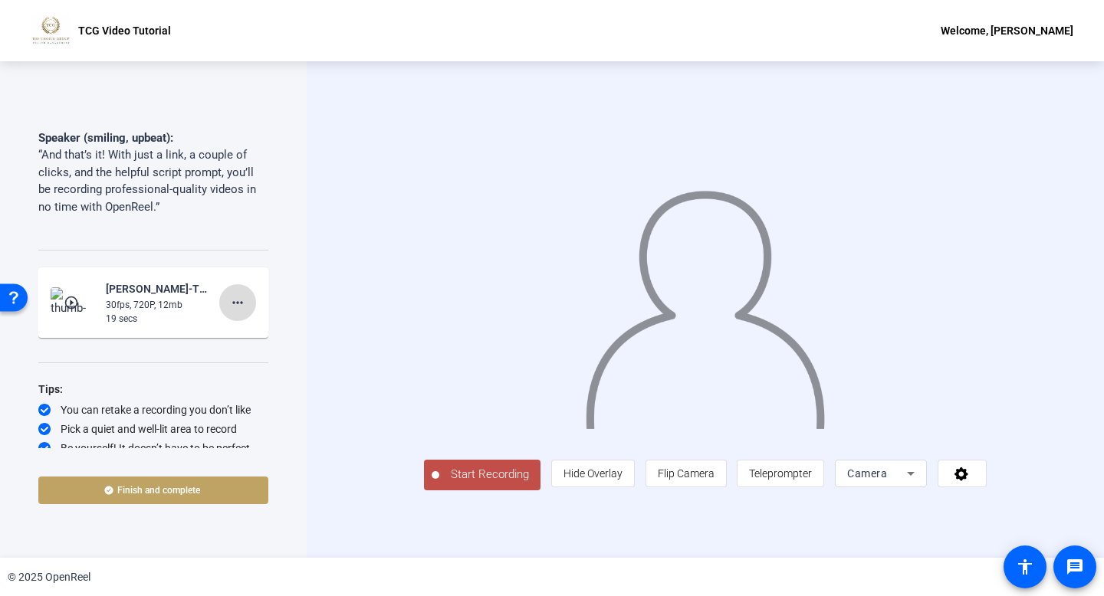
click at [241, 306] on mat-icon "more_horiz" at bounding box center [237, 303] width 18 height 18
click at [0, 0] on span "Delete clip" at bounding box center [0, 0] width 0 height 0
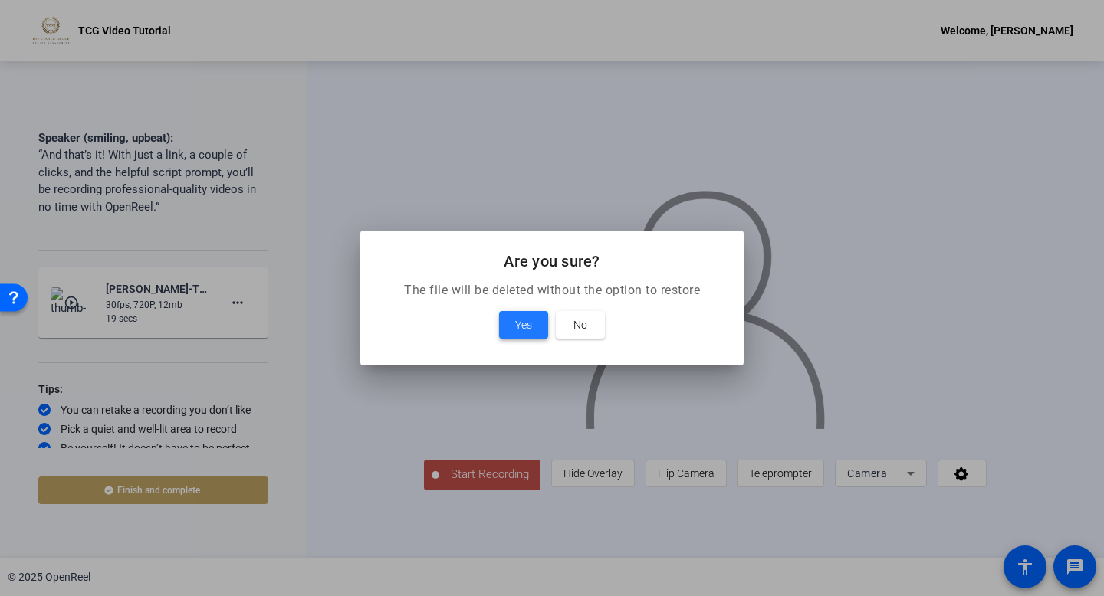
click at [0, 0] on span "Yes" at bounding box center [0, 0] width 0 height 0
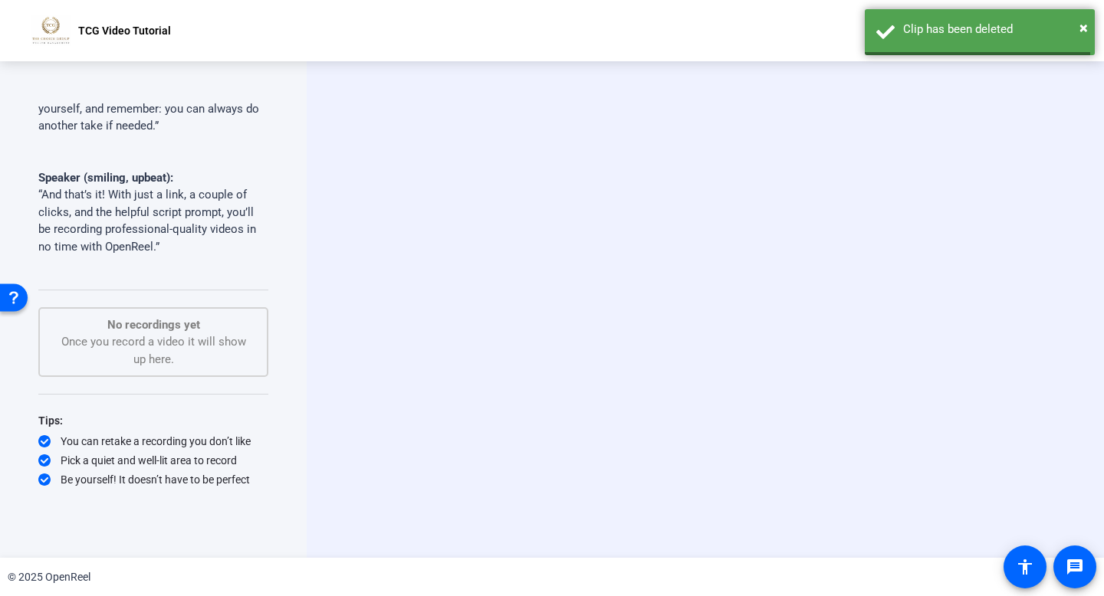
scroll to position [656, 0]
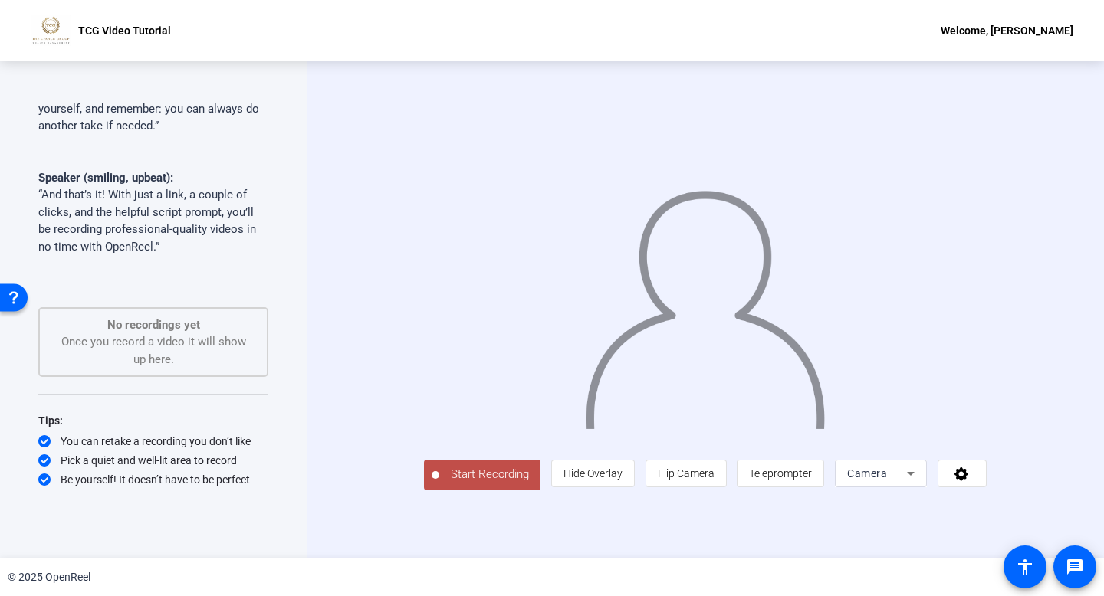
click at [442, 484] on span "Start Recording" at bounding box center [489, 475] width 101 height 18
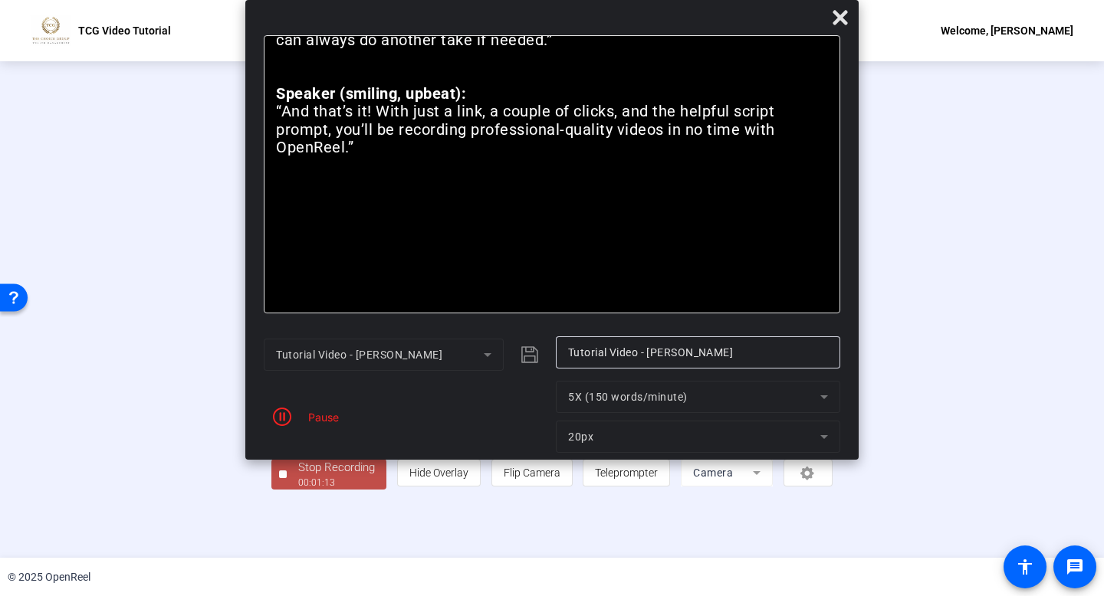
click at [0, 0] on div "Pause" at bounding box center [0, 0] width 0 height 0
click at [284, 419] on icon "button" at bounding box center [282, 417] width 18 height 18
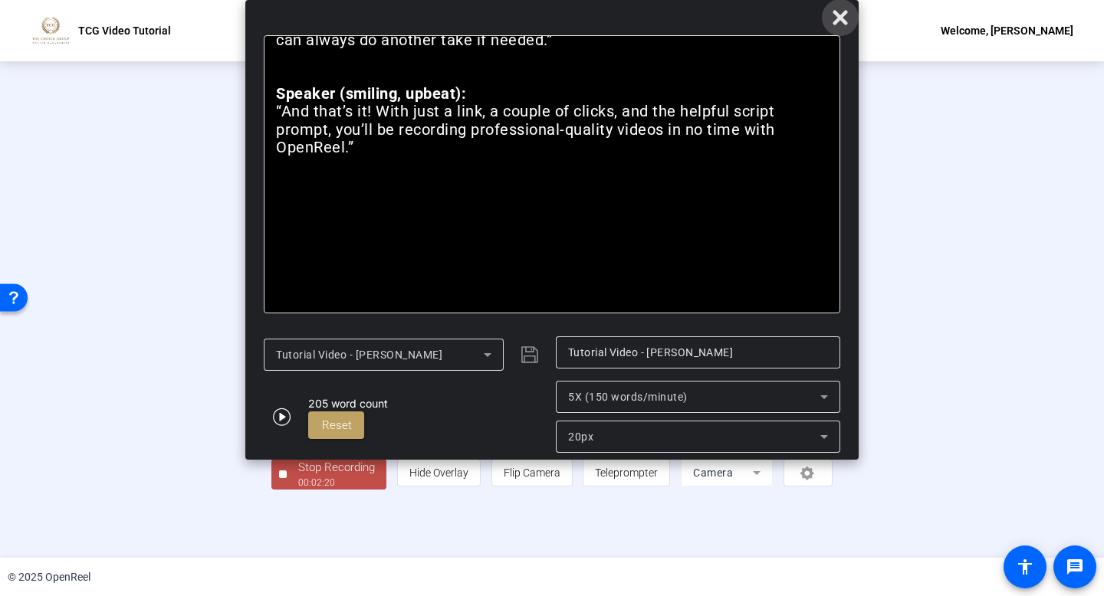
click at [842, 21] on icon at bounding box center [840, 17] width 18 height 18
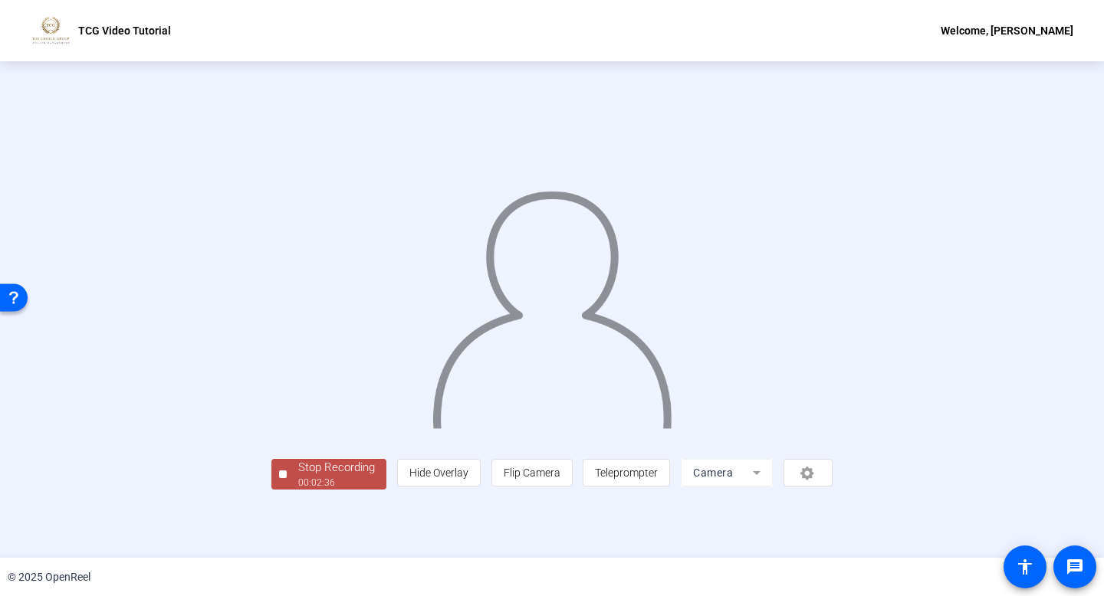
click at [298, 477] on div "Stop Recording" at bounding box center [336, 468] width 77 height 18
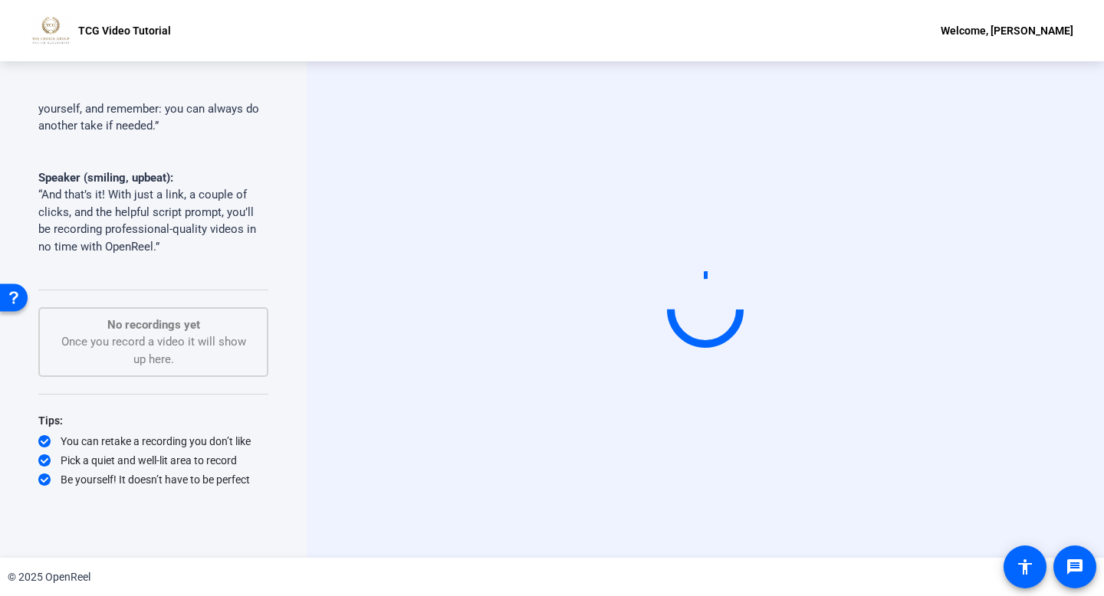
scroll to position [0, 0]
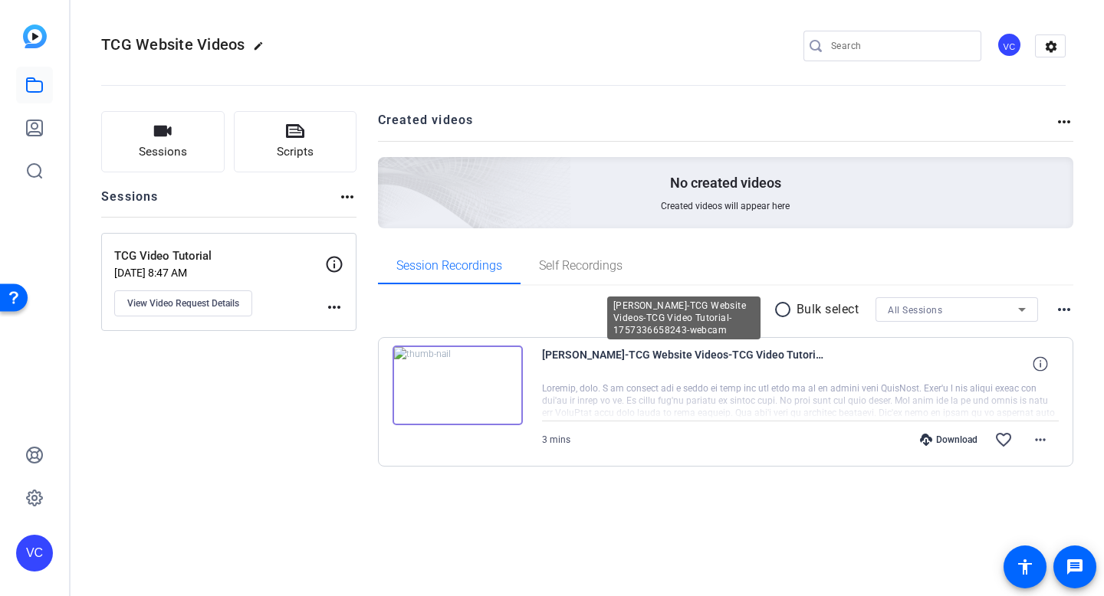
click at [749, 375] on span "[PERSON_NAME]-TCG Website Videos-TCG Video Tutorial-1757336658243-webcam" at bounding box center [684, 364] width 284 height 37
click at [625, 356] on span "[PERSON_NAME]-TCG Website Videos-TCG Video Tutorial-1757336658243-webcam" at bounding box center [684, 364] width 284 height 37
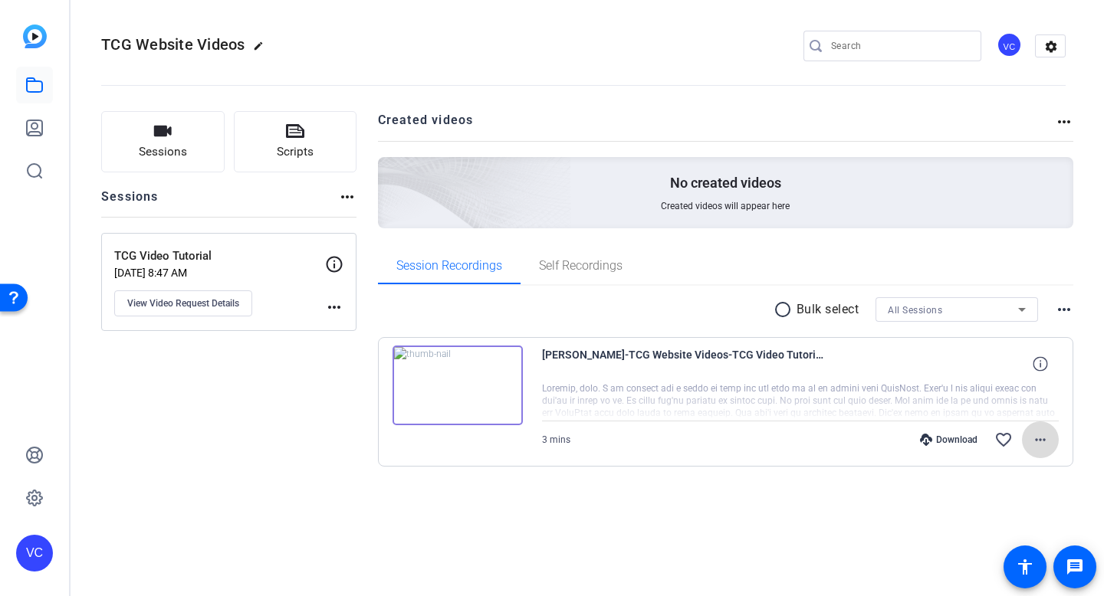
click at [1038, 438] on mat-icon "more_horiz" at bounding box center [1040, 440] width 18 height 18
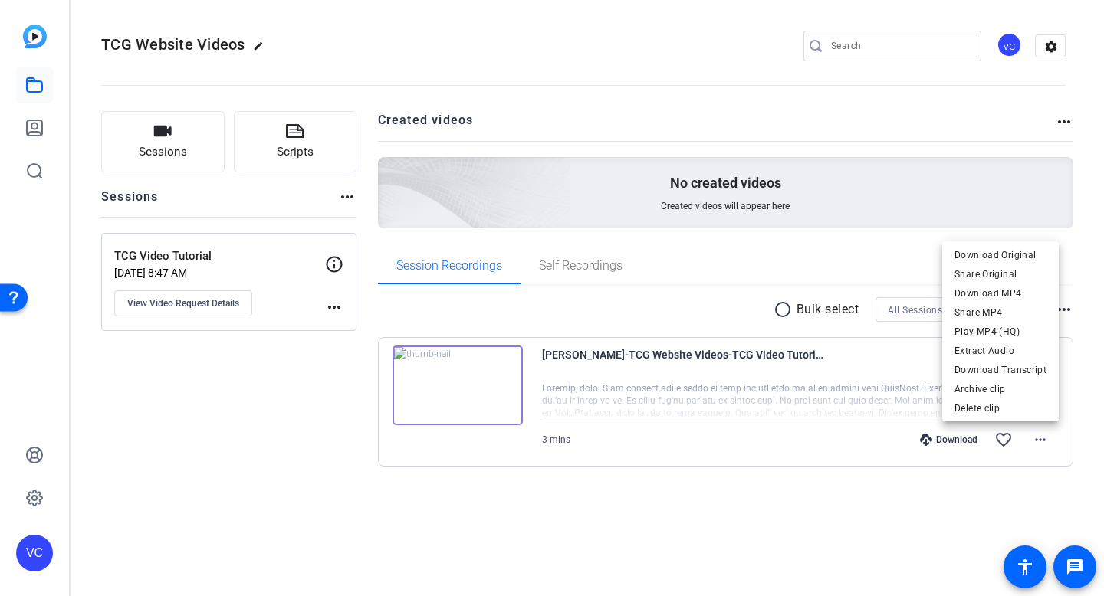
click at [0, 0] on div at bounding box center [0, 0] width 0 height 0
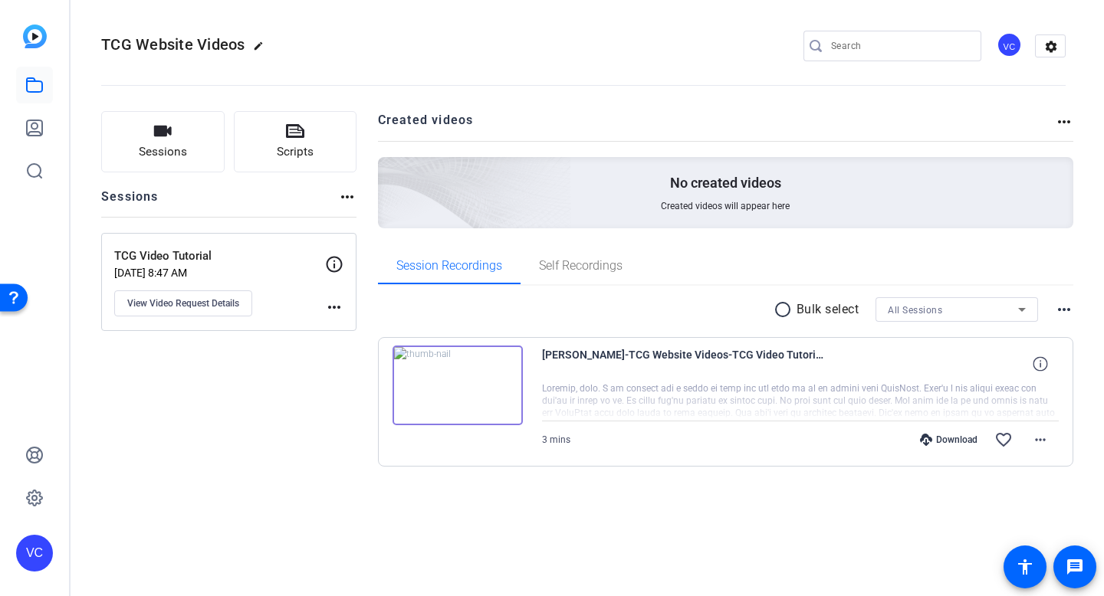
click at [842, 310] on p "Bulk select" at bounding box center [827, 309] width 63 height 18
click at [339, 310] on mat-icon "more_horiz" at bounding box center [334, 307] width 18 height 18
click at [0, 0] on div at bounding box center [0, 0] width 0 height 0
click at [1057, 445] on span at bounding box center [1040, 440] width 37 height 37
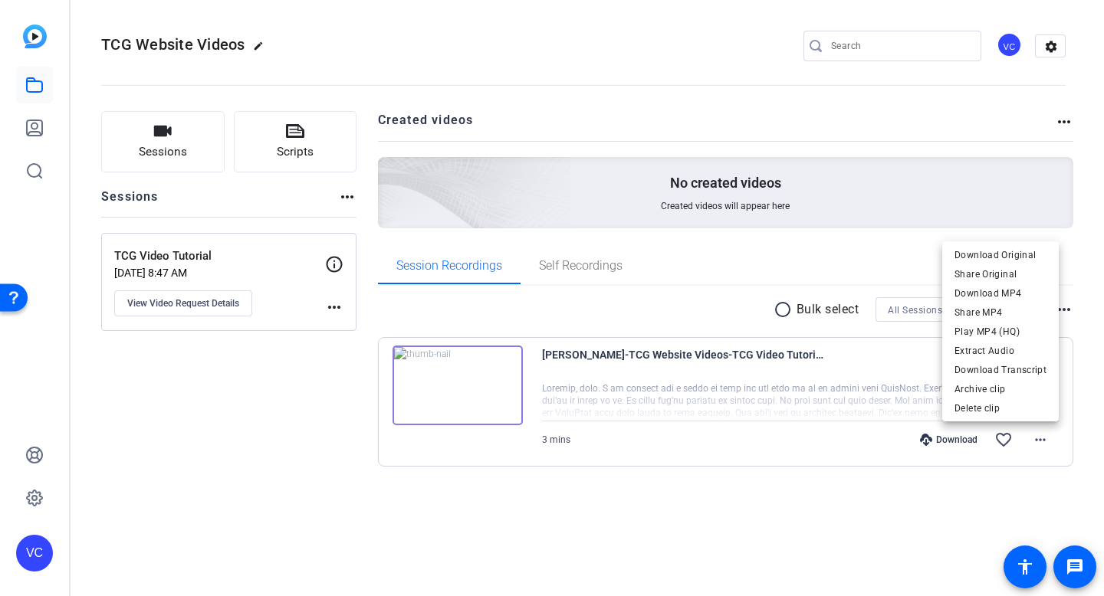
click at [805, 386] on div at bounding box center [552, 298] width 1104 height 596
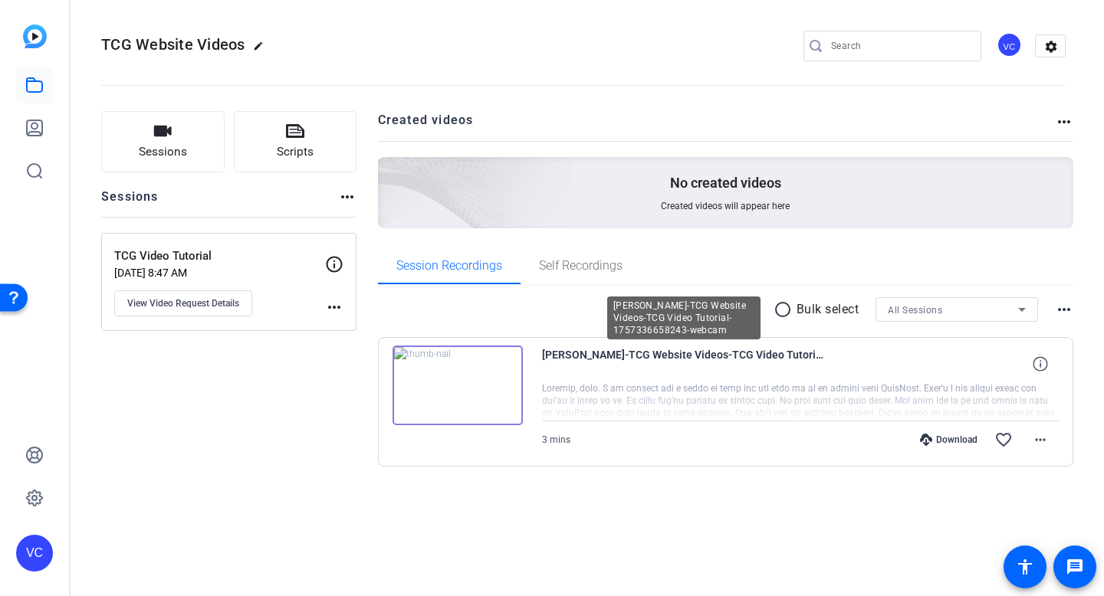
click at [563, 359] on span "[PERSON_NAME]-TCG Website Videos-TCG Video Tutorial-1757336658243-webcam" at bounding box center [684, 364] width 284 height 37
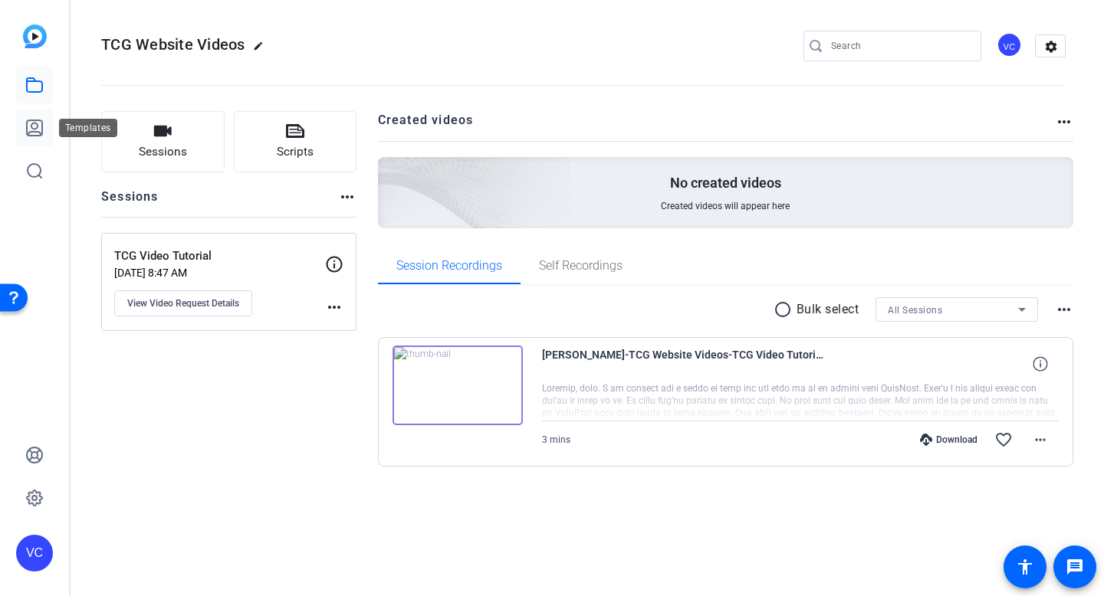
click at [39, 130] on icon at bounding box center [34, 128] width 18 height 18
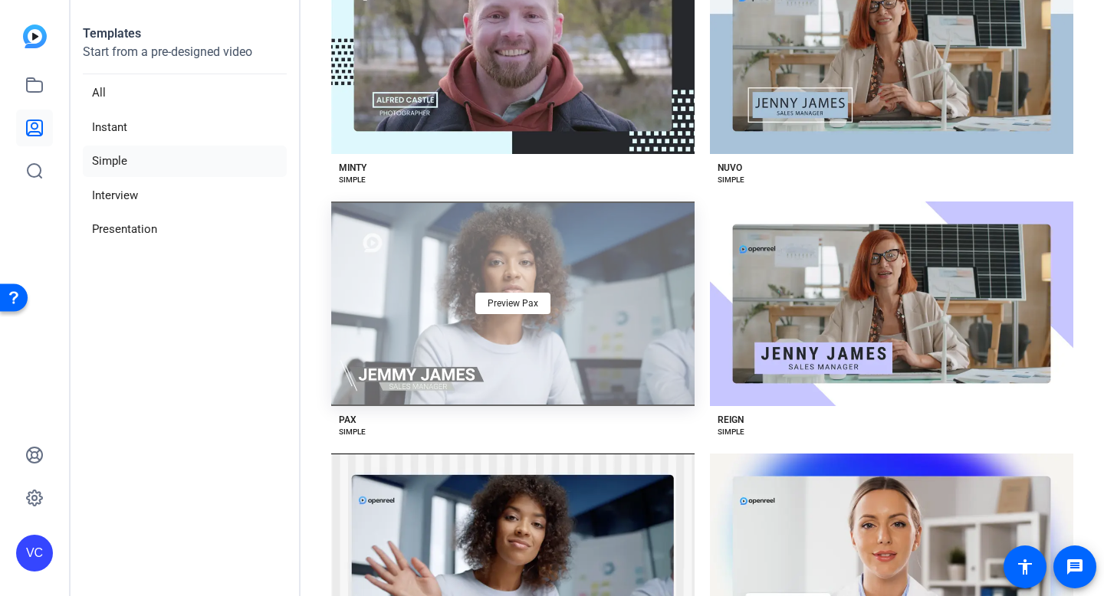
scroll to position [1936, 0]
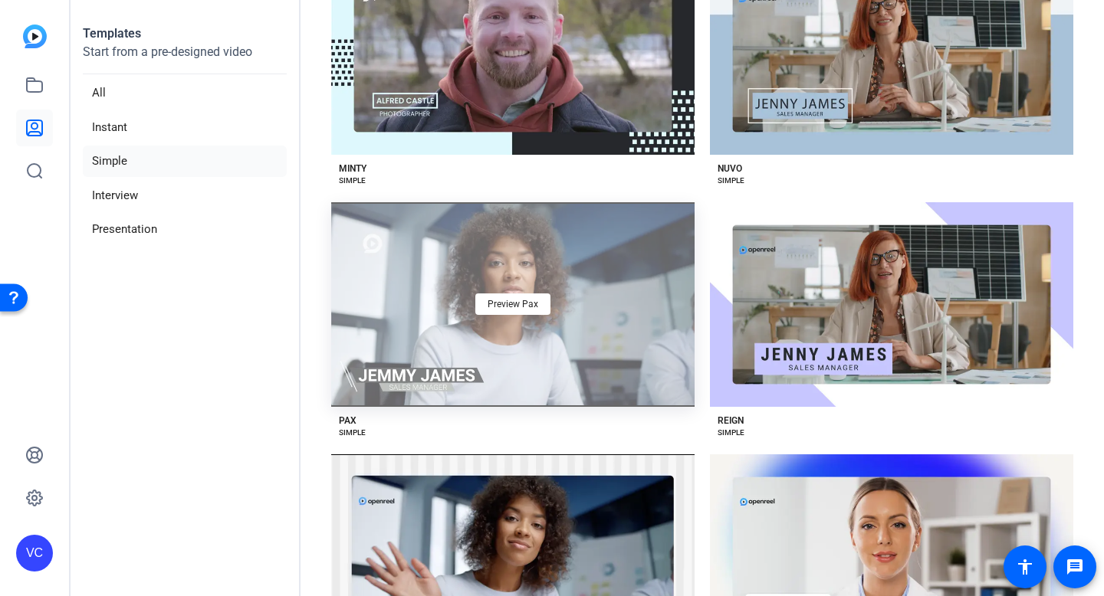
click at [481, 358] on div "Preview Pax" at bounding box center [512, 304] width 363 height 205
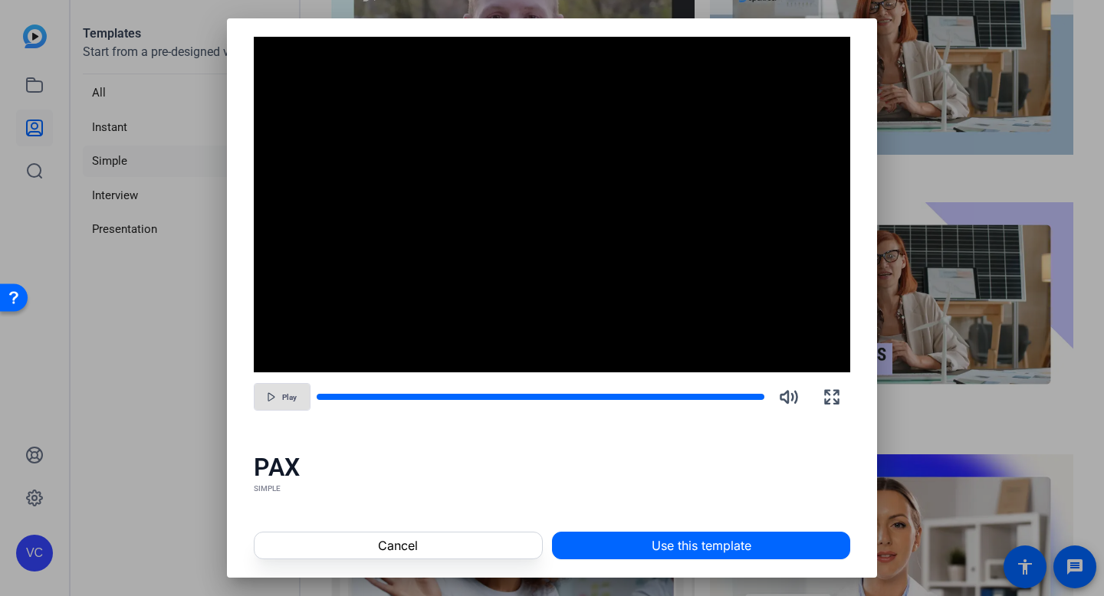
click at [282, 396] on span "Play" at bounding box center [289, 397] width 15 height 9
click at [413, 543] on span "Cancel" at bounding box center [398, 545] width 40 height 18
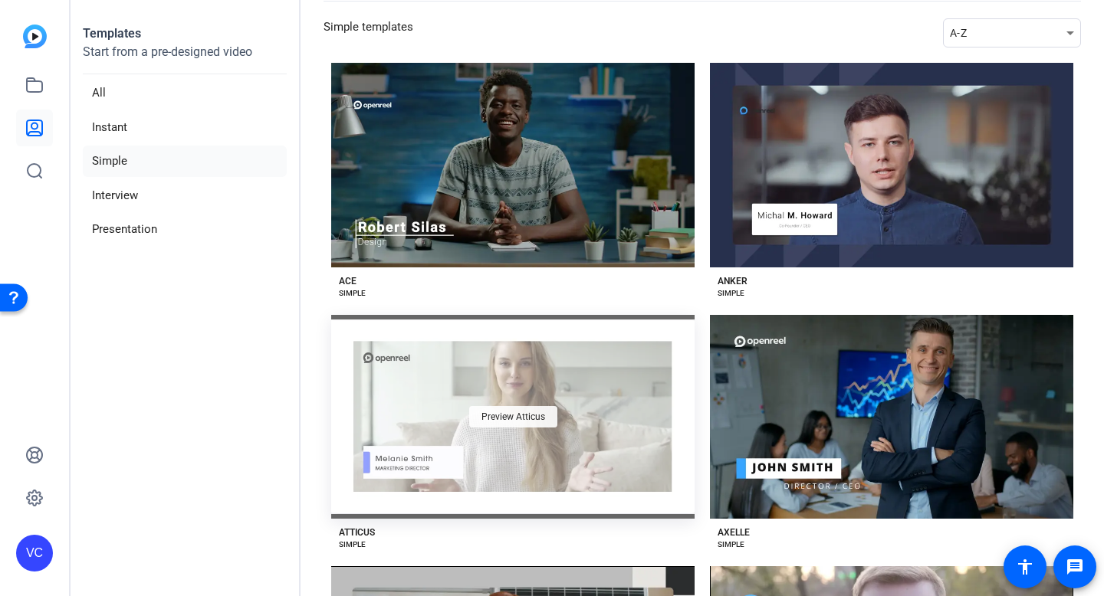
scroll to position [54, 0]
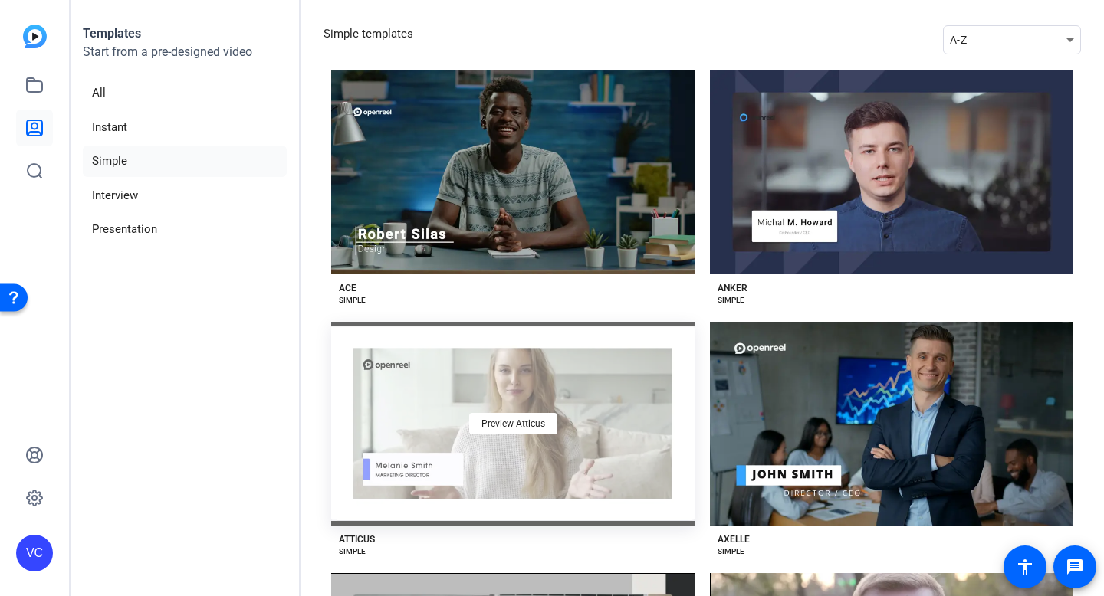
click at [457, 397] on div "Preview Atticus" at bounding box center [512, 424] width 363 height 205
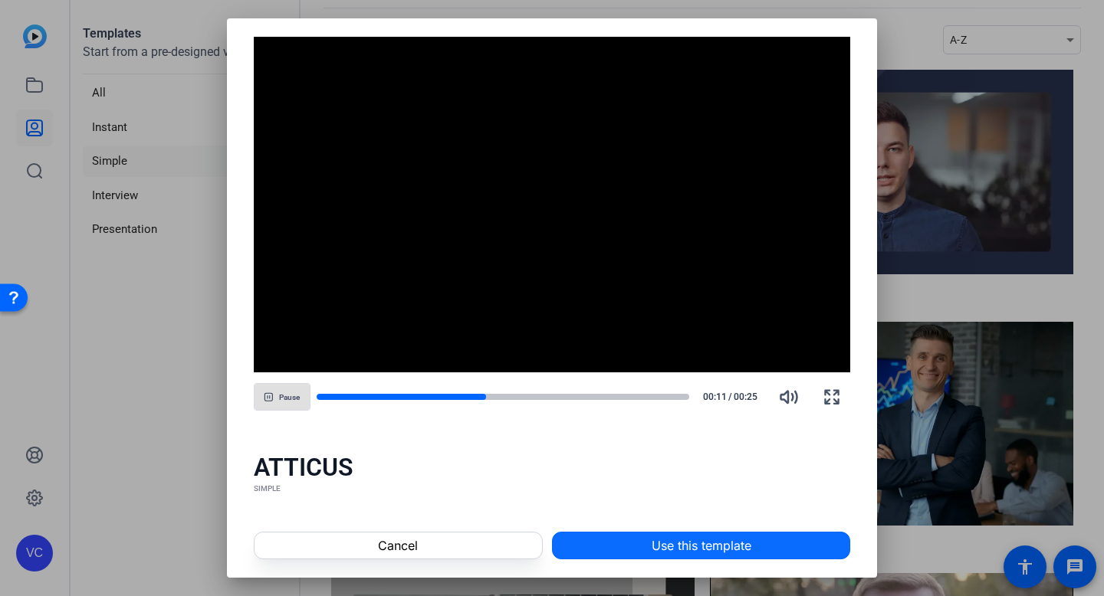
click at [675, 547] on span "Use this template" at bounding box center [701, 545] width 100 height 18
